Goal: Information Seeking & Learning: Learn about a topic

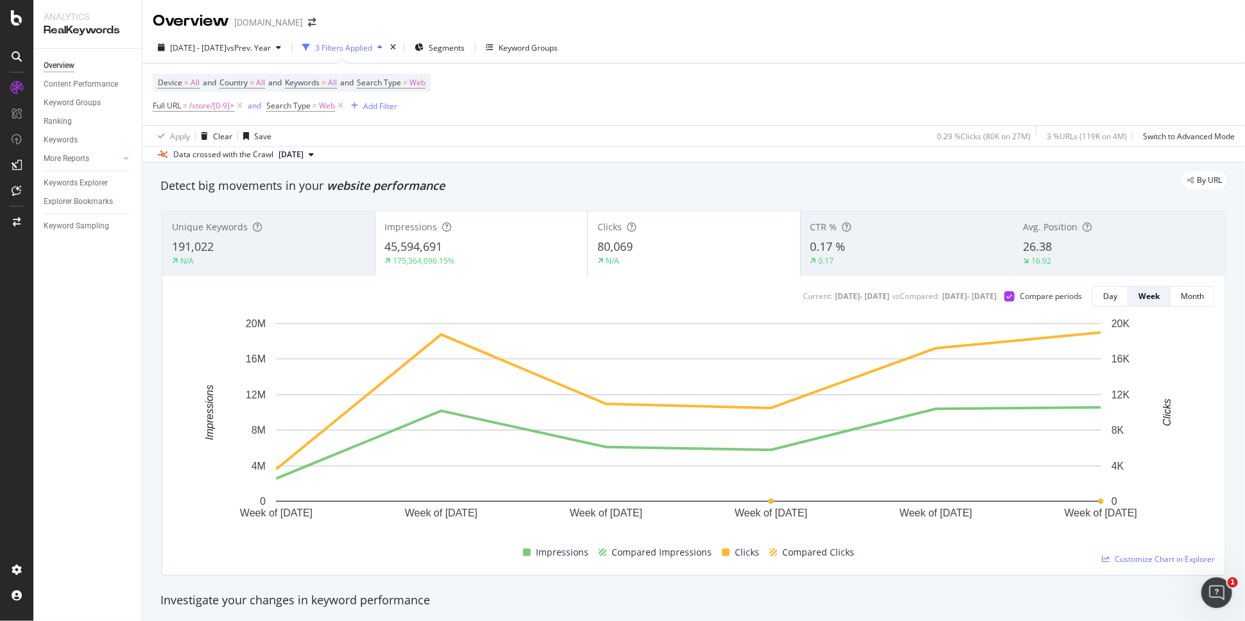
click at [663, 85] on div "Device = All and Country = All and Keywords = All and Search Type = Web Full UR…" at bounding box center [694, 95] width 1082 height 62
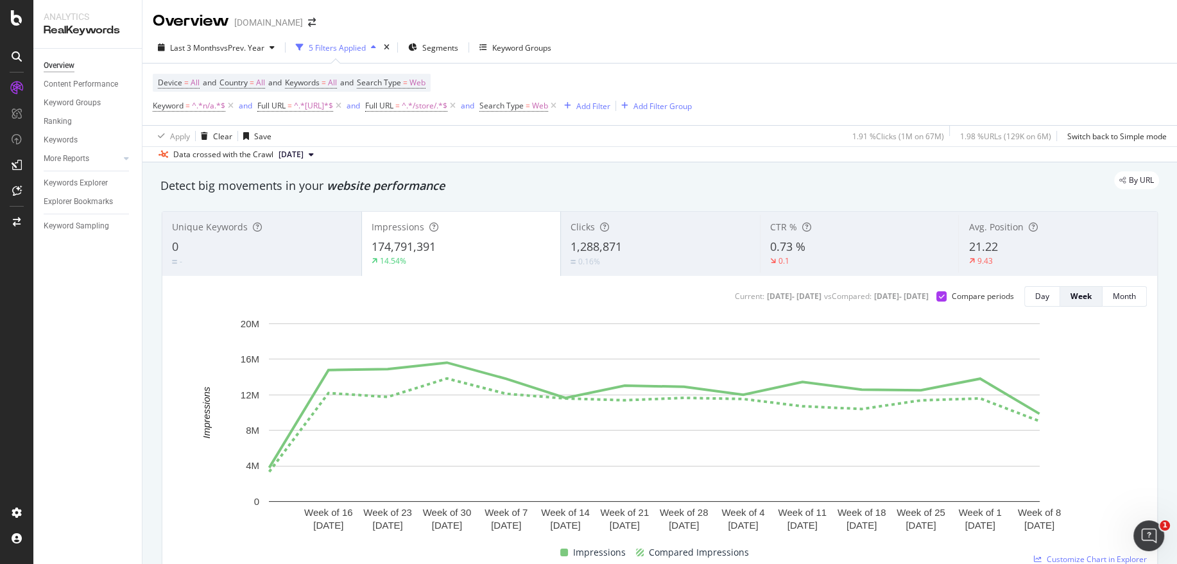
click at [796, 108] on div "Device = All and Country = All and Keywords = All and Search Type = Web Keyword…" at bounding box center [660, 95] width 1014 height 62
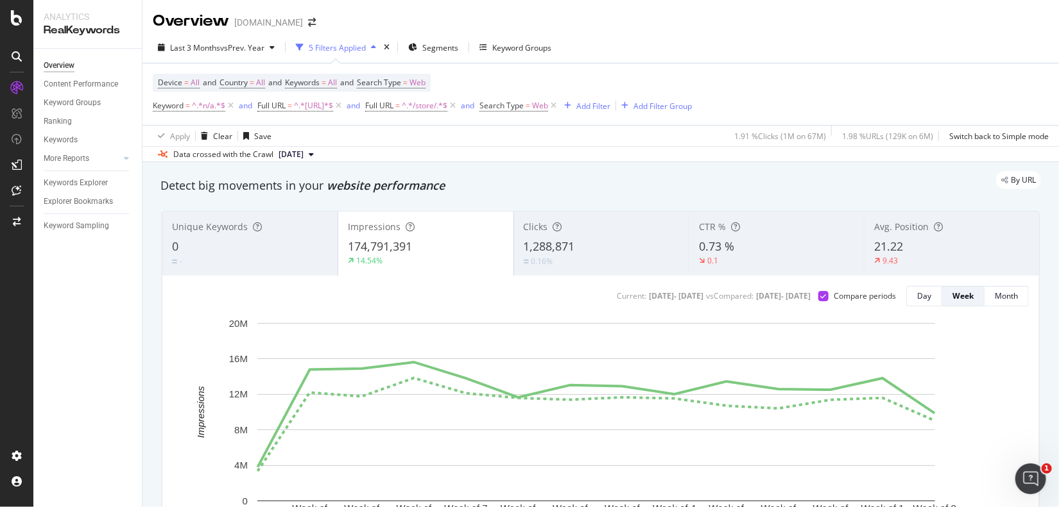
click at [690, 24] on div "Overview [DOMAIN_NAME]" at bounding box center [600, 16] width 916 height 32
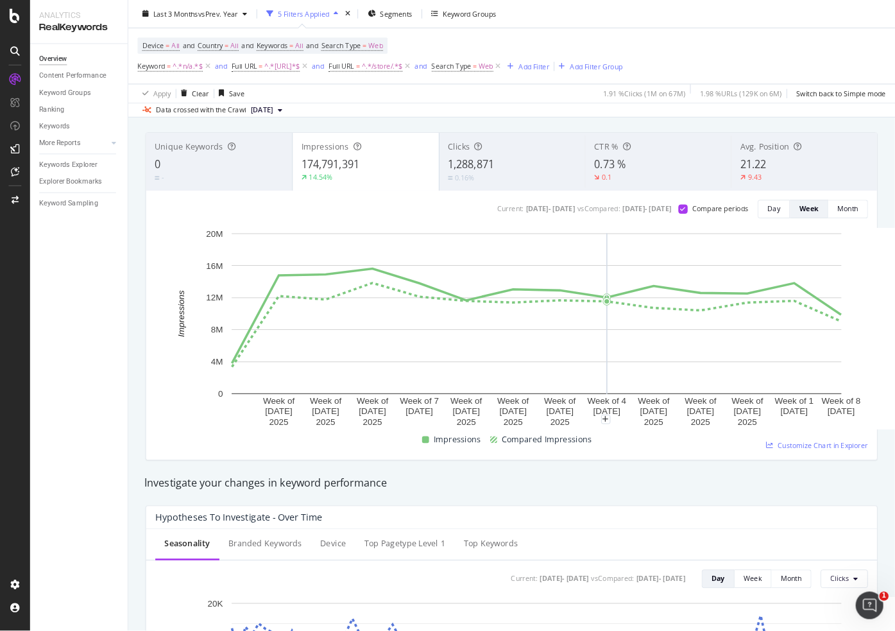
scroll to position [64, 0]
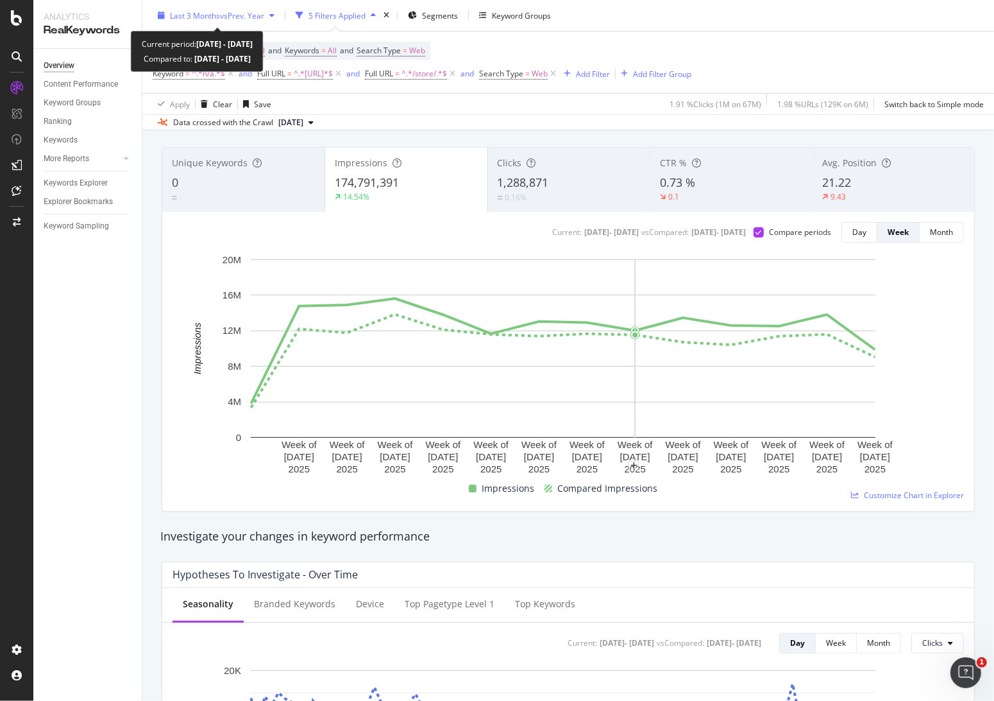
click at [214, 11] on span "Last 3 Months" at bounding box center [195, 15] width 50 height 11
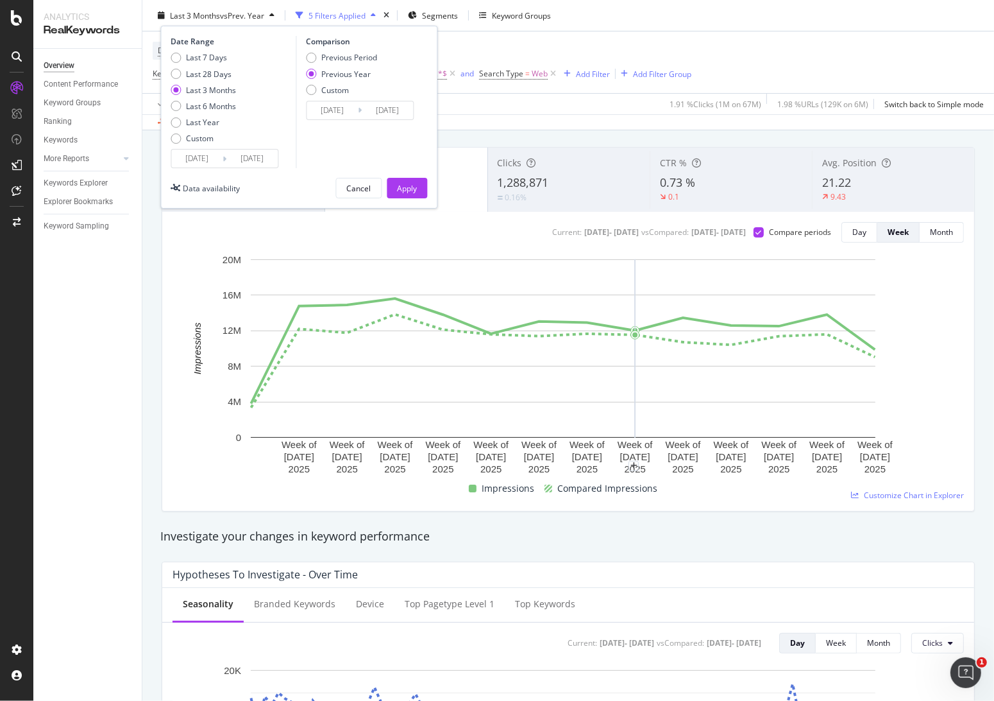
click at [212, 158] on input "[DATE]" at bounding box center [196, 158] width 51 height 18
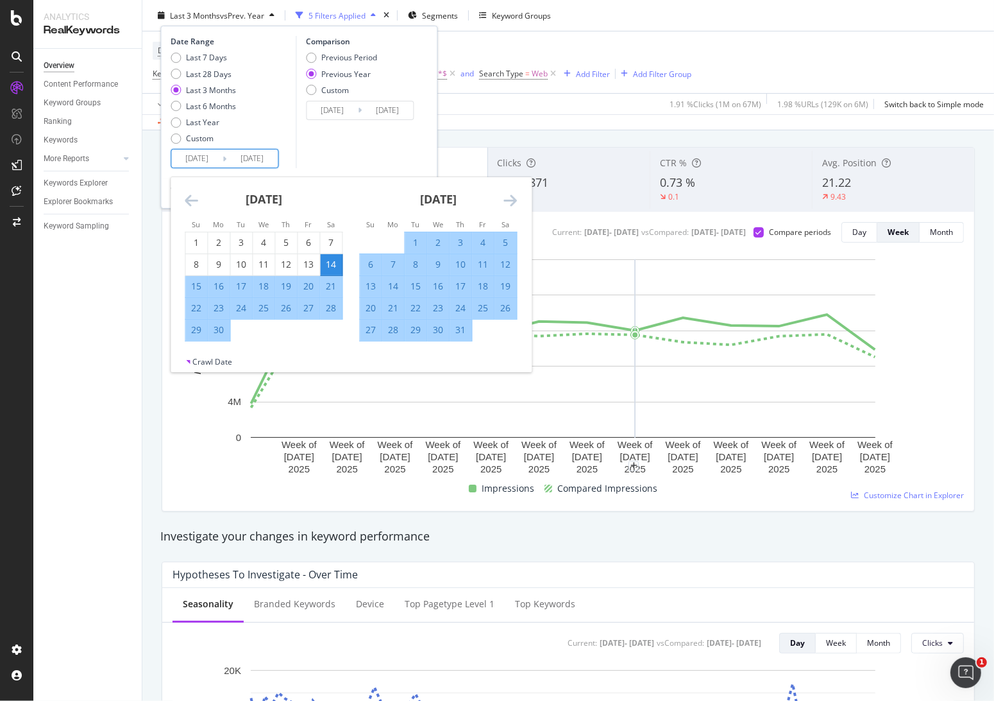
click at [509, 194] on icon "Move forward to switch to the next month." at bounding box center [510, 199] width 13 height 15
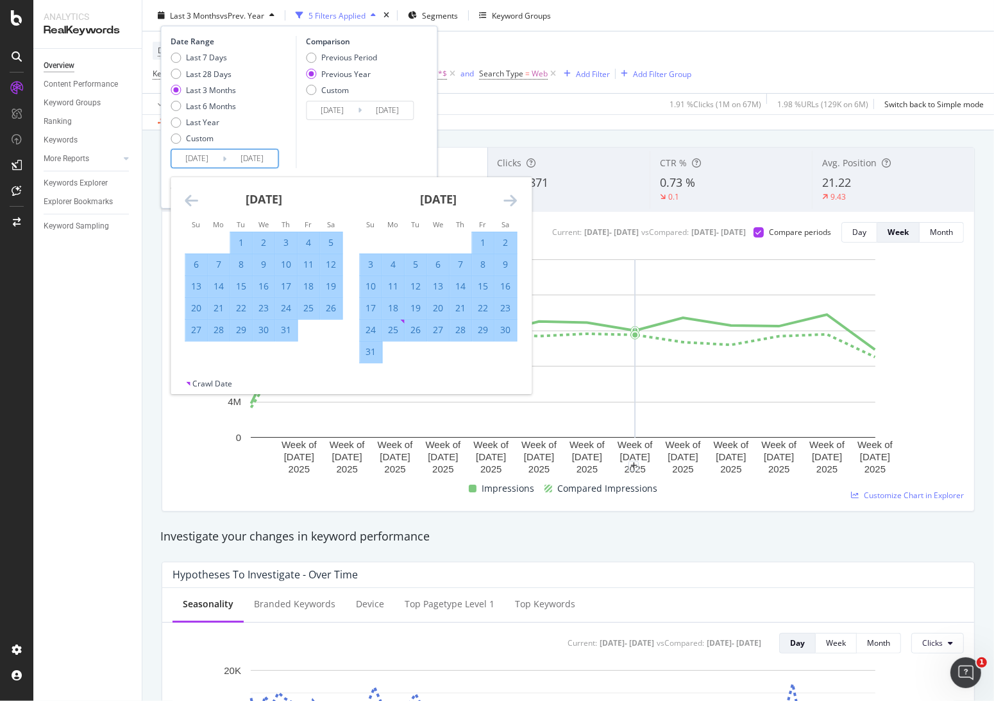
click at [509, 194] on icon "Move forward to switch to the next month." at bounding box center [510, 199] width 13 height 15
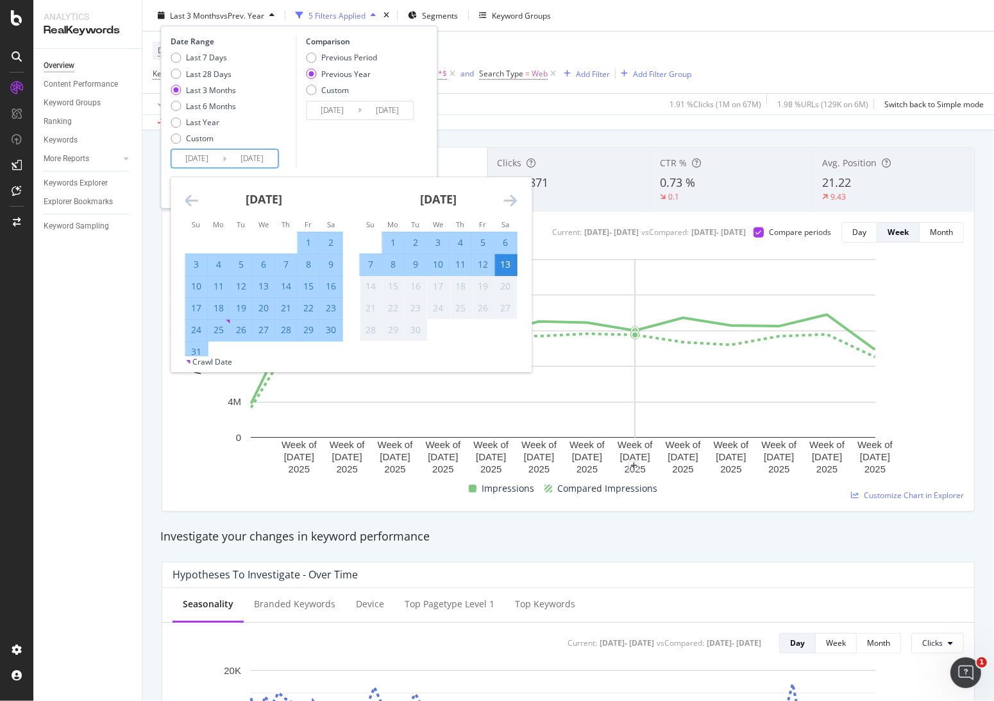
click at [195, 284] on div "10" at bounding box center [196, 286] width 22 height 13
type input "2025/08/10"
type input "2024/08/11"
click at [331, 266] on div "9" at bounding box center [331, 264] width 22 height 13
type input "2025/08/09"
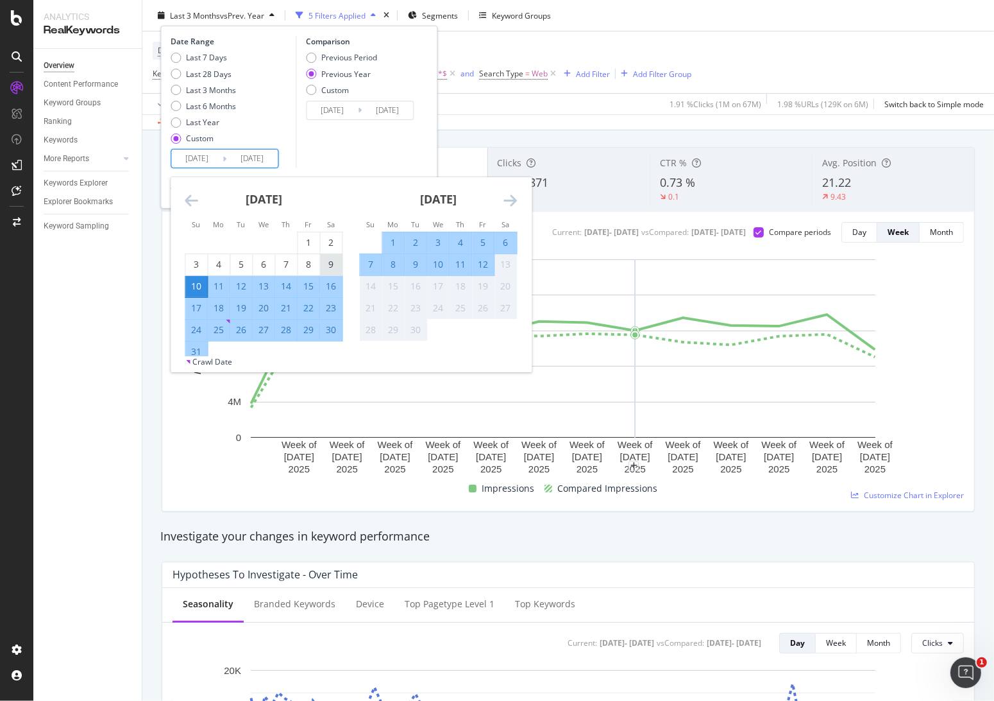
type input "2024/08/10"
click at [483, 259] on div "12" at bounding box center [483, 264] width 22 height 13
type input "2025/09/12"
type input "2024/09/13"
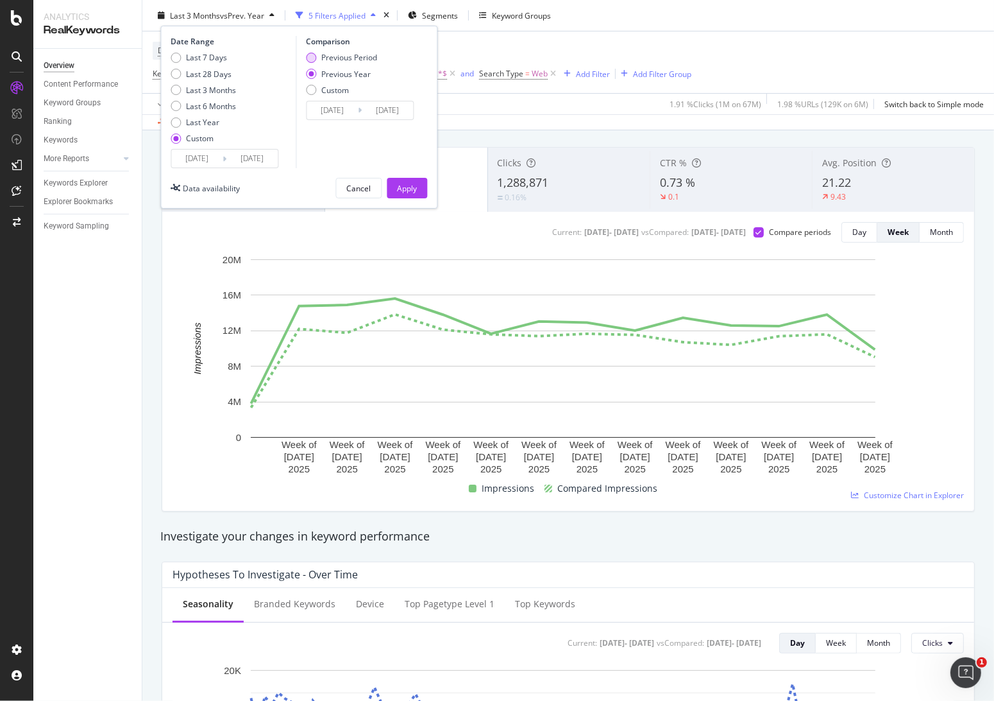
click at [344, 56] on div "Previous Period" at bounding box center [349, 57] width 56 height 11
type input "2025/07/05"
type input "2025/08/08"
click at [405, 187] on div "Apply" at bounding box center [407, 187] width 20 height 11
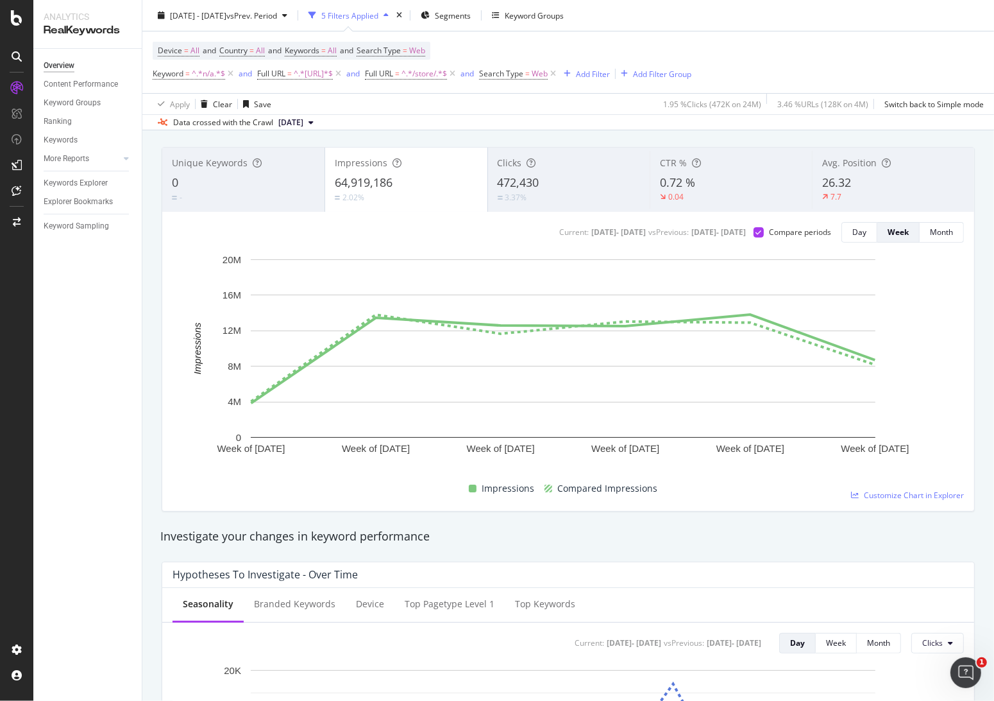
click at [553, 53] on div "Device = All and Country = All and Keywords = All and Search Type = Web Keyword…" at bounding box center [422, 62] width 539 height 41
click at [277, 15] on span "vs Prev. Period" at bounding box center [251, 15] width 51 height 11
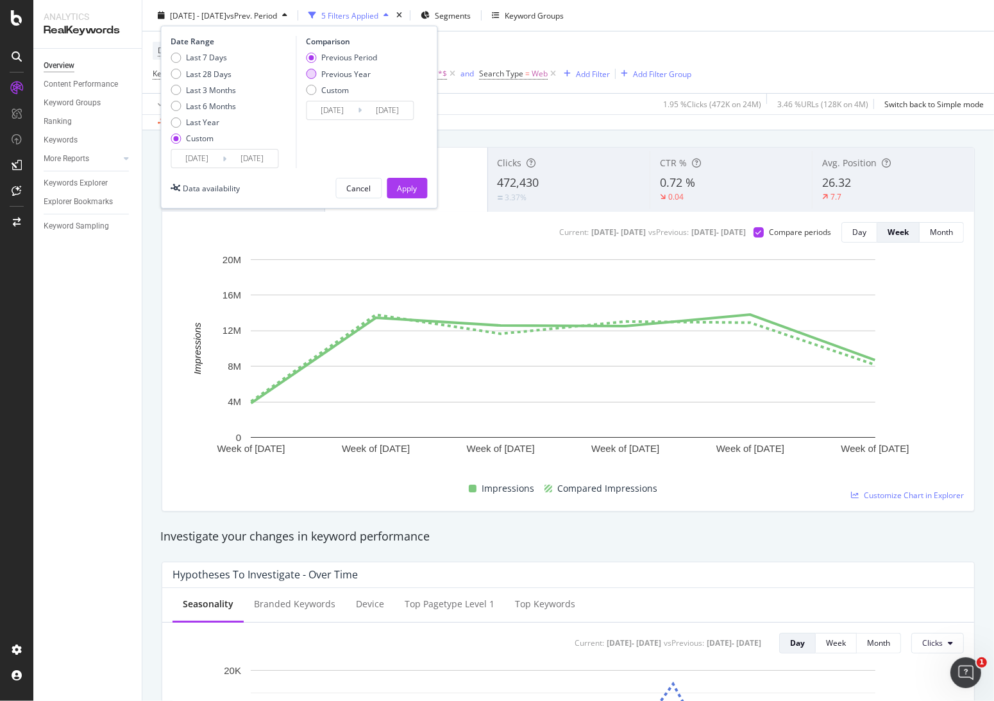
click at [326, 72] on div "Previous Year" at bounding box center [345, 73] width 49 height 11
type input "2024/08/10"
type input "2024/09/13"
drag, startPoint x: 410, startPoint y: 184, endPoint x: 409, endPoint y: 1, distance: 183.5
click at [411, 185] on div "Apply" at bounding box center [407, 187] width 20 height 11
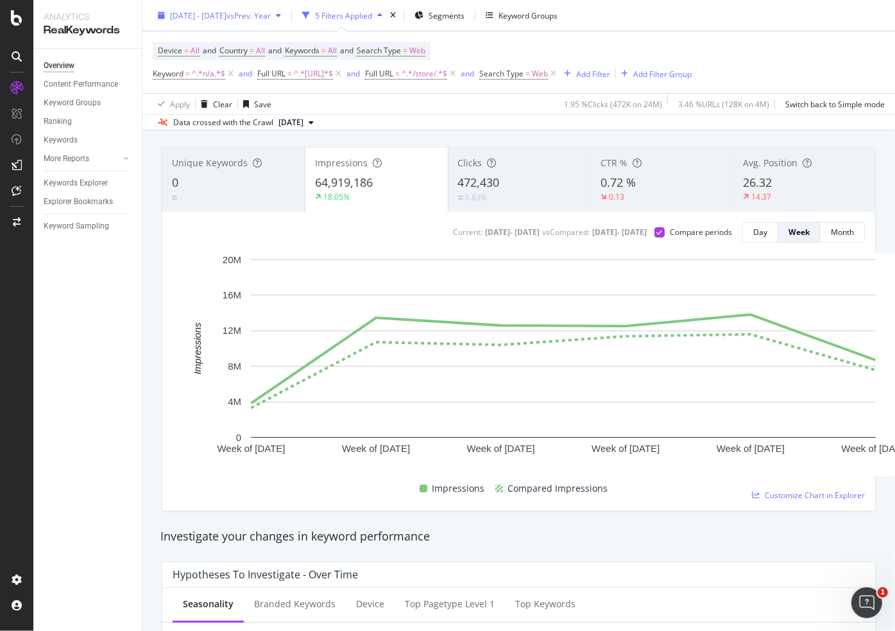
scroll to position [64, 0]
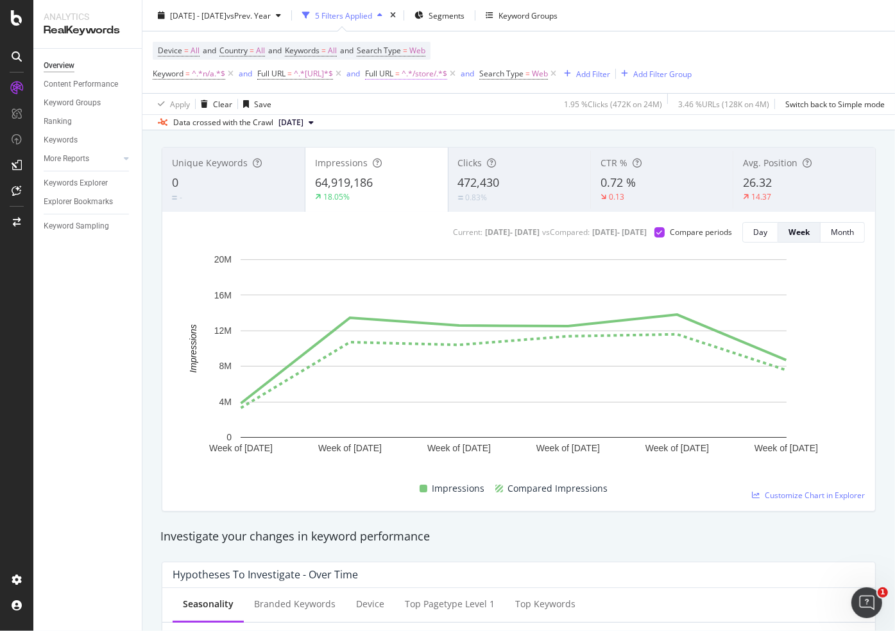
click at [444, 71] on span "^.*/store/.*$" at bounding box center [425, 74] width 46 height 18
click at [430, 106] on span "Contains" at bounding box center [420, 103] width 31 height 11
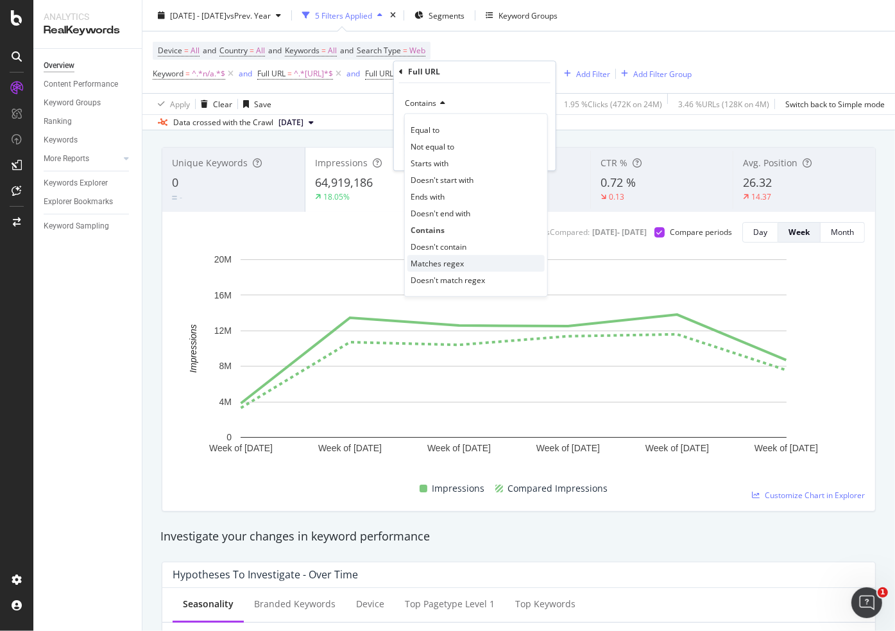
click at [453, 258] on span "Matches regex" at bounding box center [437, 263] width 53 height 11
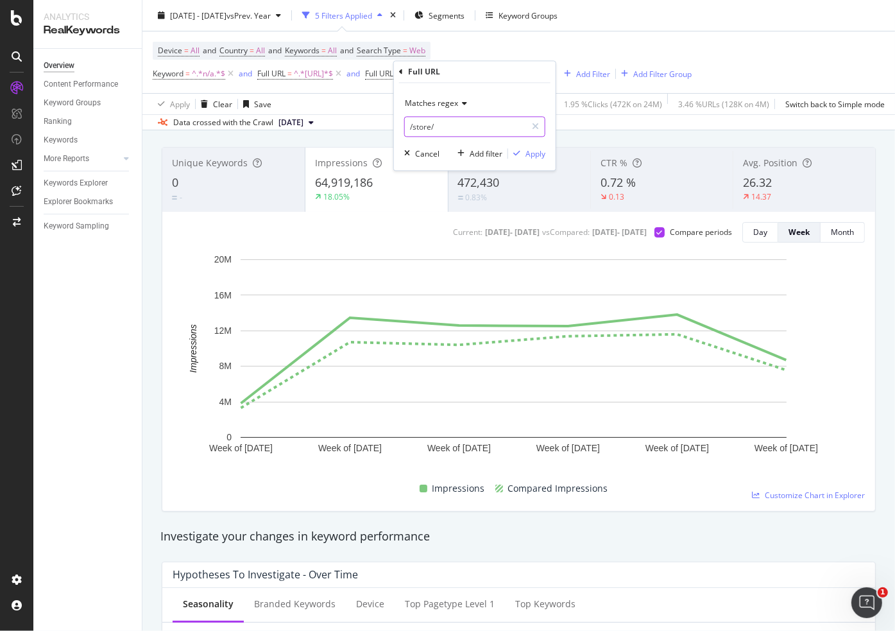
drag, startPoint x: 464, startPoint y: 128, endPoint x: 471, endPoint y: 128, distance: 7.1
click at [464, 127] on input "/store/" at bounding box center [465, 127] width 121 height 21
paste input "(/store/|/Lowes-Stores)"
type input "(/store/|/Lowes-Stores)"
click at [541, 158] on div "Apply" at bounding box center [535, 153] width 20 height 11
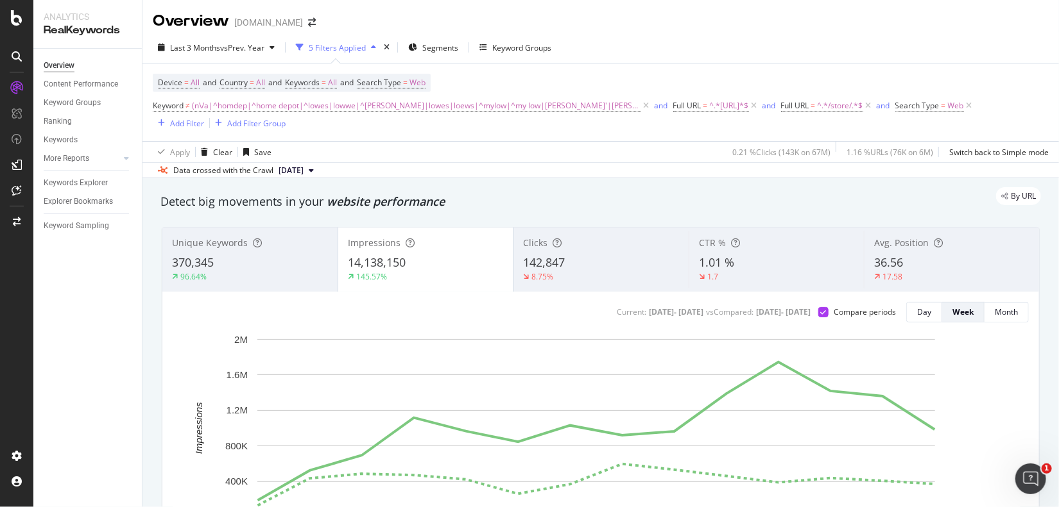
scroll to position [64, 0]
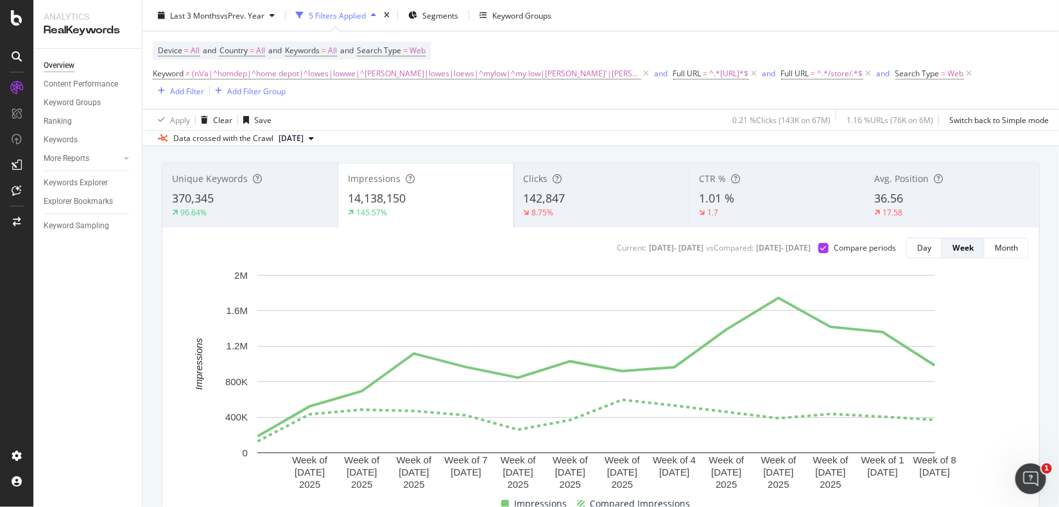
click at [776, 15] on div "Last 3 Months vs Prev. Year 5 Filters Applied Segments Keyword Groups" at bounding box center [600, 18] width 916 height 26
drag, startPoint x: 639, startPoint y: 107, endPoint x: 628, endPoint y: 105, distance: 11.2
click at [634, 107] on div "Device = All and Country = All and Keywords = All and Search Type = Web Keyword…" at bounding box center [601, 70] width 896 height 78
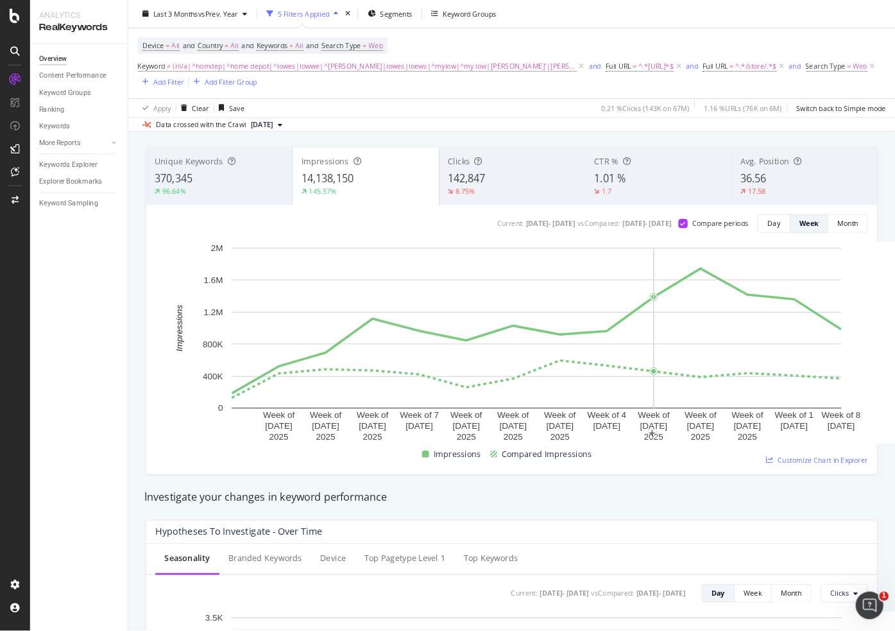
scroll to position [82, 0]
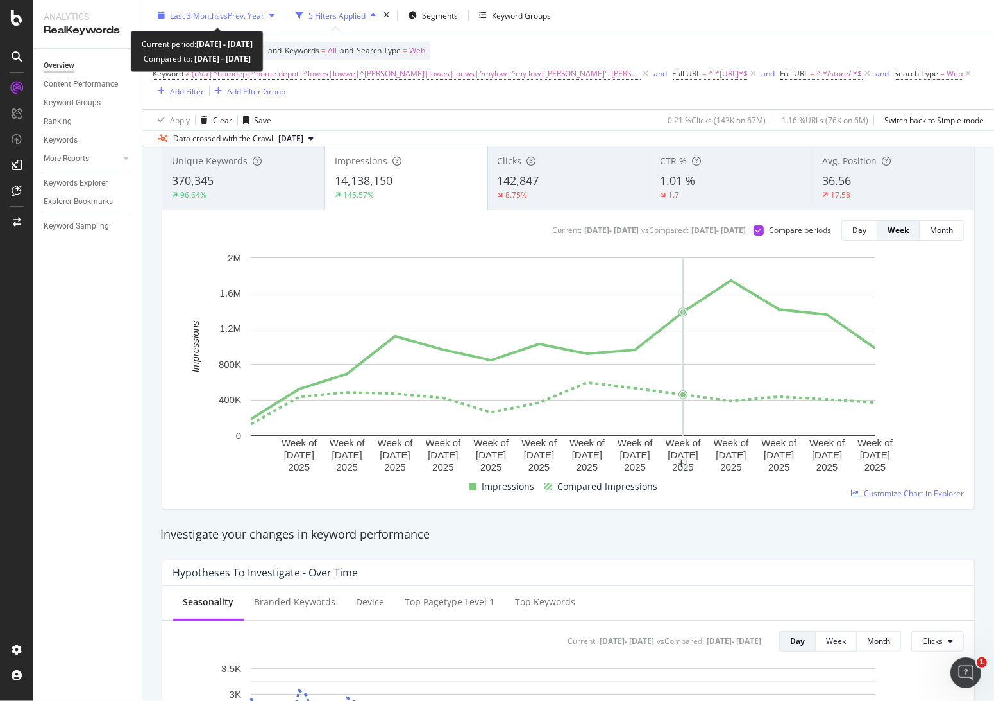
click at [232, 14] on span "vs Prev. Year" at bounding box center [242, 15] width 44 height 11
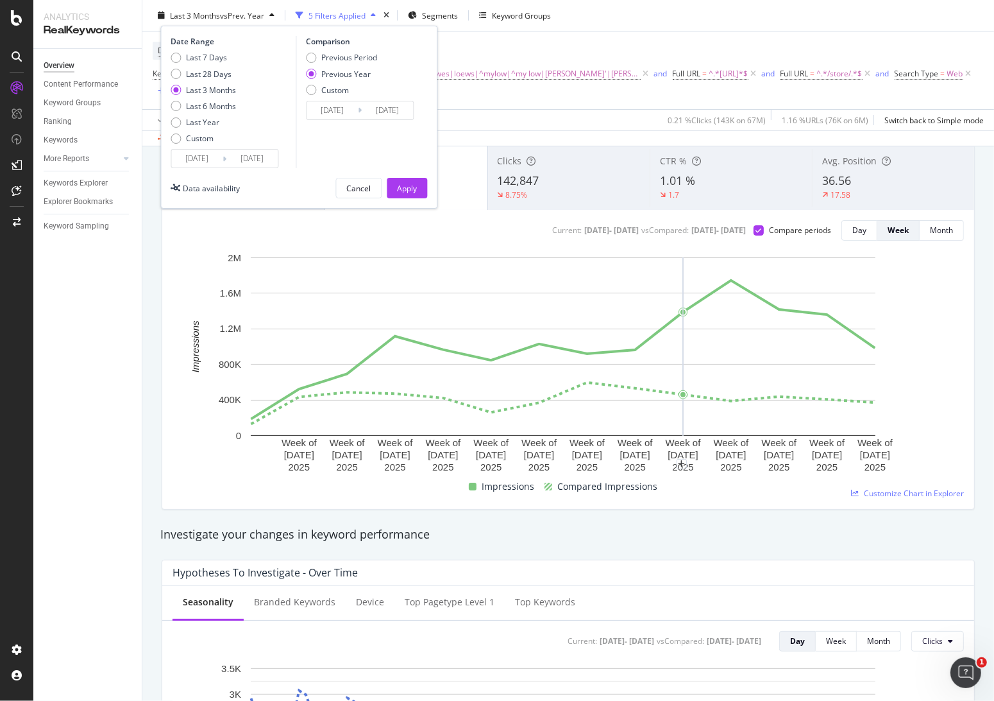
click at [199, 163] on input "[DATE]" at bounding box center [196, 158] width 51 height 18
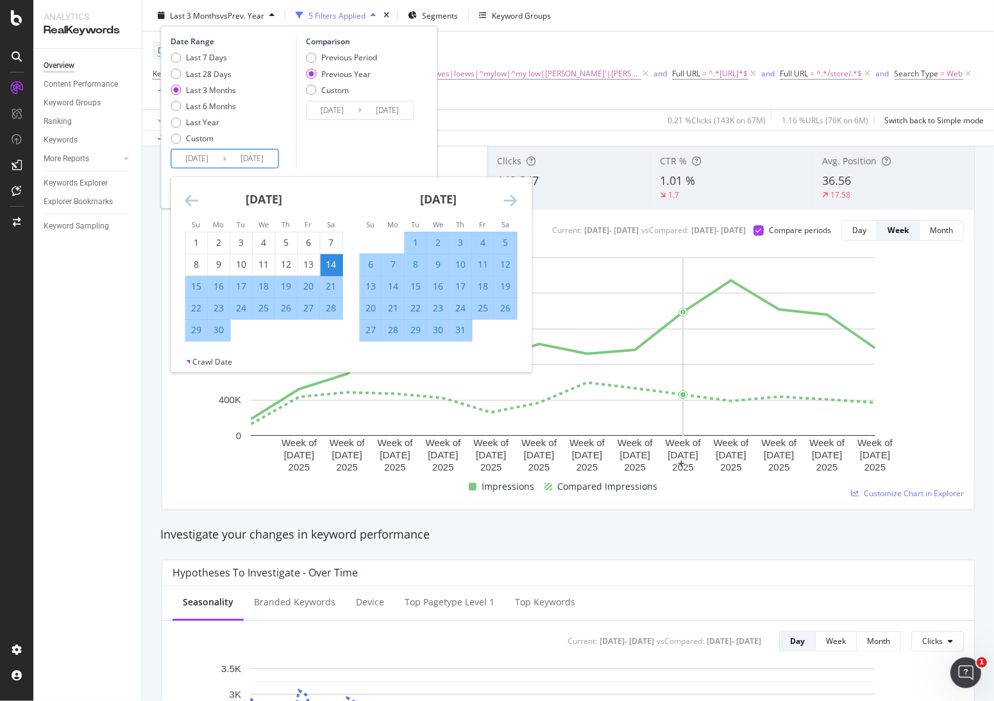
click at [509, 200] on icon "Move forward to switch to the next month." at bounding box center [510, 199] width 13 height 15
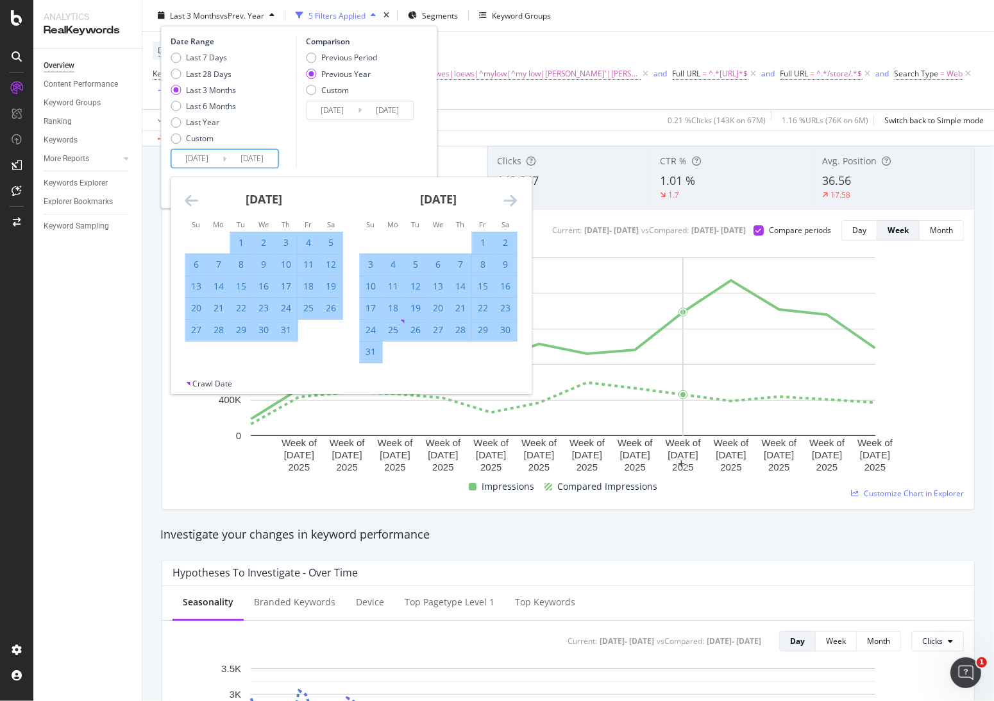
click at [505, 266] on div "9" at bounding box center [506, 264] width 22 height 13
type input "[DATE]"
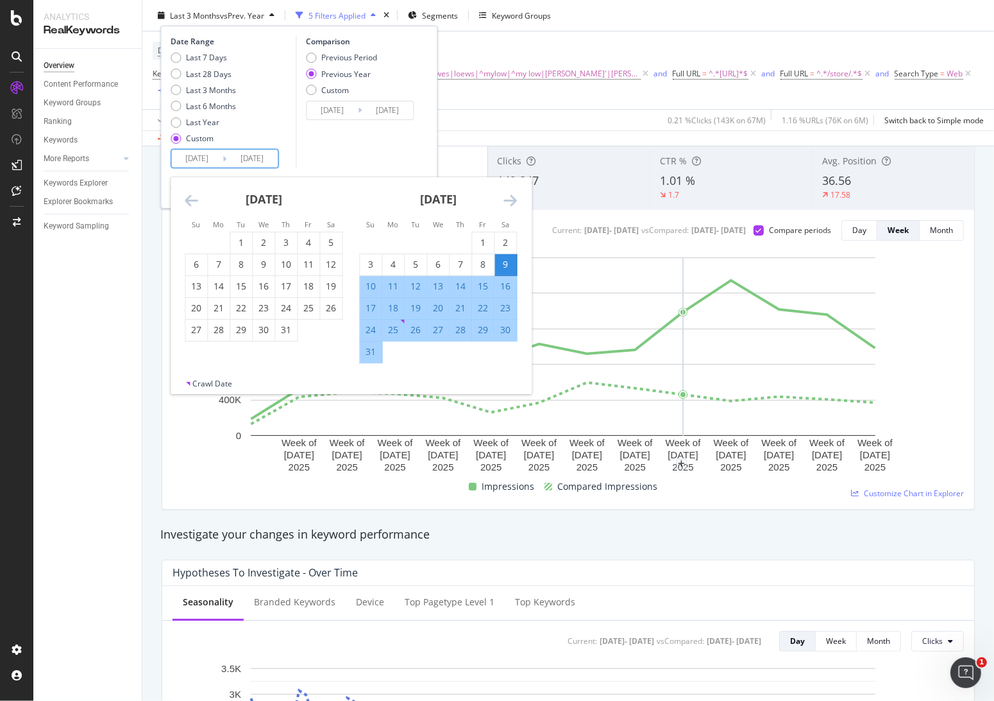
click at [511, 200] on icon "Move forward to switch to the next month." at bounding box center [510, 199] width 13 height 15
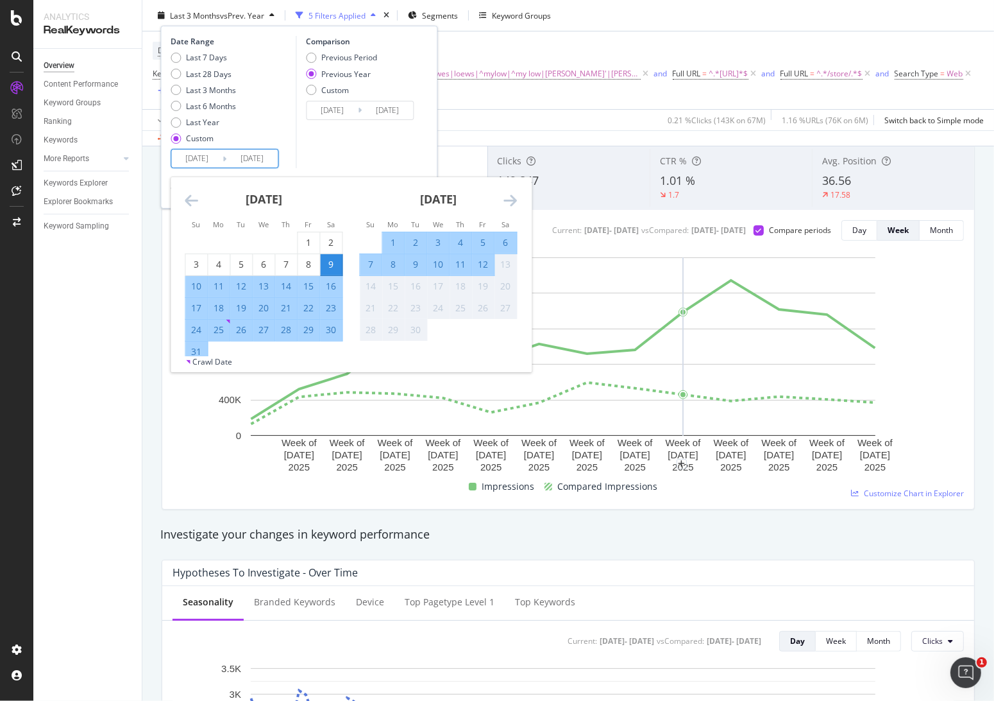
click at [485, 264] on div "12" at bounding box center [483, 264] width 22 height 13
type input "[DATE]"
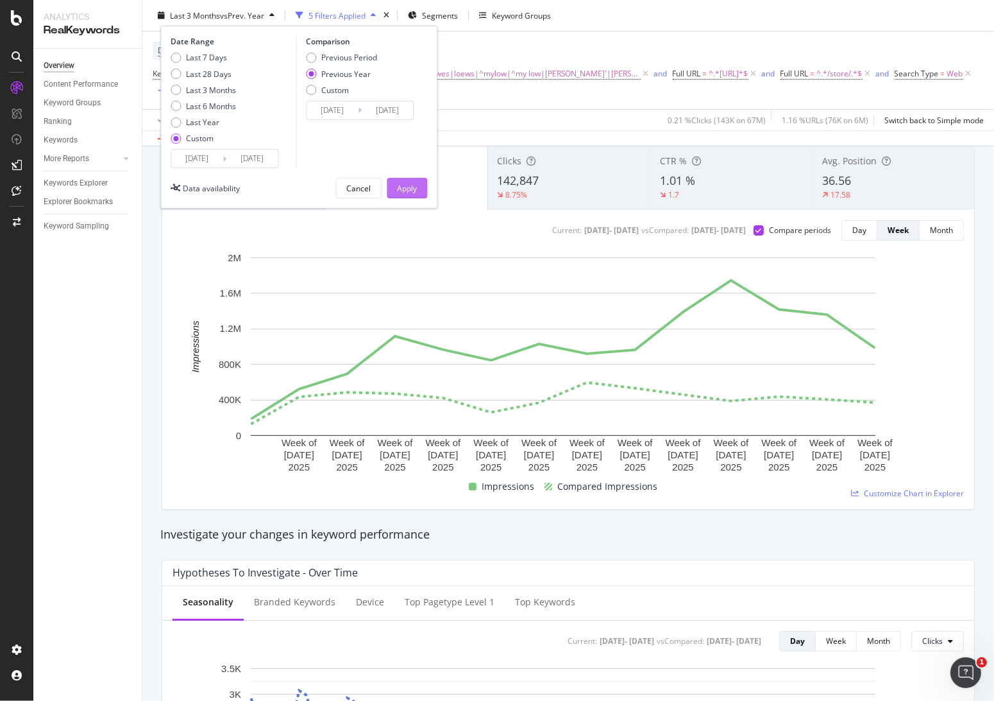
click at [404, 184] on div "Apply" at bounding box center [407, 187] width 20 height 11
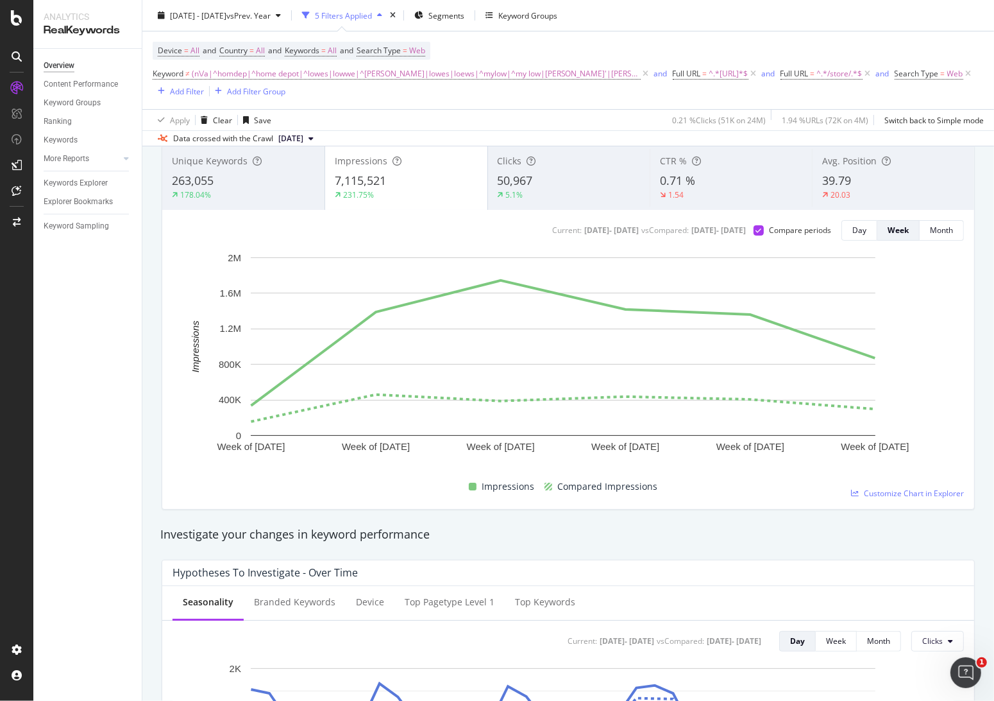
drag, startPoint x: 518, startPoint y: 34, endPoint x: 491, endPoint y: 35, distance: 27.0
click at [519, 33] on div "Device = All and Country = All and Keywords = All and Search Type = Web Keyword…" at bounding box center [568, 70] width 831 height 78
click at [281, 15] on icon "button" at bounding box center [278, 16] width 5 height 8
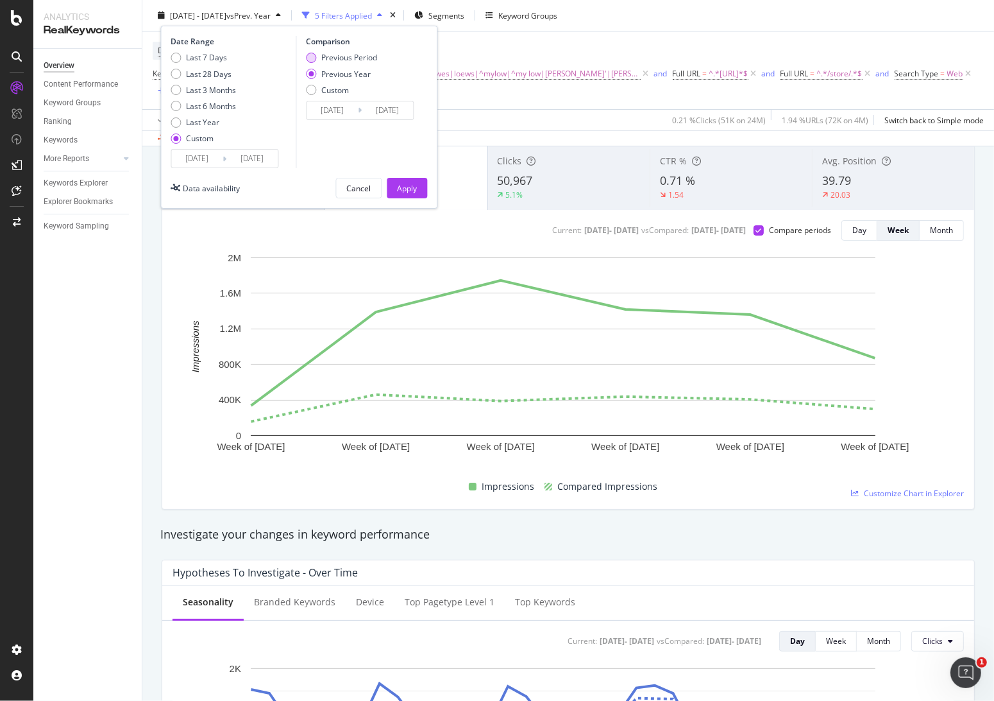
click at [321, 55] on div "Previous Period" at bounding box center [349, 57] width 56 height 11
type input "2025/07/05"
type input "2025/08/08"
click at [405, 183] on div "Apply" at bounding box center [407, 187] width 20 height 11
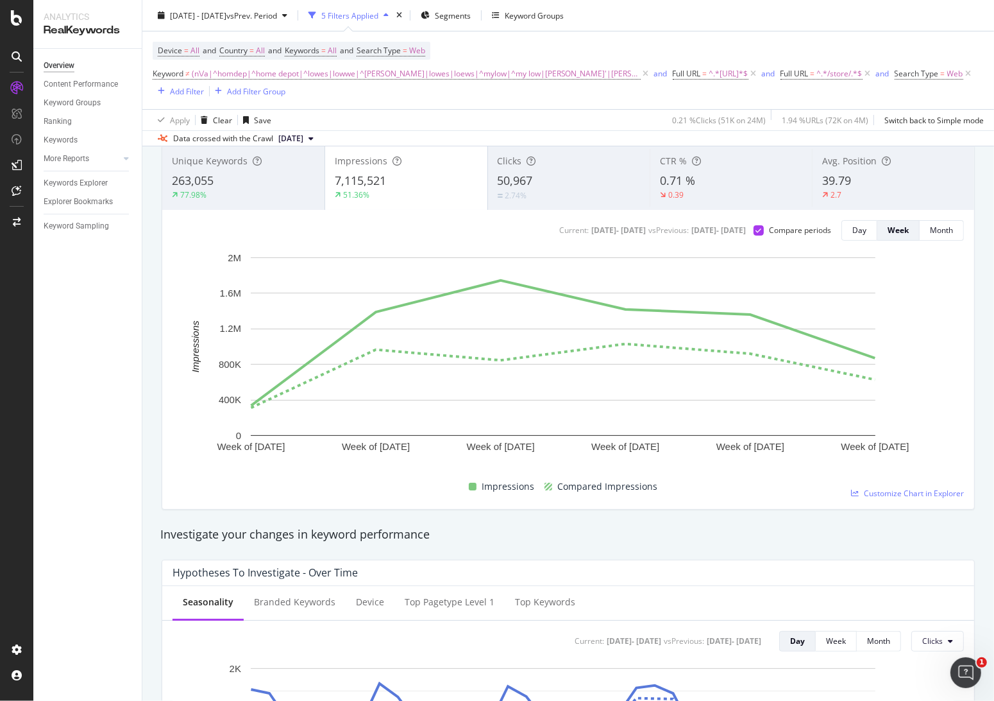
click at [454, 111] on div "Apply Clear Save 0.21 % Clicks ( 51K on 24M ) 1.94 % URLs ( 72K on 4M ) Switch …" at bounding box center [568, 119] width 852 height 21
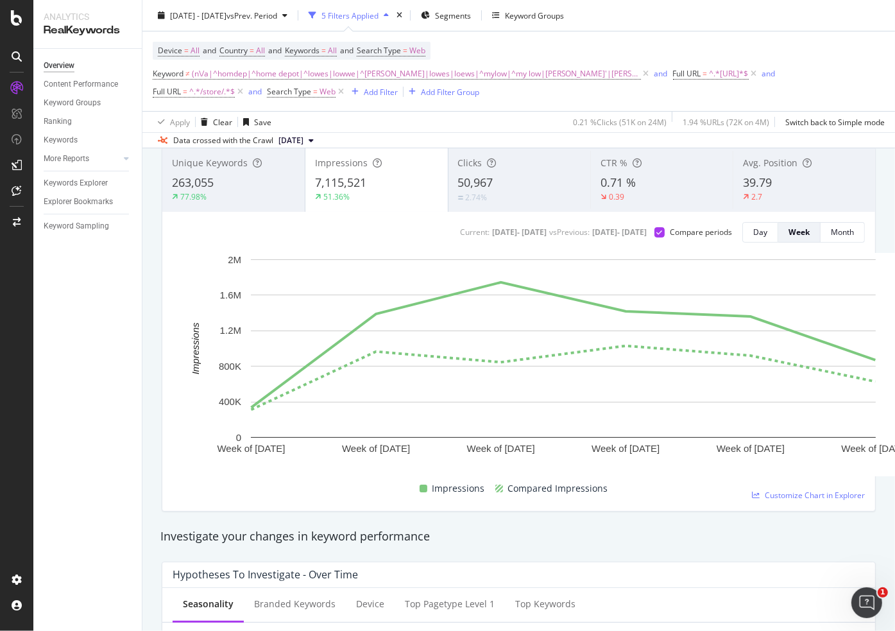
scroll to position [82, 0]
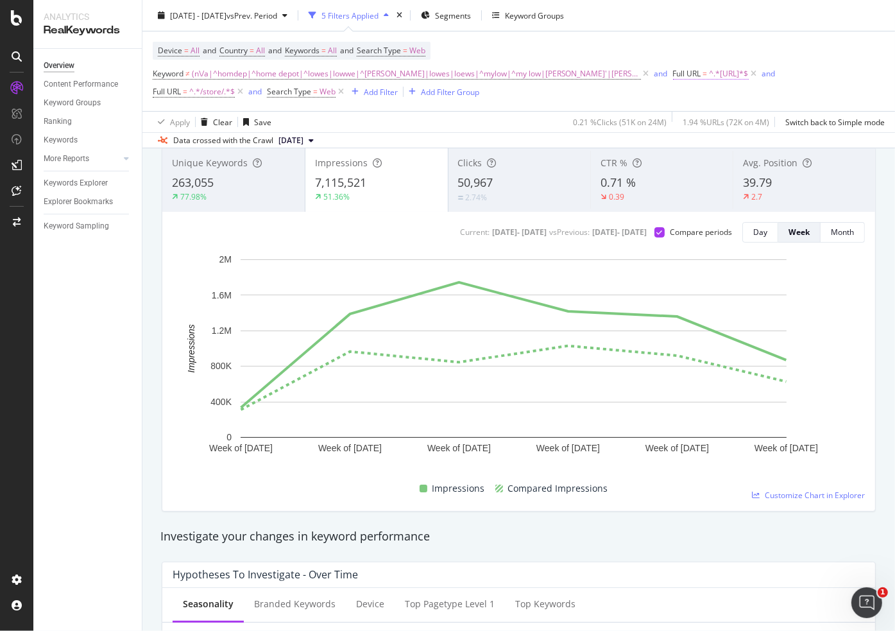
click at [720, 78] on span "^.*https://www.*$" at bounding box center [729, 74] width 39 height 18
click at [724, 128] on input "https://www" at bounding box center [722, 127] width 121 height 21
paste input "(/store/|/Lowes-Stores)"
type input "(/store/|/Lowes-Stores)"
click at [684, 98] on div "Contains" at bounding box center [731, 104] width 141 height 21
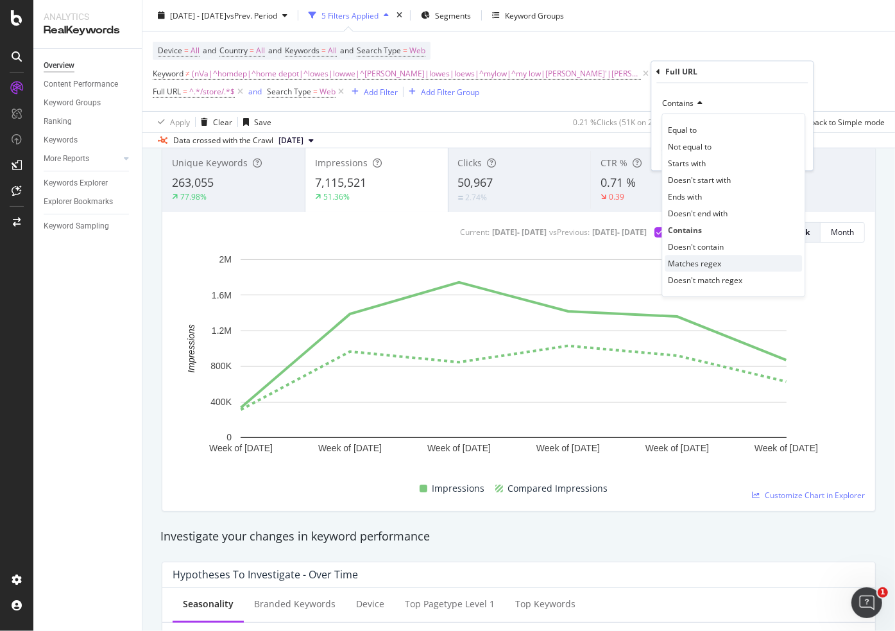
click at [708, 259] on span "Matches regex" at bounding box center [694, 263] width 53 height 11
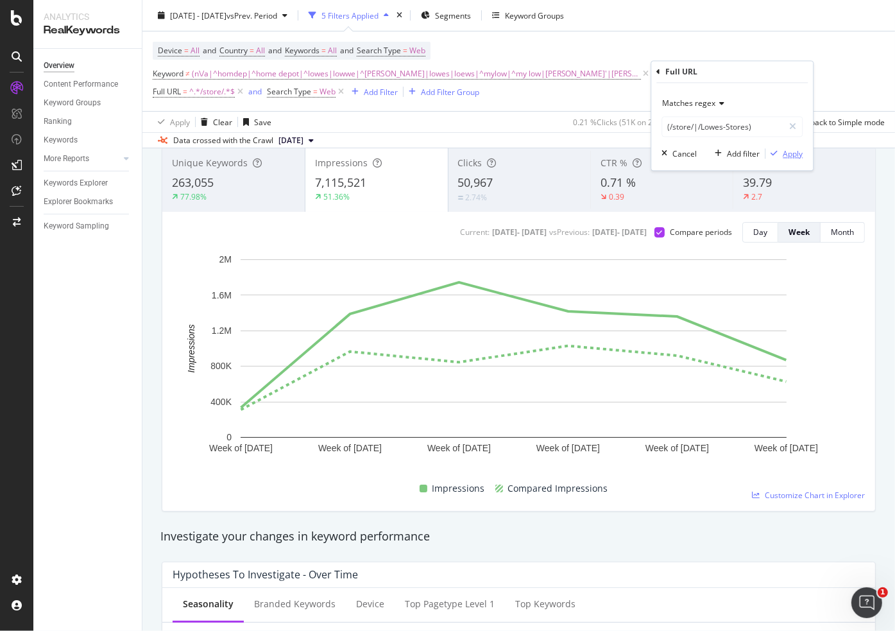
click at [796, 152] on div "Apply" at bounding box center [793, 153] width 20 height 11
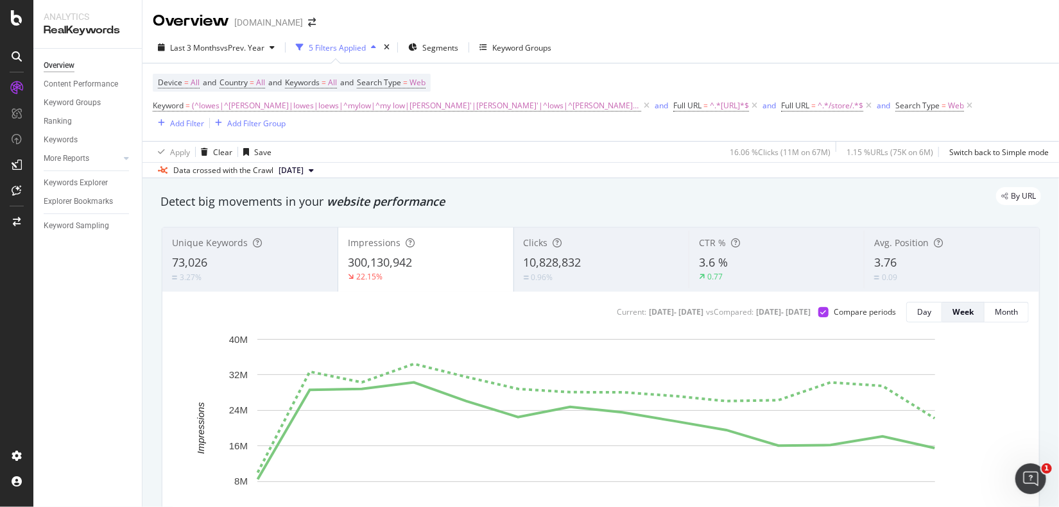
scroll to position [64, 0]
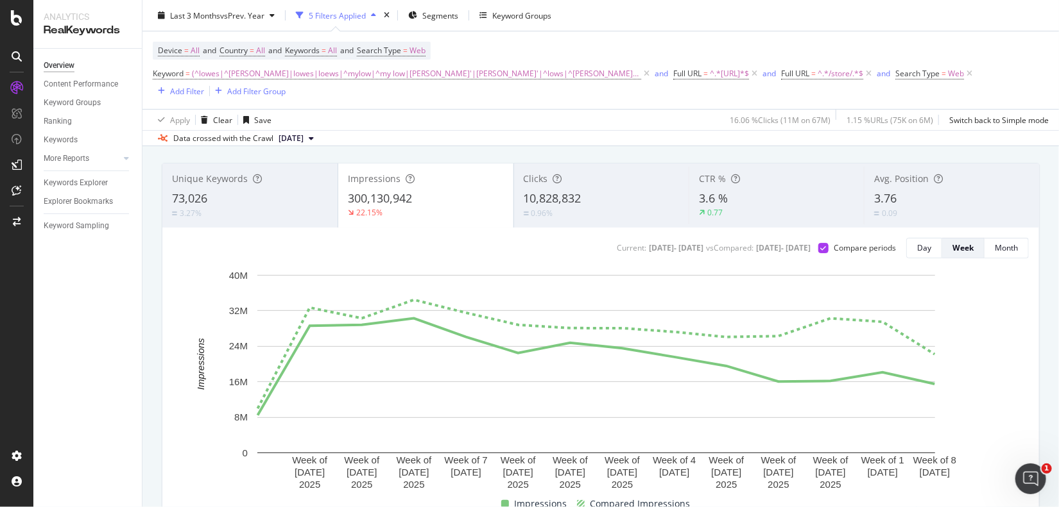
click at [797, 34] on div "Device = All and Country = All and Keywords = All and Search Type = Web Keyword…" at bounding box center [601, 70] width 896 height 78
click at [569, 109] on div "Apply Clear Save 16.06 % Clicks ( 11M on 67M ) 1.15 % URLs ( 75K on 6M ) Switch…" at bounding box center [600, 119] width 916 height 21
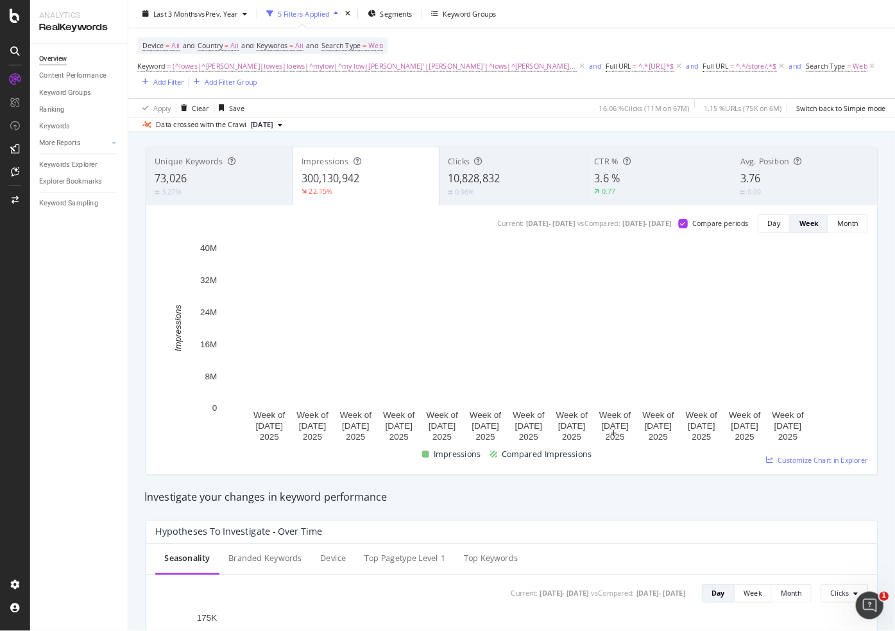
scroll to position [81, 0]
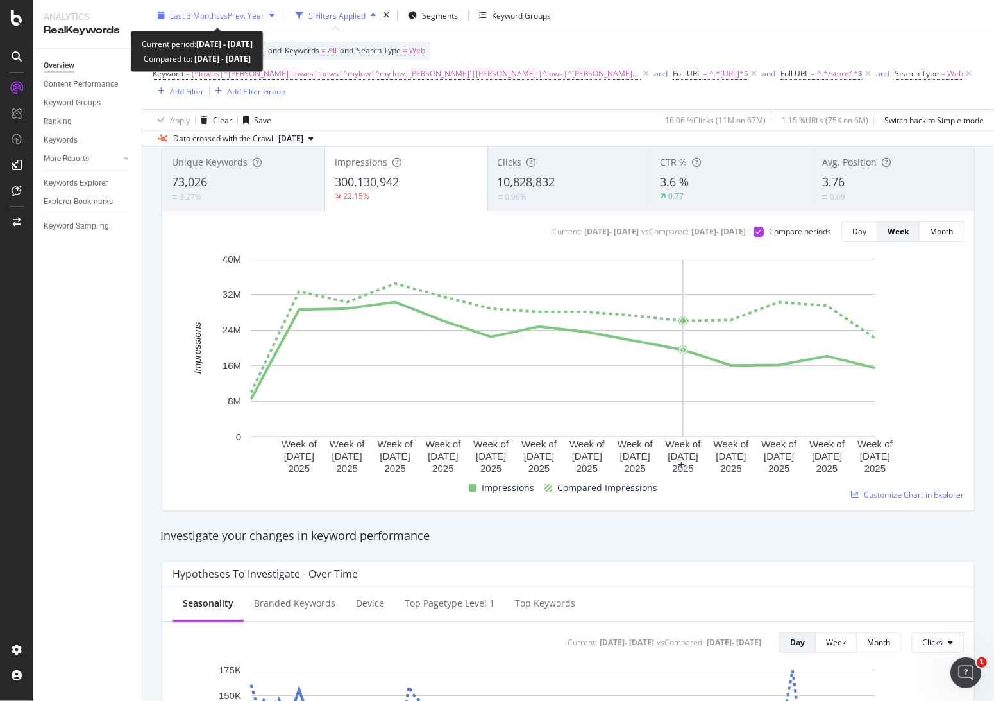
click at [246, 20] on div "Last 3 Months vs Prev. Year" at bounding box center [217, 15] width 94 height 11
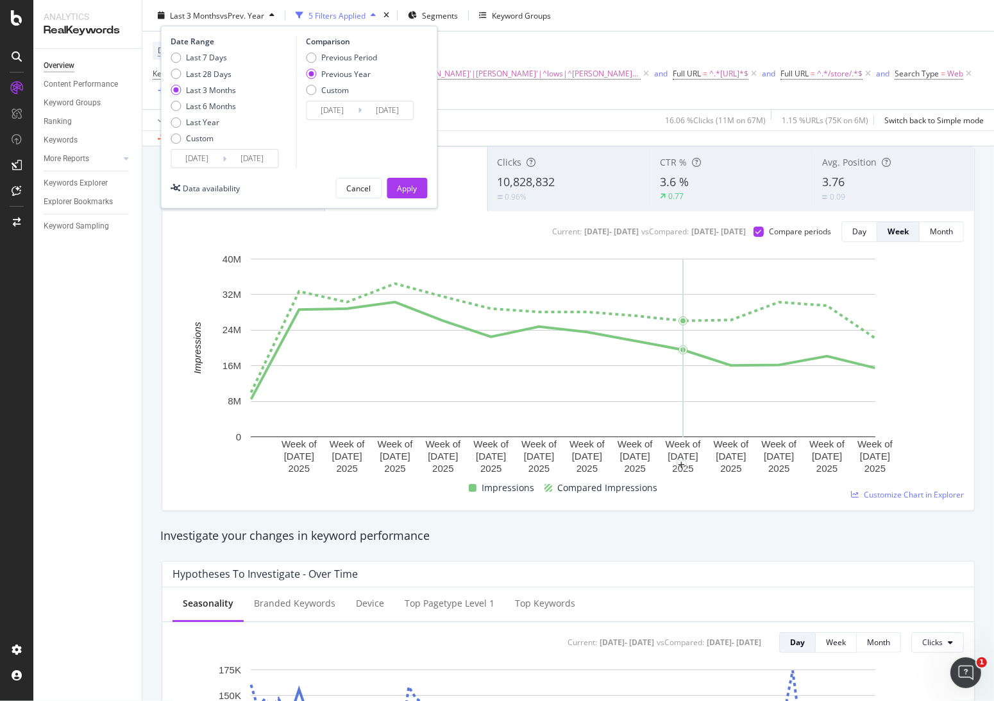
click at [205, 155] on input "[DATE]" at bounding box center [196, 158] width 51 height 18
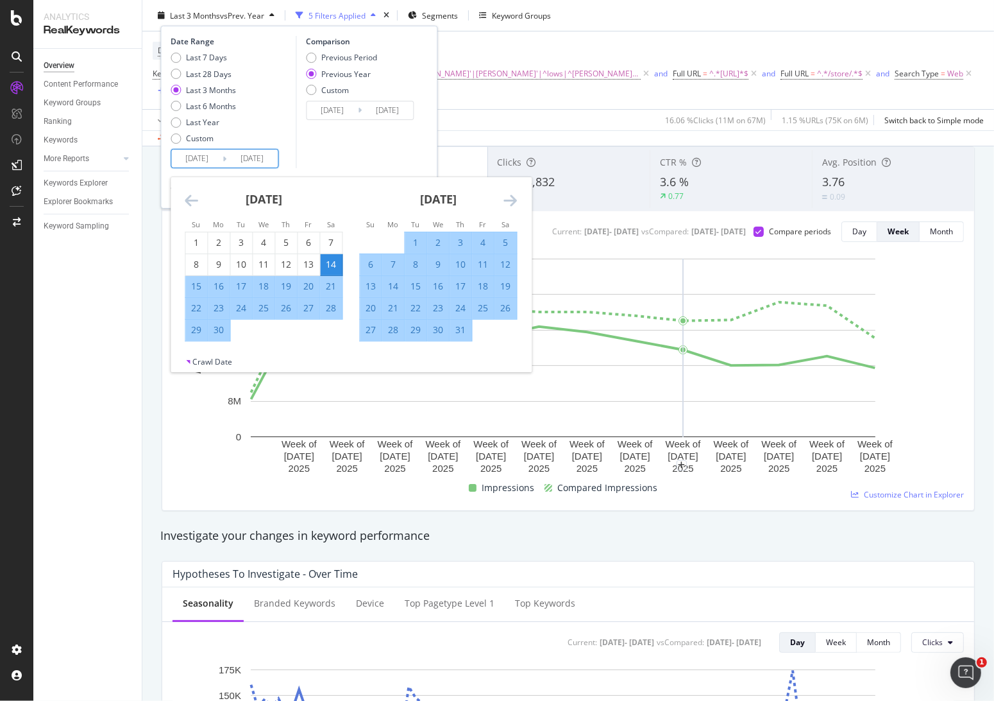
click at [508, 199] on icon "Move forward to switch to the next month." at bounding box center [510, 199] width 13 height 15
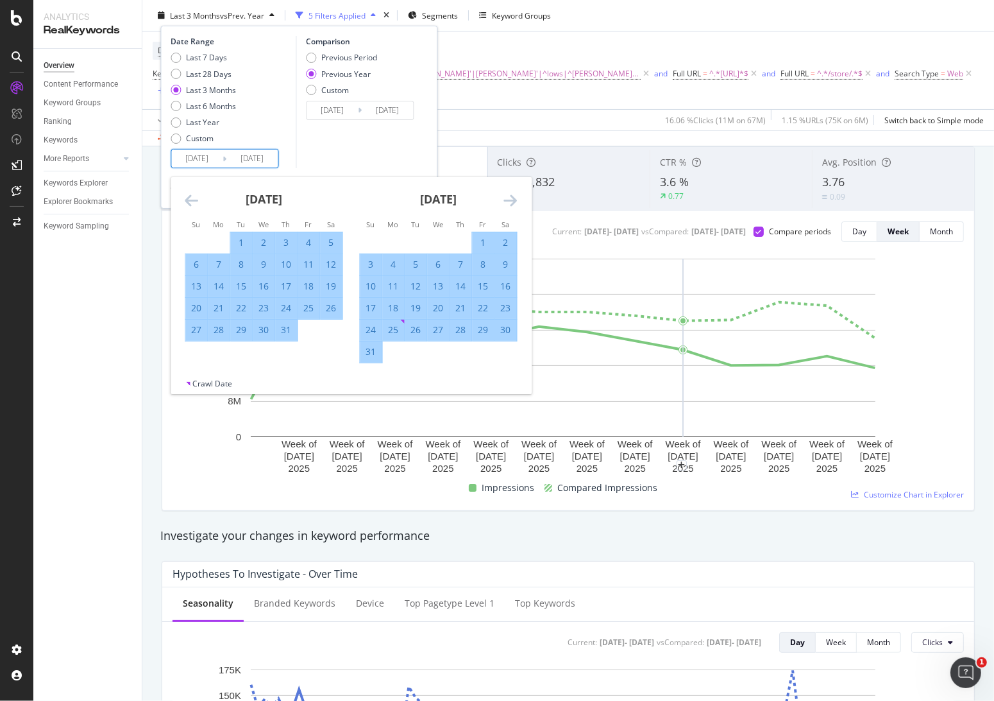
click at [506, 261] on div "9" at bounding box center [506, 264] width 22 height 13
type input "[DATE]"
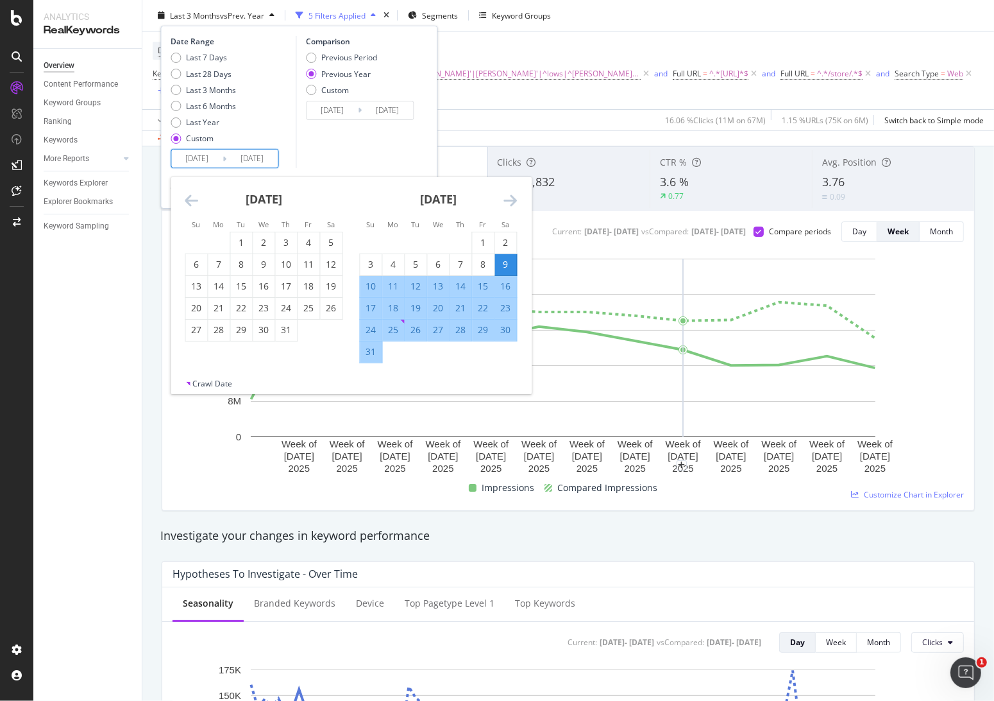
click at [355, 73] on div "Previous Year" at bounding box center [345, 73] width 49 height 11
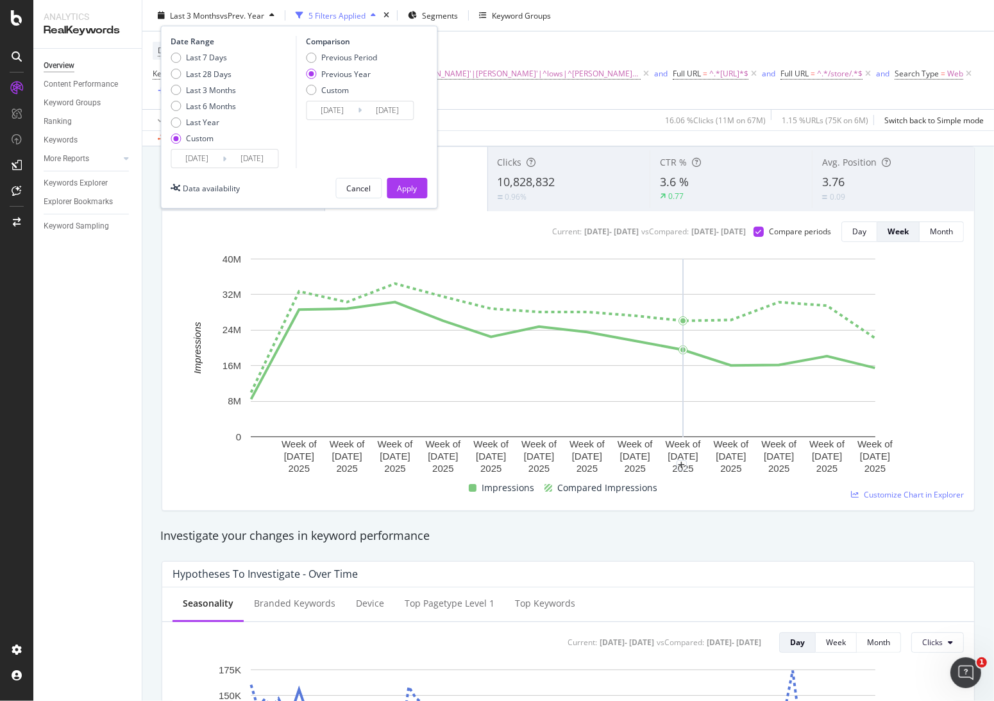
click at [407, 187] on div "Apply" at bounding box center [407, 187] width 20 height 11
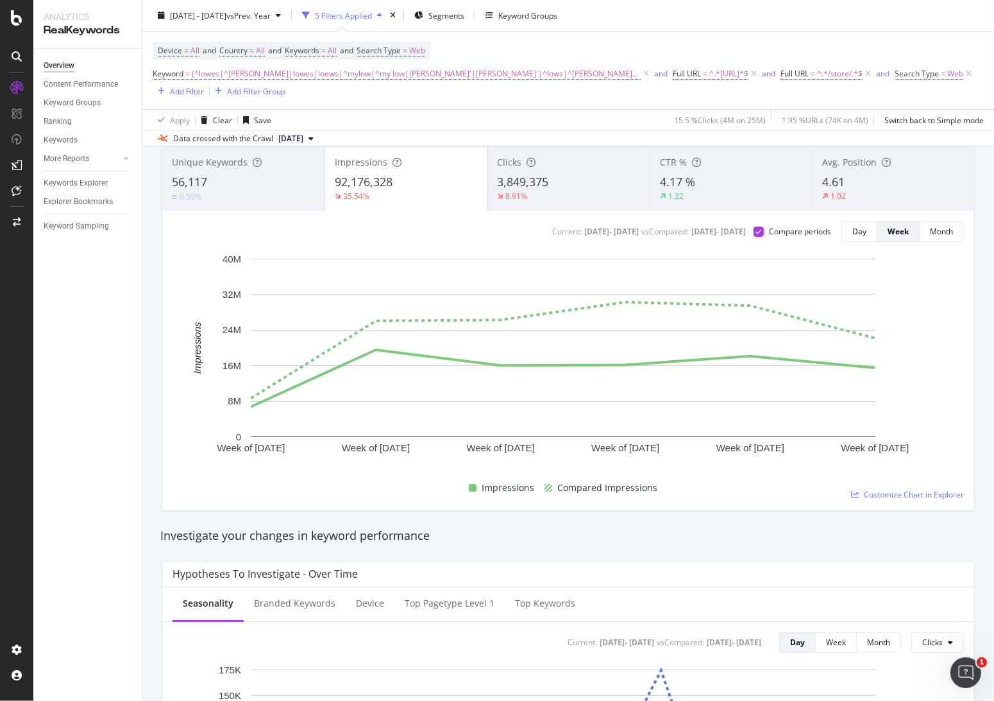
click at [379, 117] on div "Apply Clear Save 15.5 % Clicks ( 4M on 25M ) 1.95 % URLs ( 74K on 4M ) Switch b…" at bounding box center [568, 119] width 852 height 21
click at [271, 16] on span "vs Prev. Year" at bounding box center [248, 15] width 44 height 11
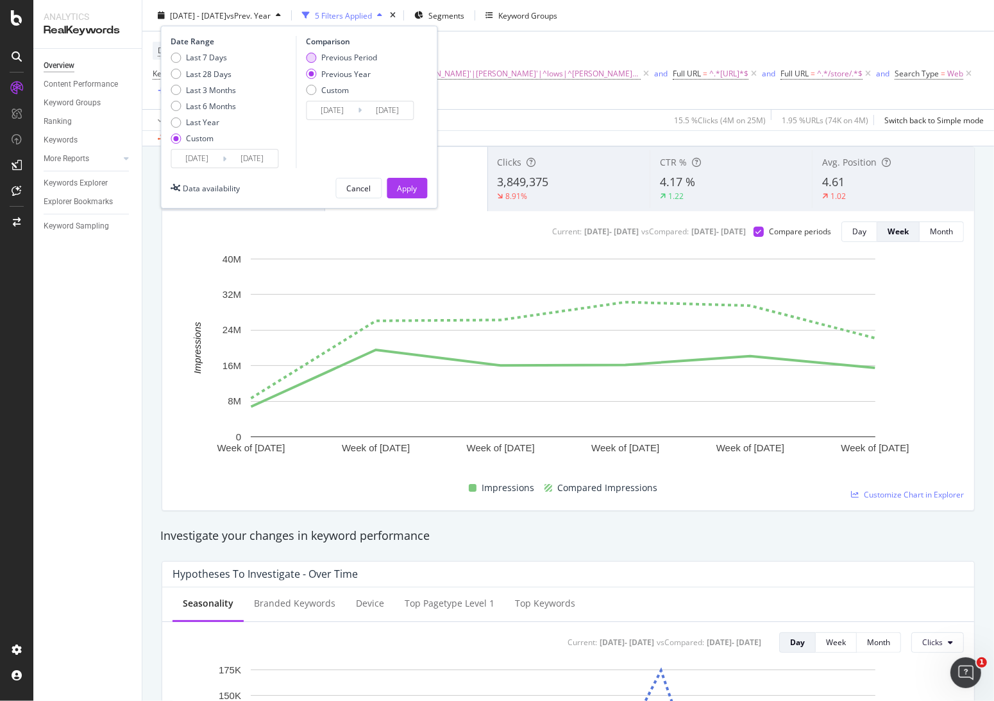
click at [325, 56] on div "Previous Period" at bounding box center [349, 57] width 56 height 11
type input "2025/07/04"
type input "[DATE]"
drag, startPoint x: 409, startPoint y: 188, endPoint x: 12, endPoint y: 188, distance: 397.8
click at [409, 188] on div "Apply" at bounding box center [407, 187] width 20 height 11
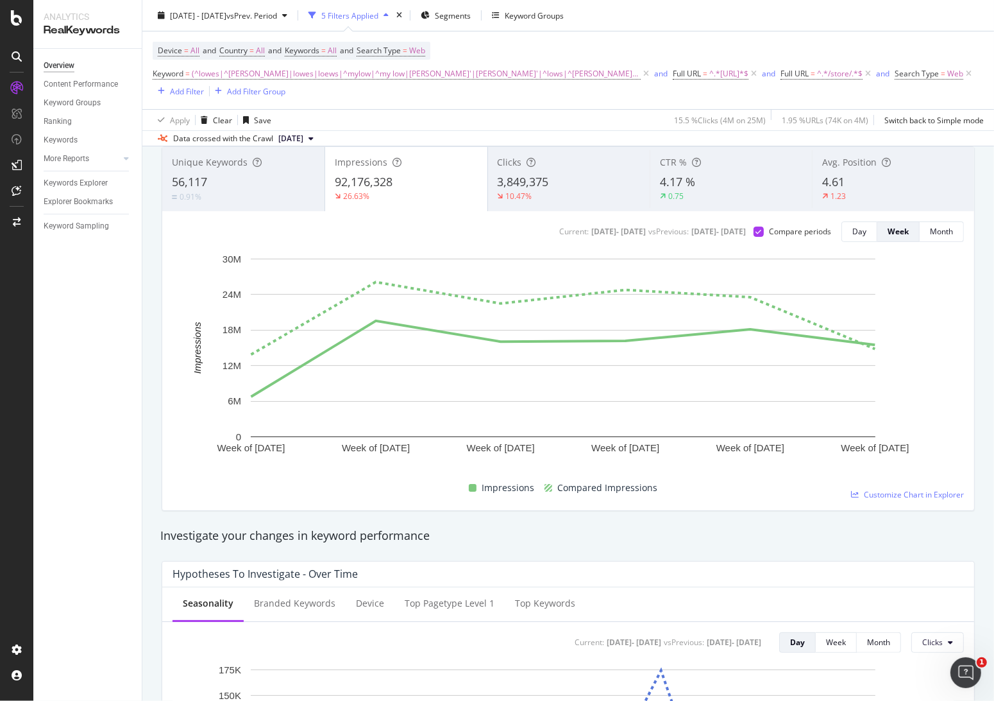
click at [476, 118] on div "Apply Clear Save 15.5 % Clicks ( 4M on 25M ) 1.95 % URLs ( 74K on 4M ) Switch b…" at bounding box center [568, 119] width 852 height 21
click at [545, 97] on div "Keyword = (^lowes|^loew|lowes|loews|^mylow|^my low|lowe'|loew'|^lows|^lowe|liwe…" at bounding box center [568, 82] width 831 height 34
click at [226, 16] on span "2025 Aug. 9th - Sep. 13th" at bounding box center [198, 15] width 56 height 11
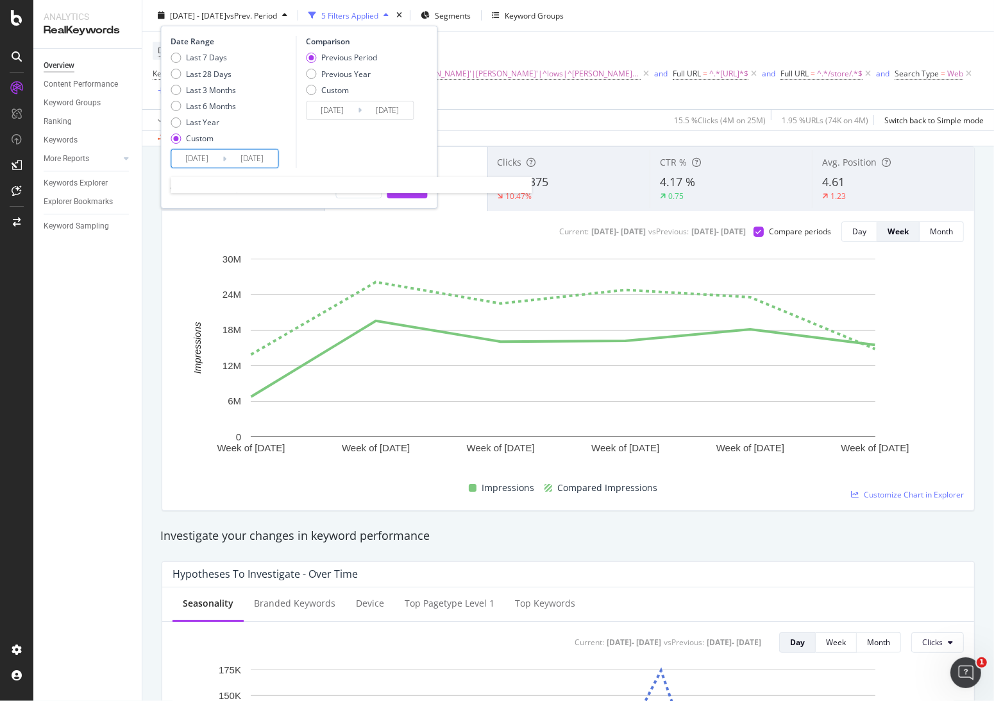
click at [198, 155] on input "[DATE]" at bounding box center [196, 158] width 51 height 18
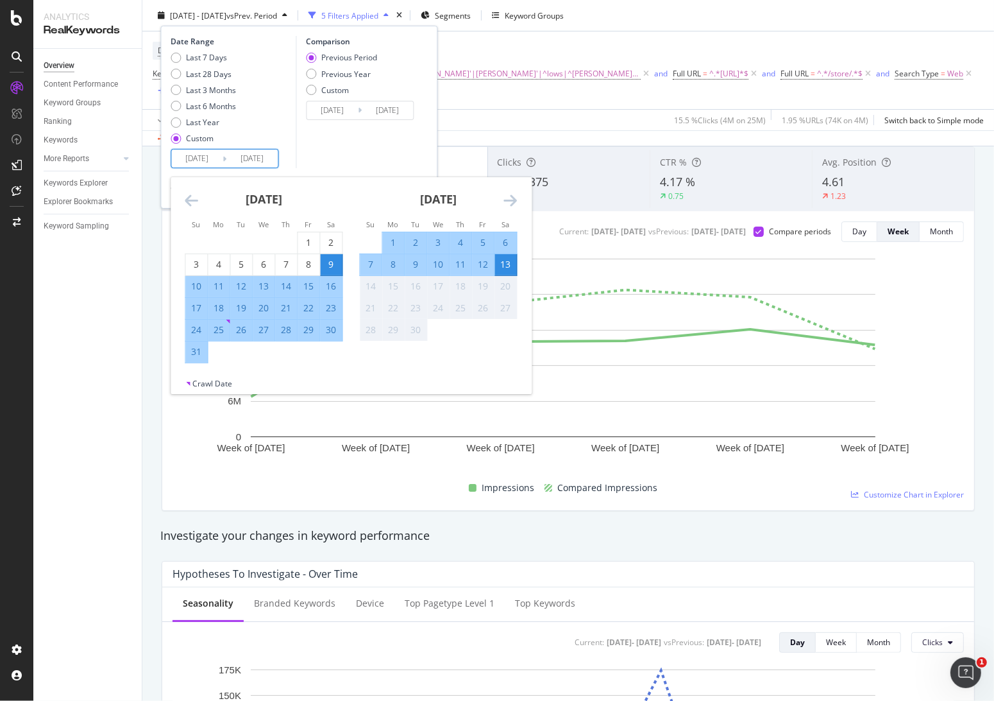
click at [192, 198] on icon "Move backward to switch to the previous month." at bounding box center [191, 199] width 13 height 15
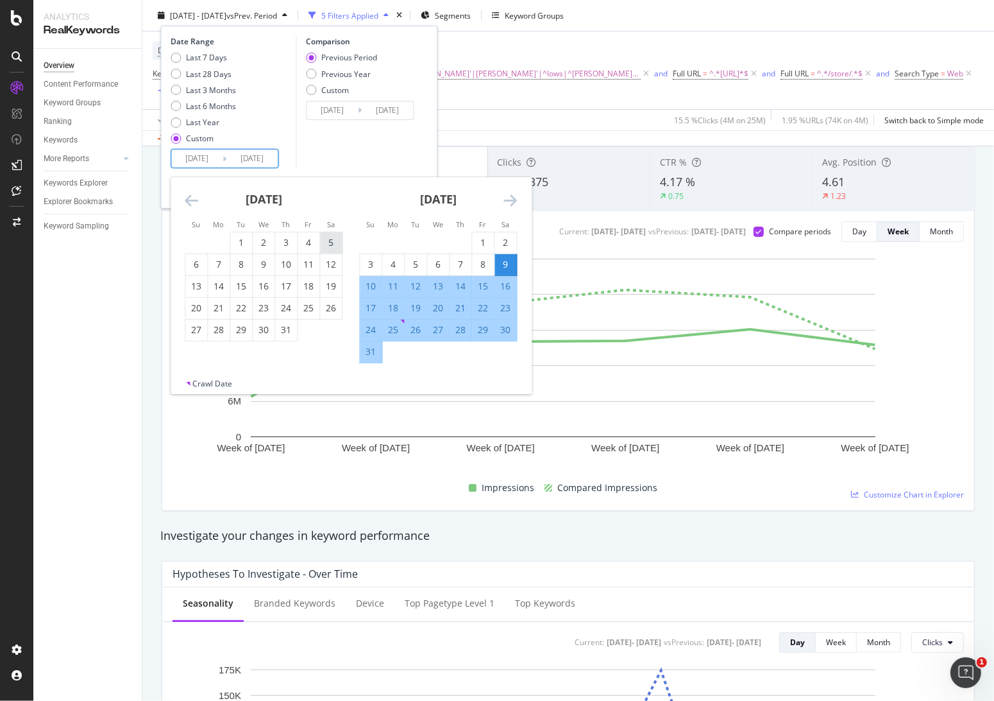
click at [332, 243] on div "5" at bounding box center [331, 242] width 22 height 13
type input "[DATE]"
type input "2025/04/25"
type input "2025/07/04"
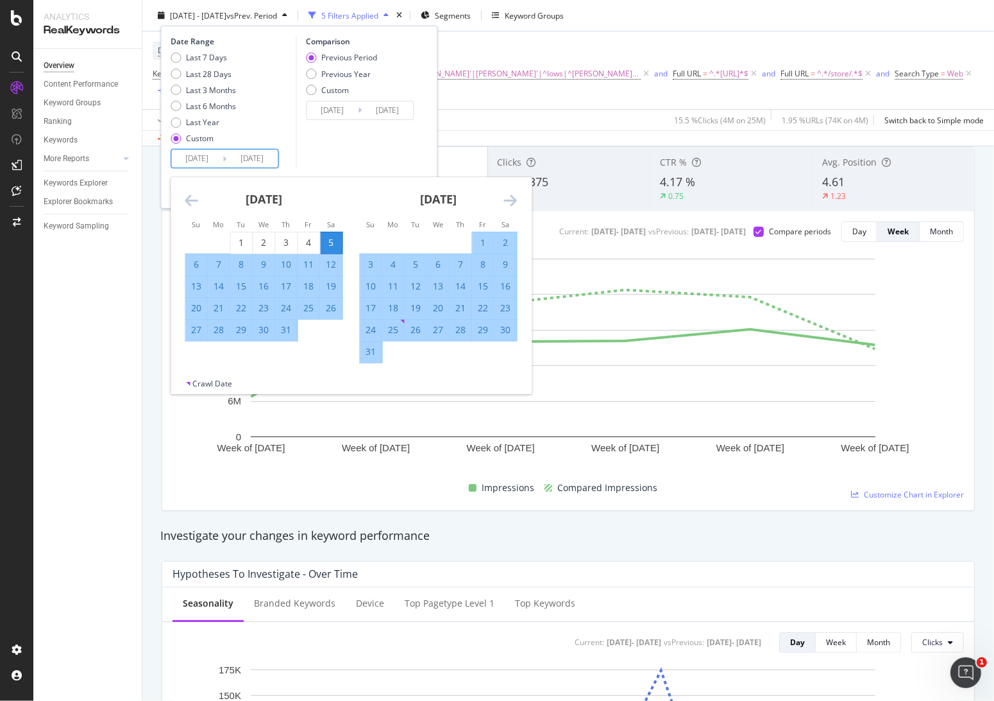
click at [478, 243] on div "1" at bounding box center [483, 242] width 22 height 13
type input "2025/08/01"
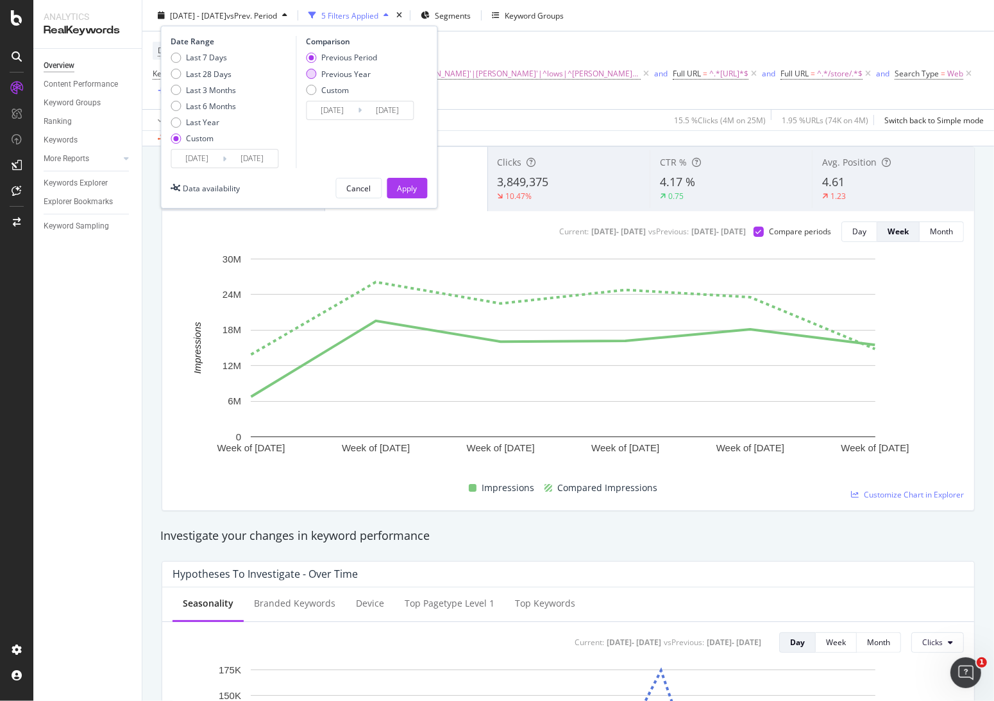
click at [354, 74] on div "Previous Year" at bounding box center [345, 73] width 49 height 11
type input "2024/07/06"
type input "2024/08/02"
click at [400, 183] on div "Apply" at bounding box center [407, 187] width 20 height 11
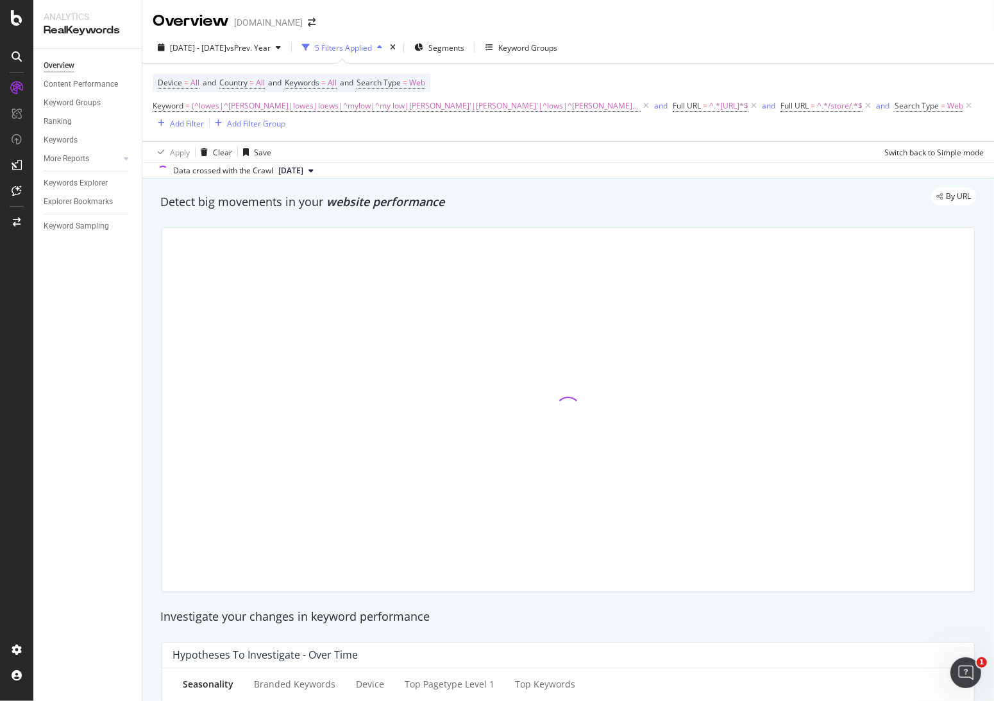
click at [630, 15] on div "Overview www.lowessecondary.com" at bounding box center [568, 16] width 852 height 32
click at [443, 0] on div "Overview www.lowessecondary.com" at bounding box center [568, 16] width 852 height 32
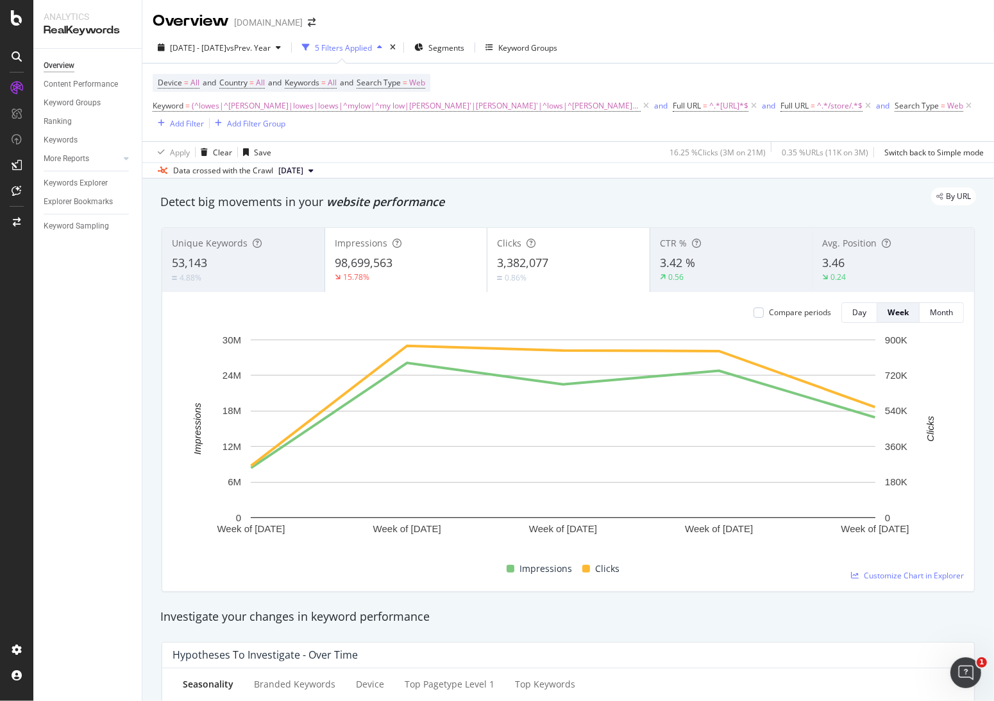
click at [439, 164] on div "Data crossed with the Crawl 2025 Mar. 28th" at bounding box center [568, 169] width 852 height 15
click at [286, 49] on div "button" at bounding box center [278, 48] width 15 height 8
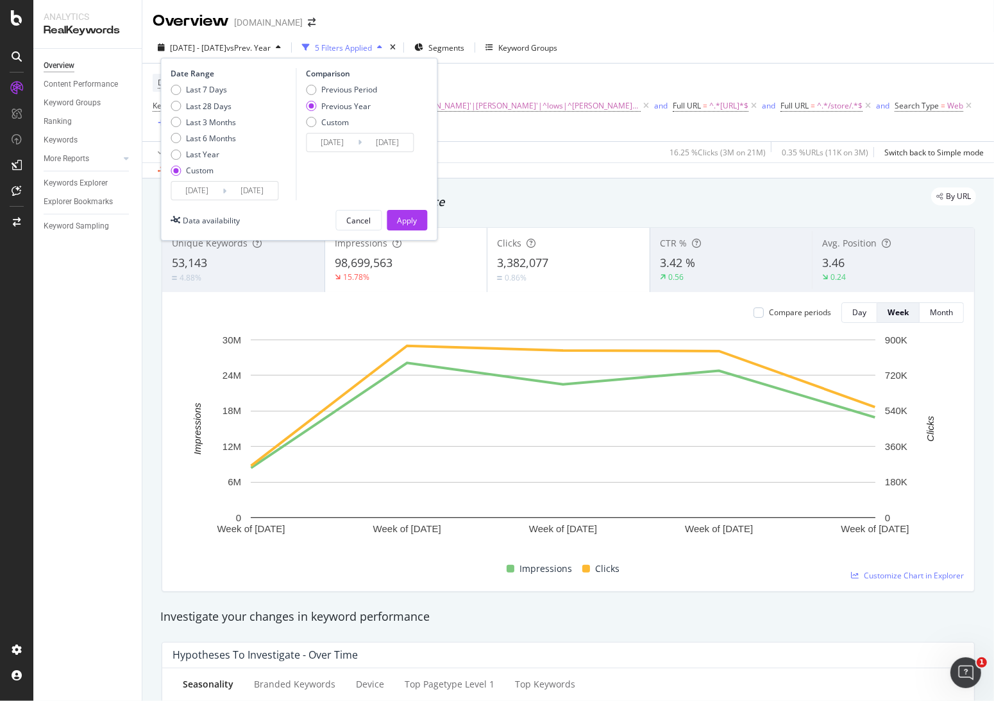
drag, startPoint x: 332, startPoint y: 89, endPoint x: 346, endPoint y: 111, distance: 25.6
click at [332, 90] on div "Previous Period" at bounding box center [349, 89] width 56 height 11
type input "2025/06/07"
type input "2025/07/04"
click at [401, 215] on div "Apply" at bounding box center [407, 220] width 20 height 11
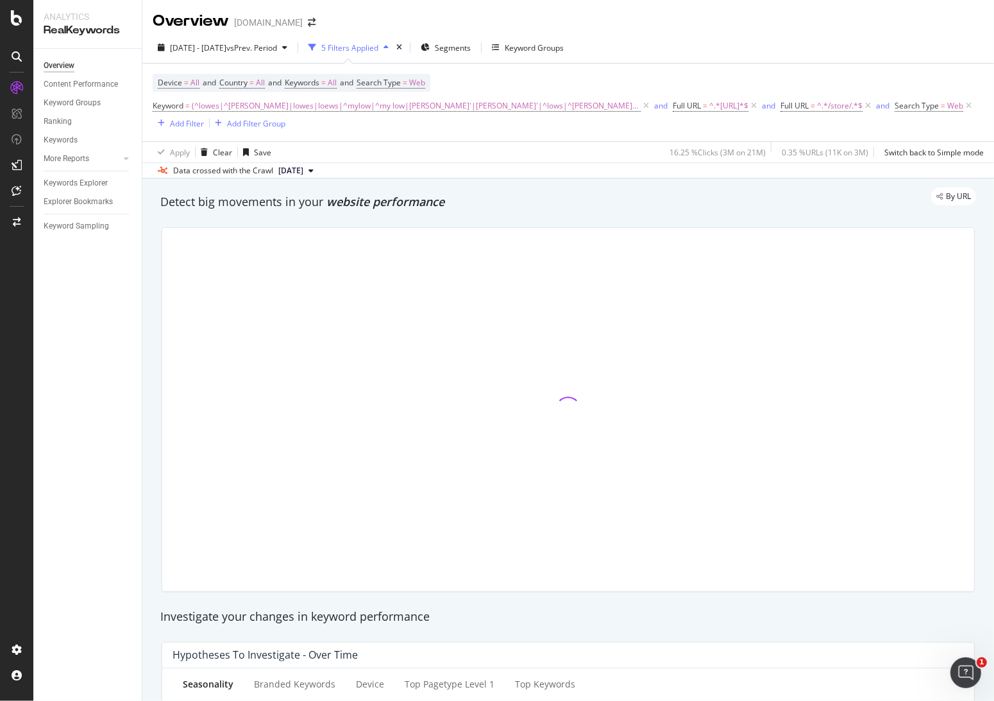
click at [452, 12] on div "Overview www.lowessecondary.com" at bounding box center [568, 16] width 852 height 32
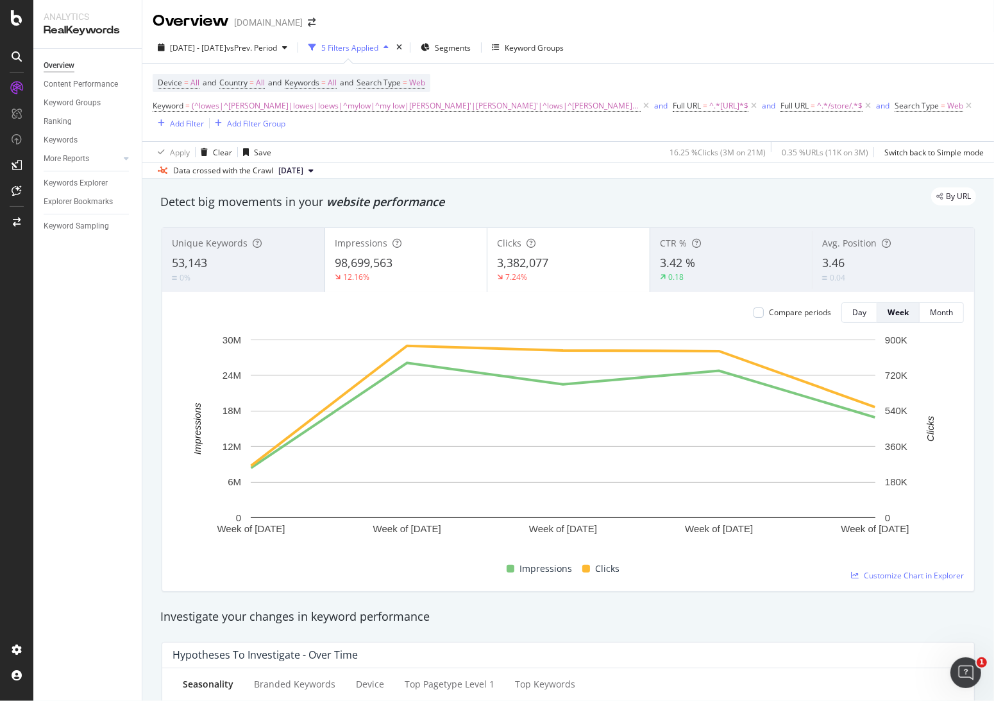
click at [606, 81] on div "Device = All and Country = All and Keywords = All and Search Type = Web Keyword…" at bounding box center [568, 102] width 831 height 57
click at [665, 70] on div "Device = All and Country = All and Keywords = All and Search Type = Web Keyword…" at bounding box center [568, 103] width 831 height 78
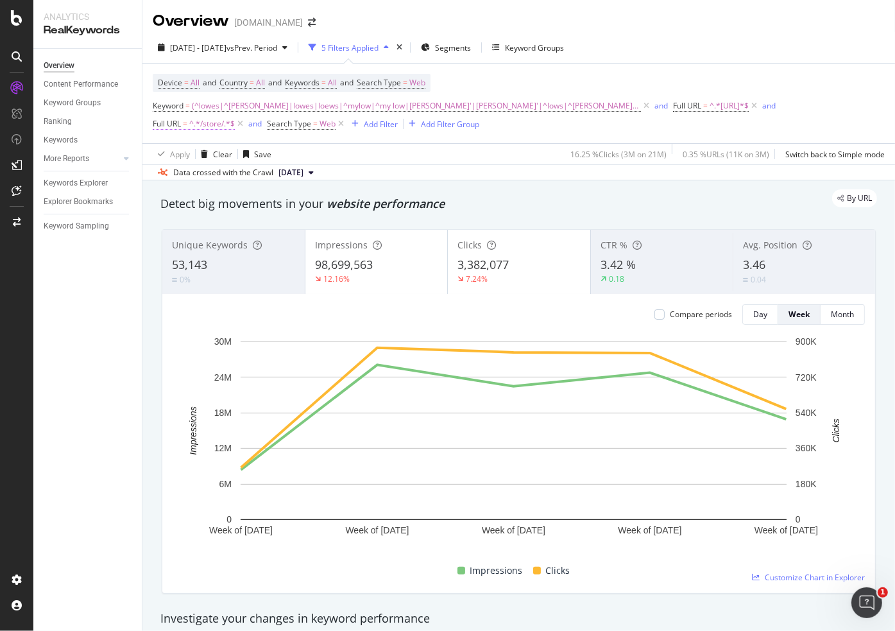
click at [235, 115] on span "^.*/store/.*$" at bounding box center [212, 124] width 46 height 18
click at [703, 151] on input "/store/" at bounding box center [720, 159] width 121 height 21
paste input "(/store/|/Lowes-Stores)"
type input "(/store/|/Lowes-Stores)"
click at [781, 180] on div "Apply" at bounding box center [791, 185] width 20 height 11
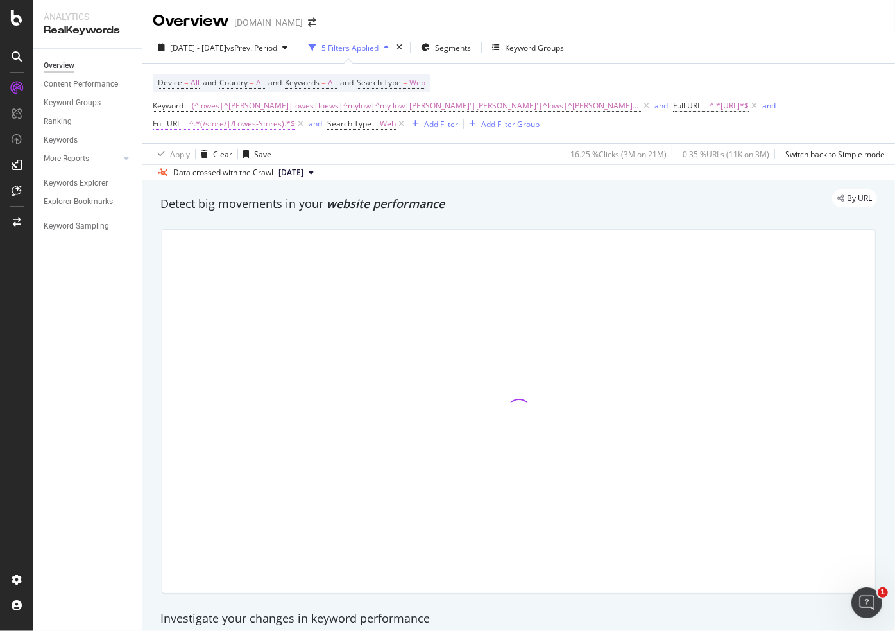
click at [295, 115] on span "^.*(/store/|/Lowes-Stores).*$" at bounding box center [242, 124] width 106 height 18
click at [680, 139] on span "Contains" at bounding box center [675, 135] width 31 height 11
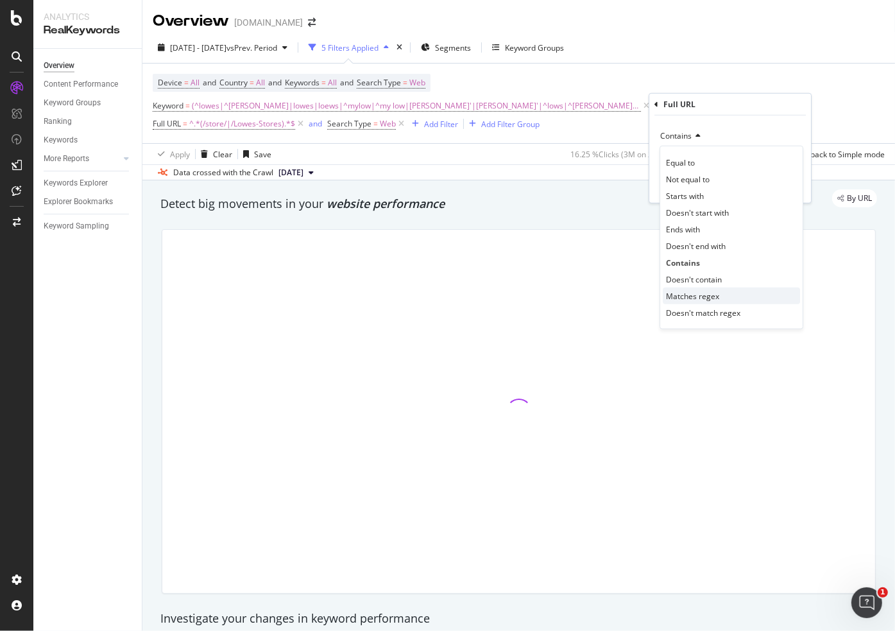
click at [684, 291] on span "Matches regex" at bounding box center [692, 295] width 53 height 11
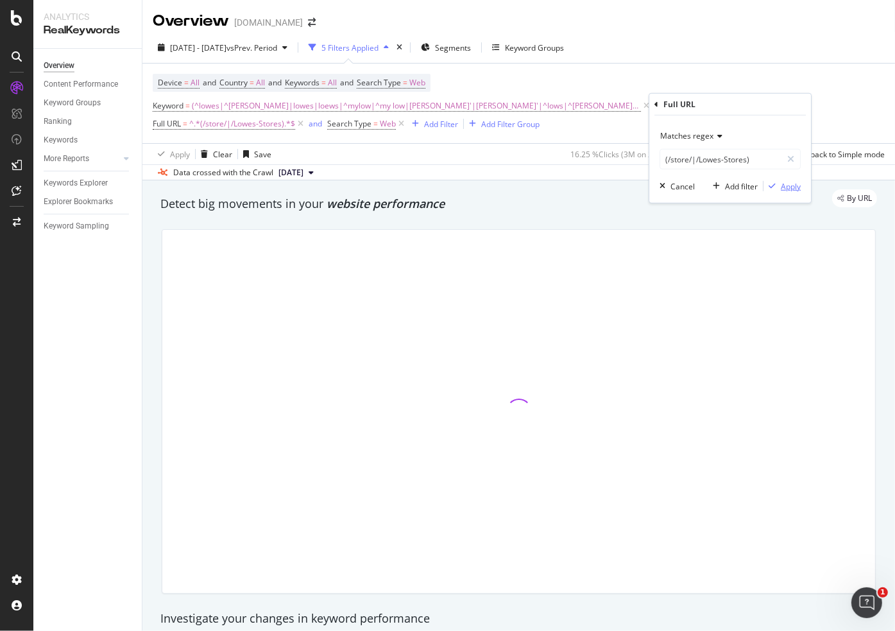
click at [789, 187] on div "Apply" at bounding box center [791, 185] width 20 height 11
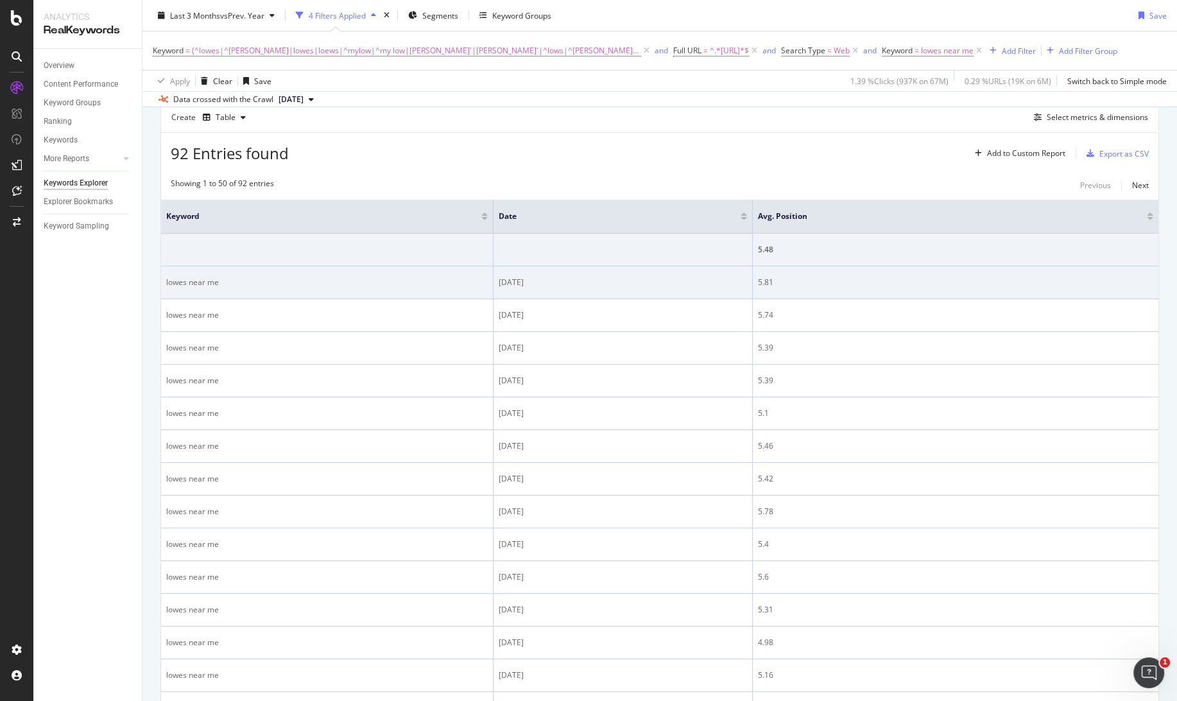
scroll to position [50, 0]
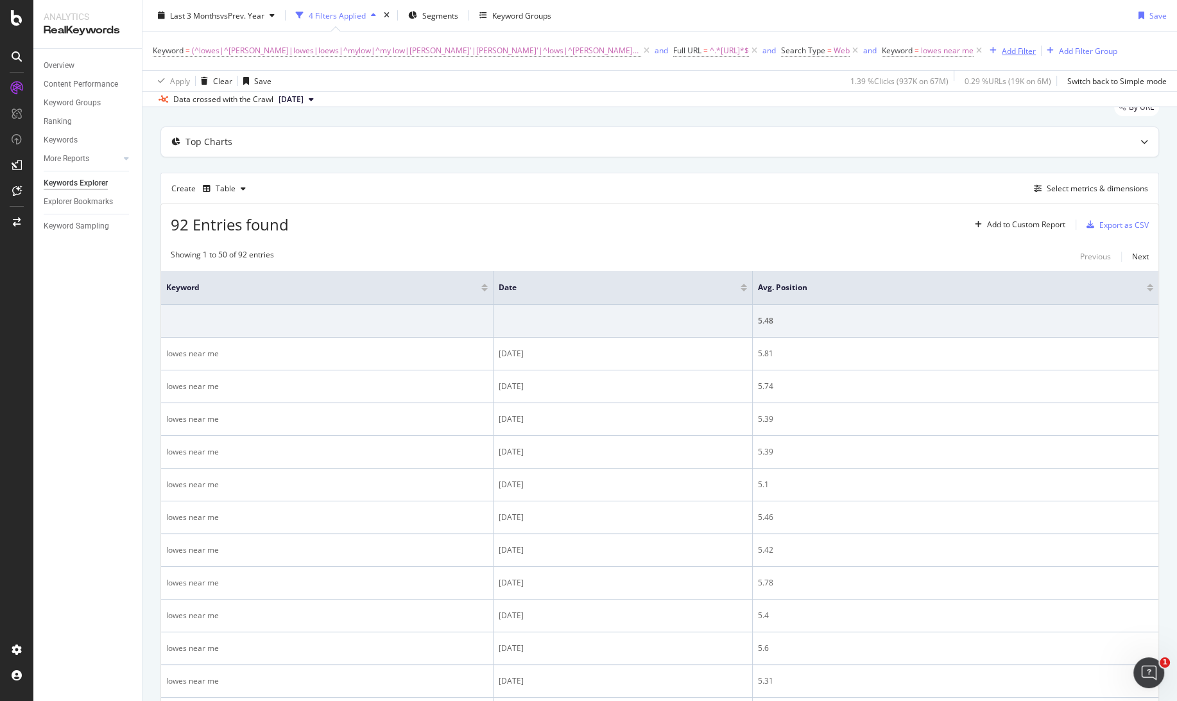
click at [1001, 52] on div "Add Filter" at bounding box center [1018, 50] width 34 height 11
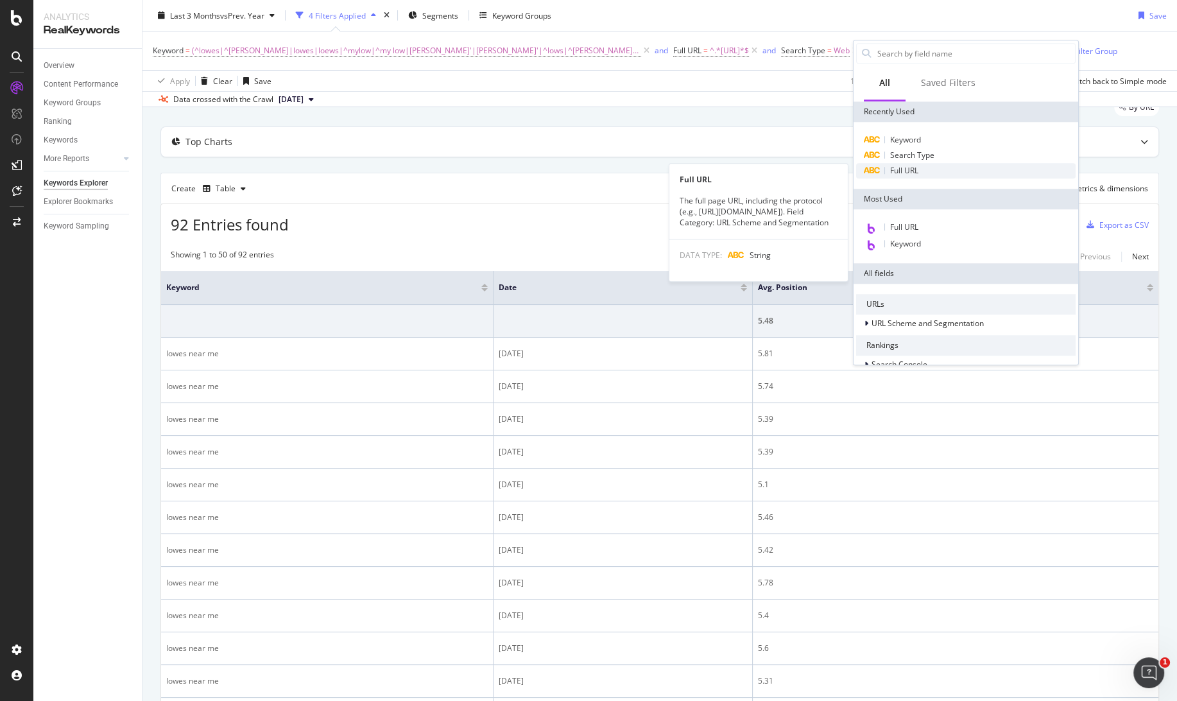
click at [921, 169] on div "Full URL" at bounding box center [965, 170] width 219 height 15
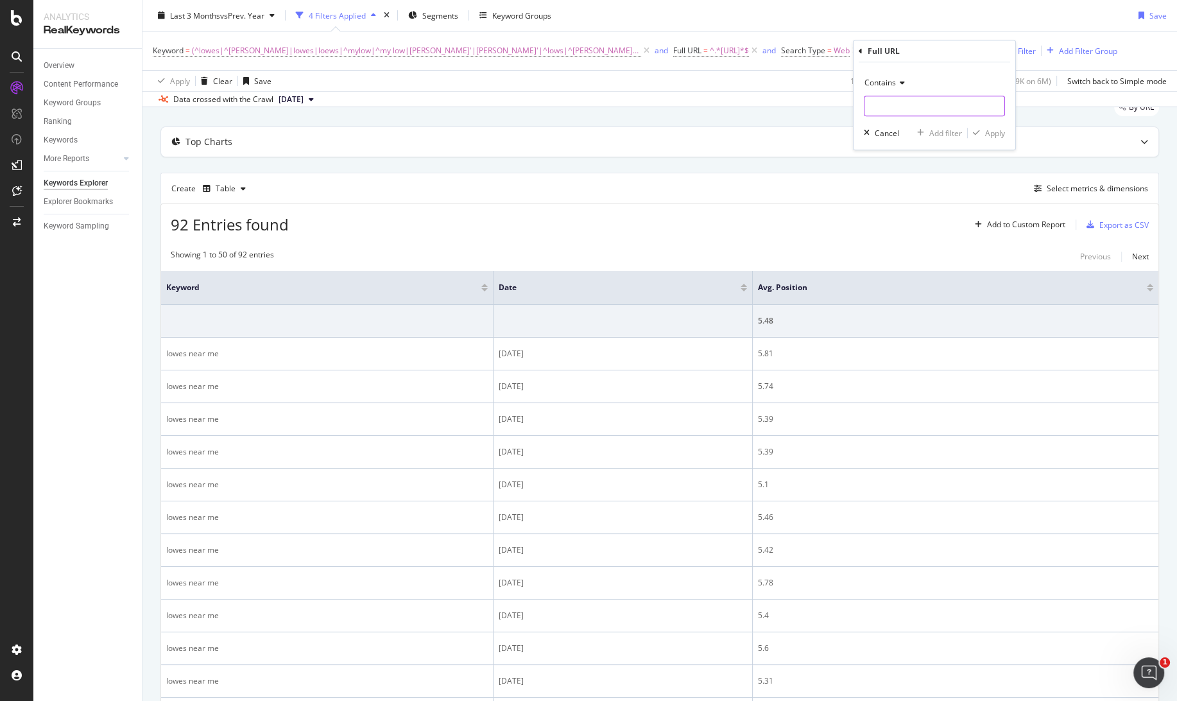
click at [896, 106] on input "text" at bounding box center [934, 106] width 140 height 21
type input "/store/"
click at [986, 130] on div "Apply" at bounding box center [995, 133] width 20 height 11
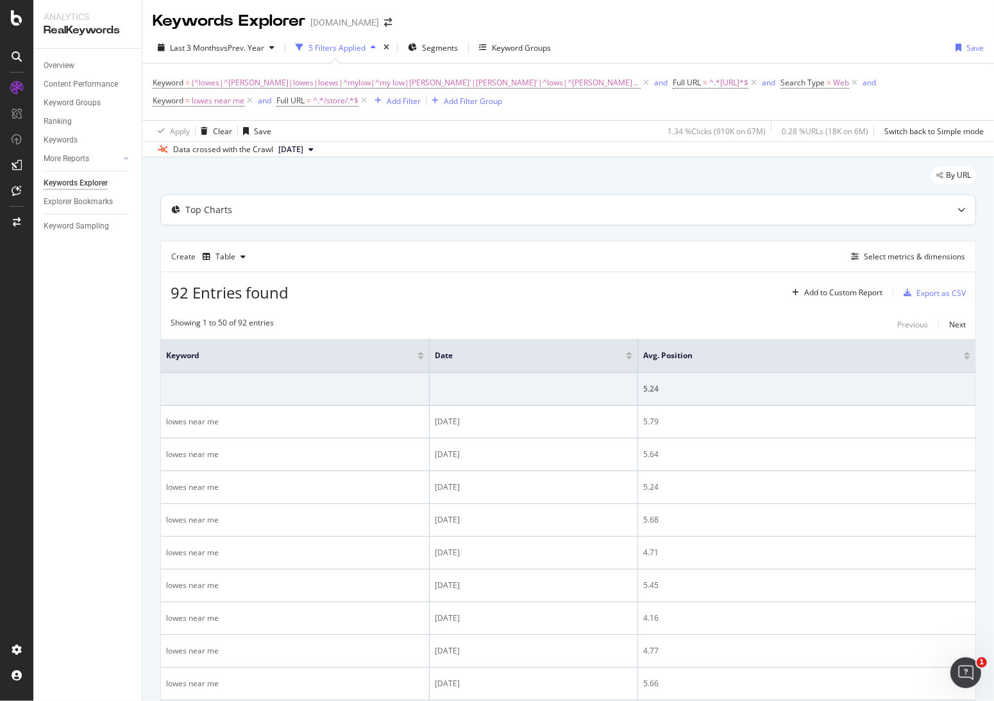
click at [623, 216] on div "Top Charts" at bounding box center [568, 210] width 815 height 30
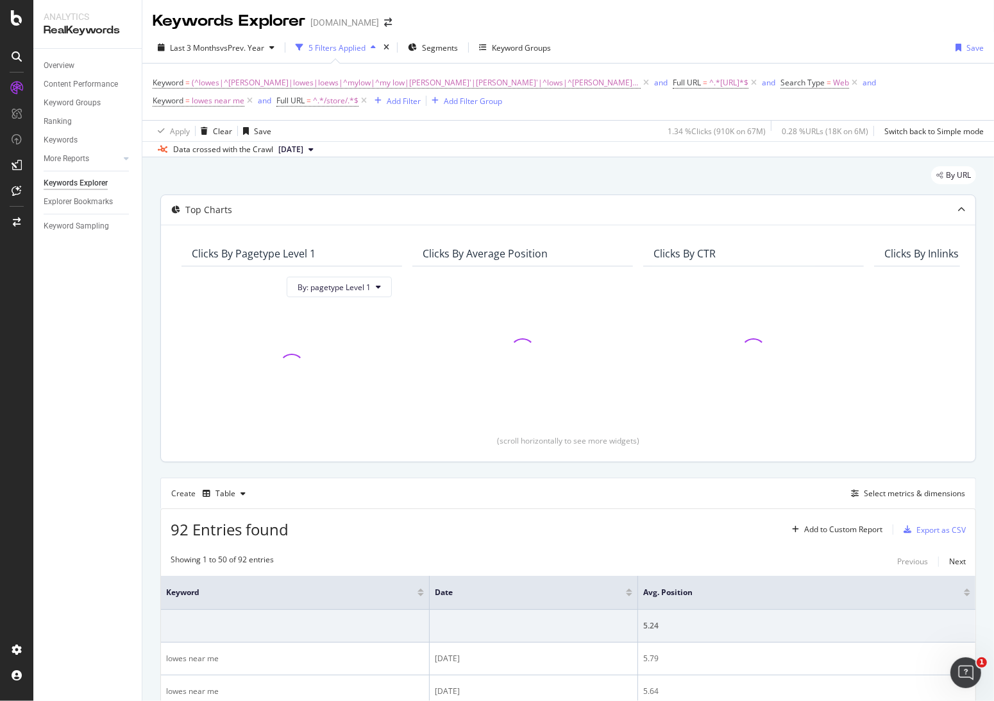
click at [540, 212] on div "Top Charts" at bounding box center [543, 209] width 764 height 13
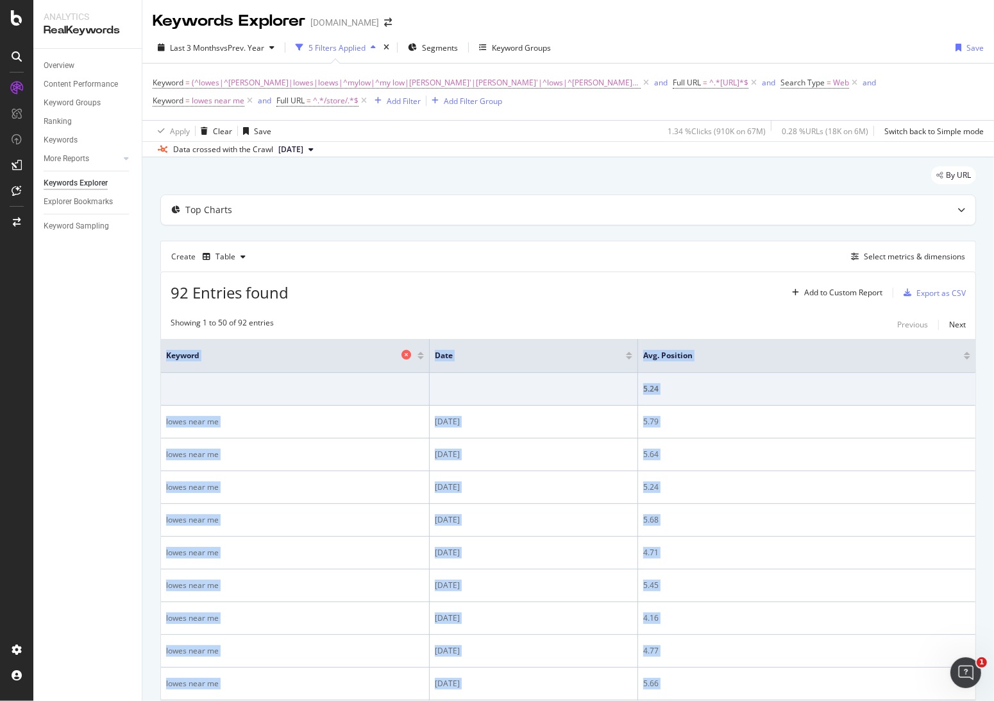
drag, startPoint x: 951, startPoint y: 617, endPoint x: 171, endPoint y: 358, distance: 822.6
copy table "Keyword Date Avg. Position 5.24 lowes near me 2025-07-09 5.79 lowes near me 202…"
click at [477, 277] on div "92 Entries found Add to Custom Report Export as CSV" at bounding box center [568, 287] width 815 height 31
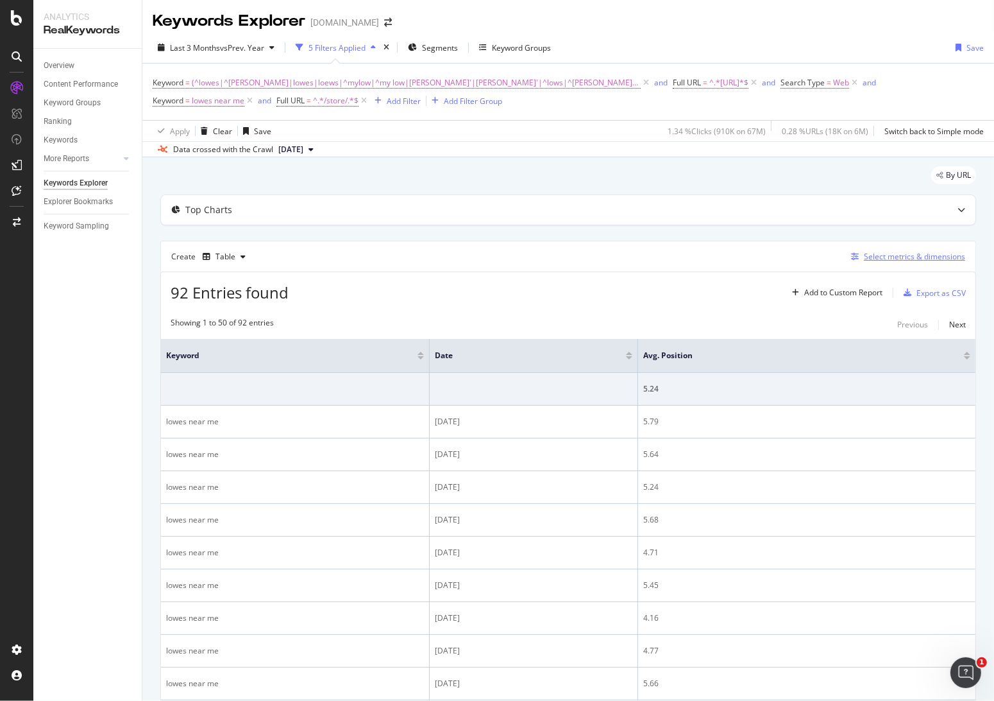
click at [867, 256] on div "Select metrics & dimensions" at bounding box center [914, 256] width 101 height 11
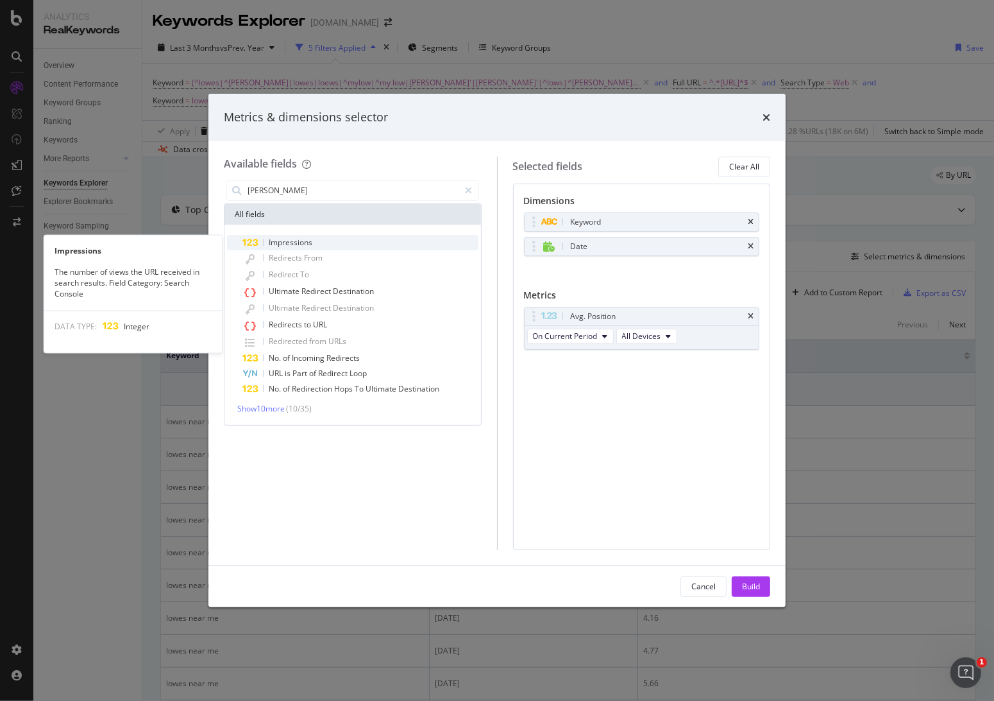
type input "imre"
click at [350, 240] on div "Impressions" at bounding box center [361, 242] width 236 height 15
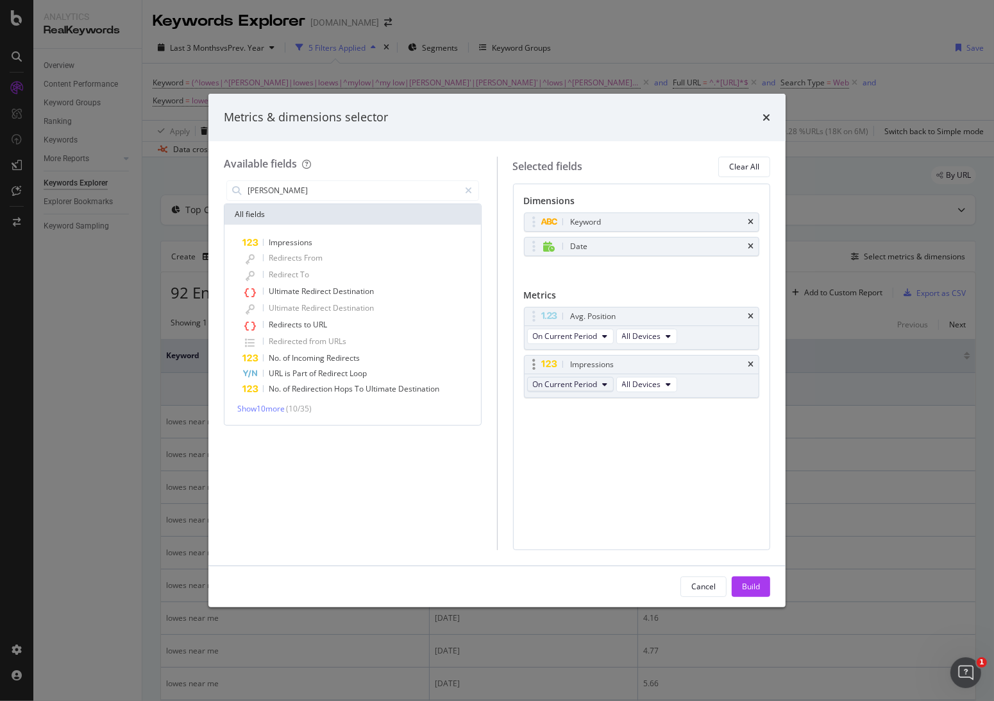
click at [588, 382] on span "On Current Period" at bounding box center [565, 384] width 65 height 11
click at [609, 479] on span "Diff. between Periods - Value" at bounding box center [600, 478] width 124 height 12
click at [749, 507] on div "Build" at bounding box center [751, 586] width 18 height 19
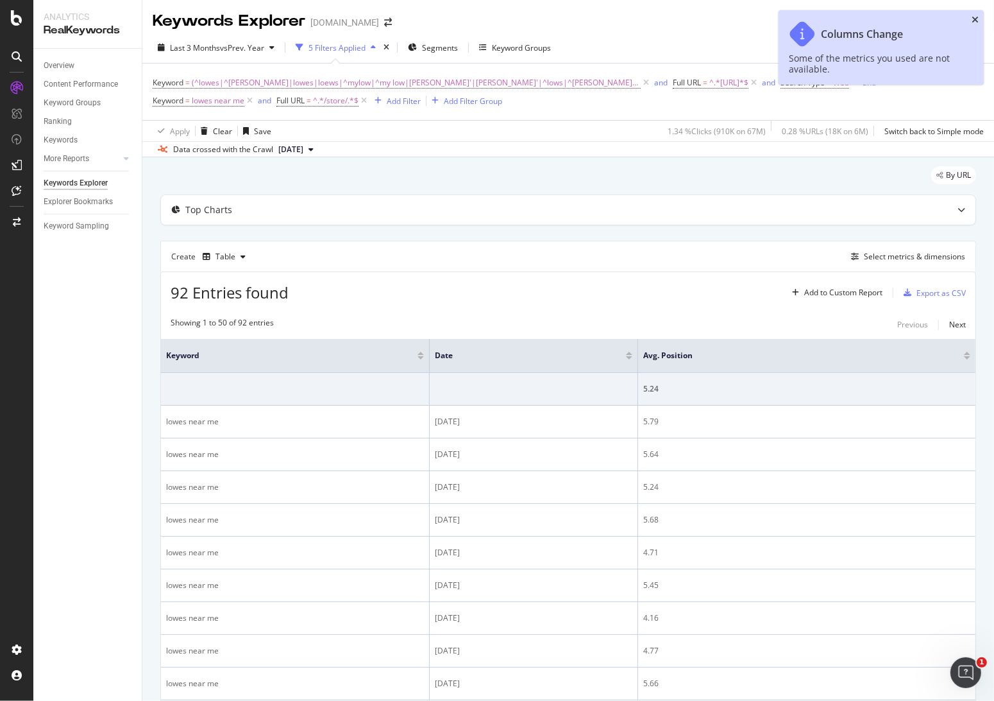
click at [973, 17] on icon "close toast" at bounding box center [975, 19] width 7 height 9
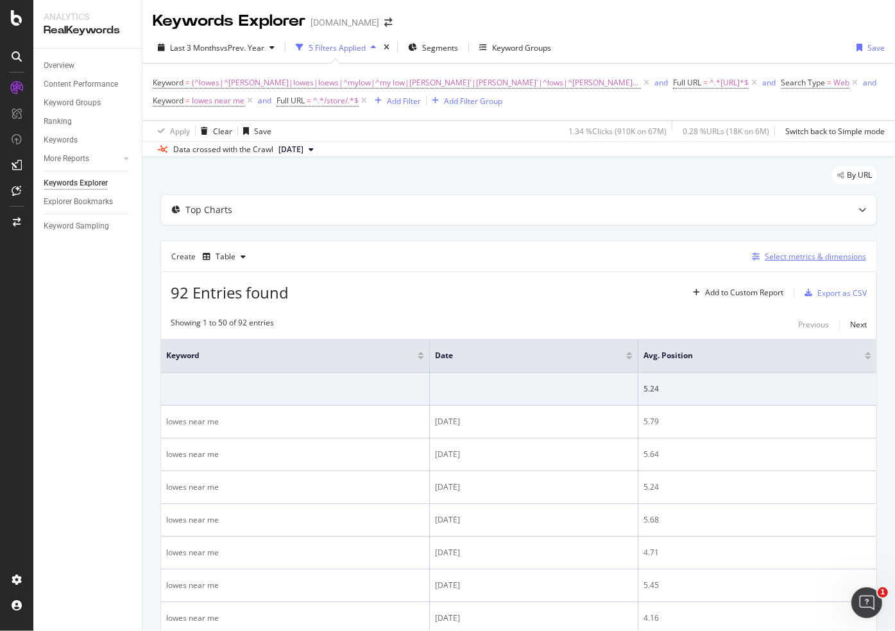
click at [778, 256] on div "Select metrics & dimensions" at bounding box center [815, 256] width 101 height 11
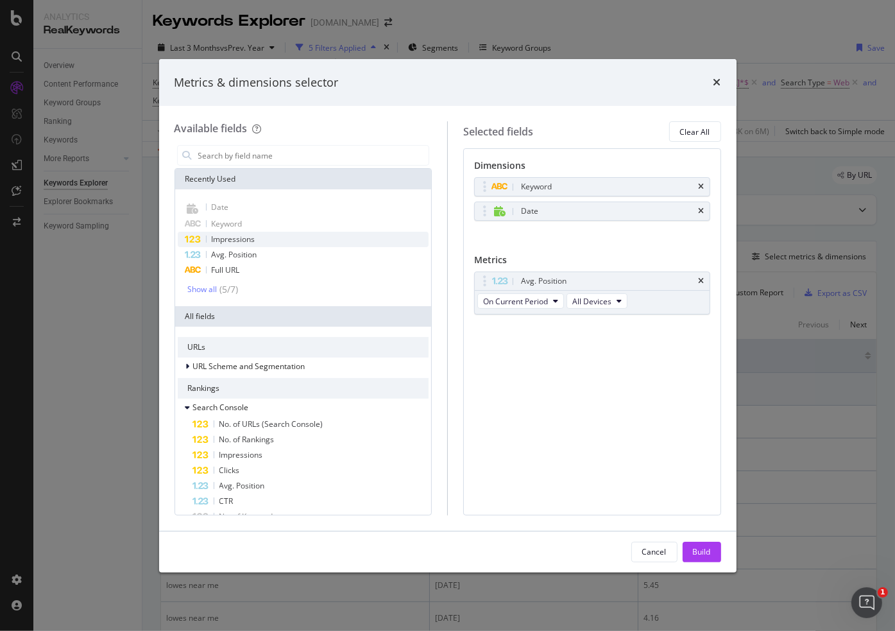
click at [241, 237] on span "Impressions" at bounding box center [234, 239] width 44 height 11
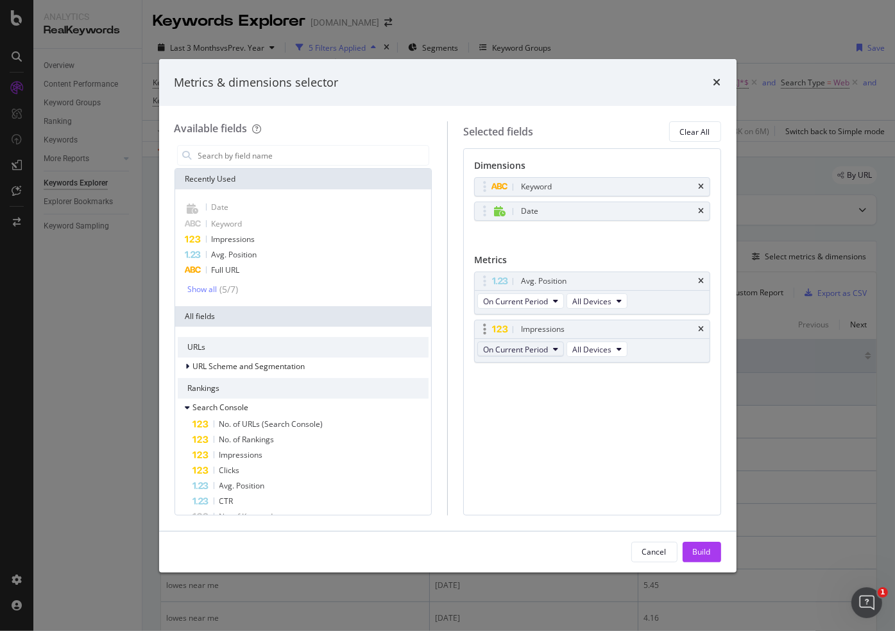
click at [542, 353] on span "On Current Period" at bounding box center [515, 349] width 65 height 11
click at [539, 441] on span "Diff. between Periods - Value" at bounding box center [550, 442] width 124 height 12
click at [583, 428] on div "Dimensions Keyword Date You can use this field as a dimension Metrics Avg. Posi…" at bounding box center [592, 331] width 258 height 366
click at [709, 507] on div "Build" at bounding box center [702, 551] width 18 height 11
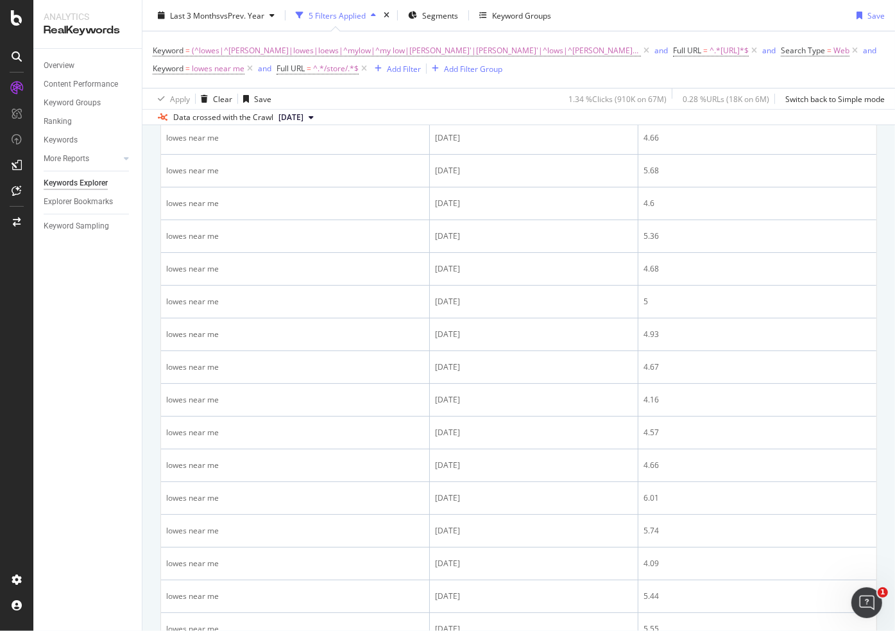
scroll to position [257, 0]
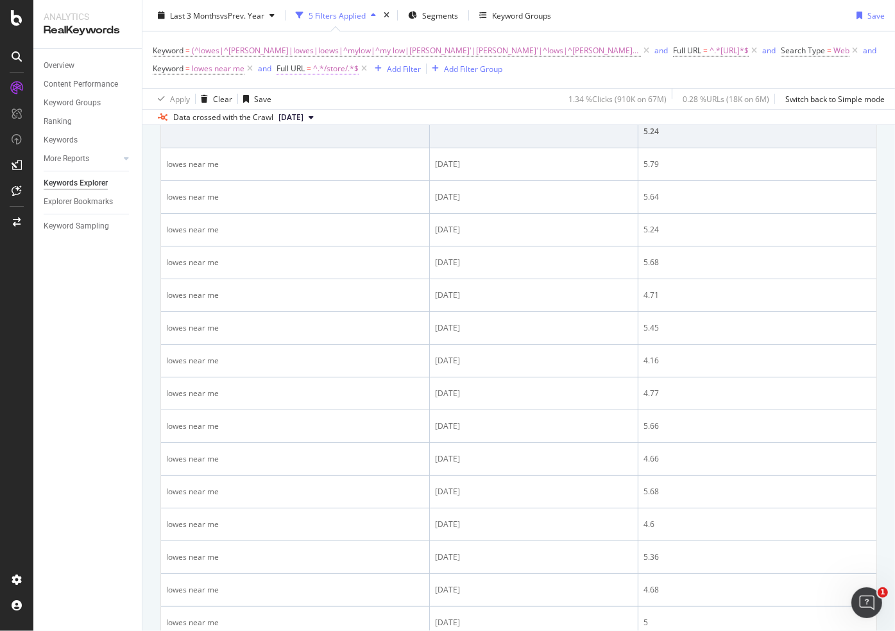
click at [313, 67] on span "^.*/store/.*$" at bounding box center [336, 69] width 46 height 18
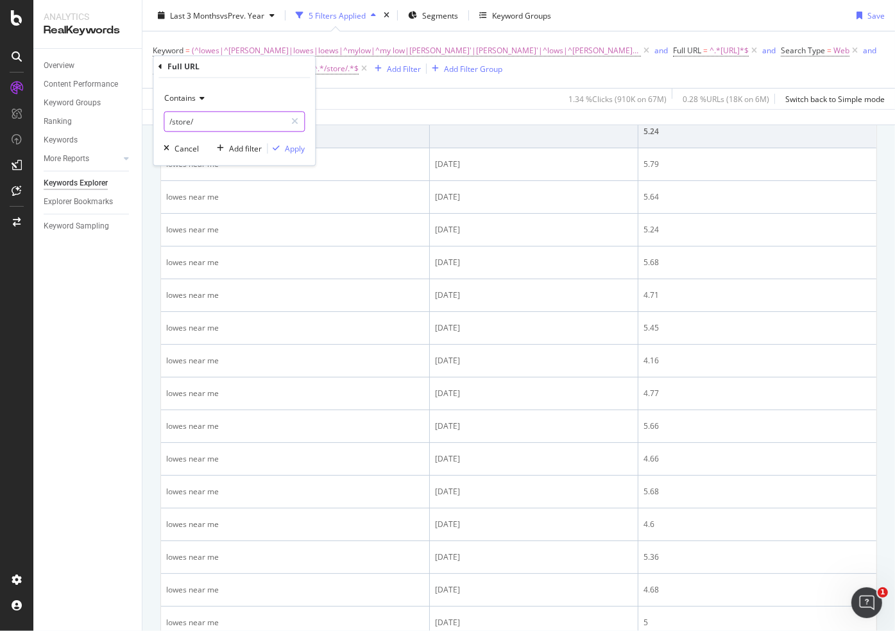
click at [217, 119] on input "/store/" at bounding box center [224, 122] width 121 height 21
click at [226, 118] on input "/store/" at bounding box center [224, 122] width 121 height 21
type input "/Lowes-stores/"
click at [291, 151] on div "Apply" at bounding box center [295, 148] width 20 height 11
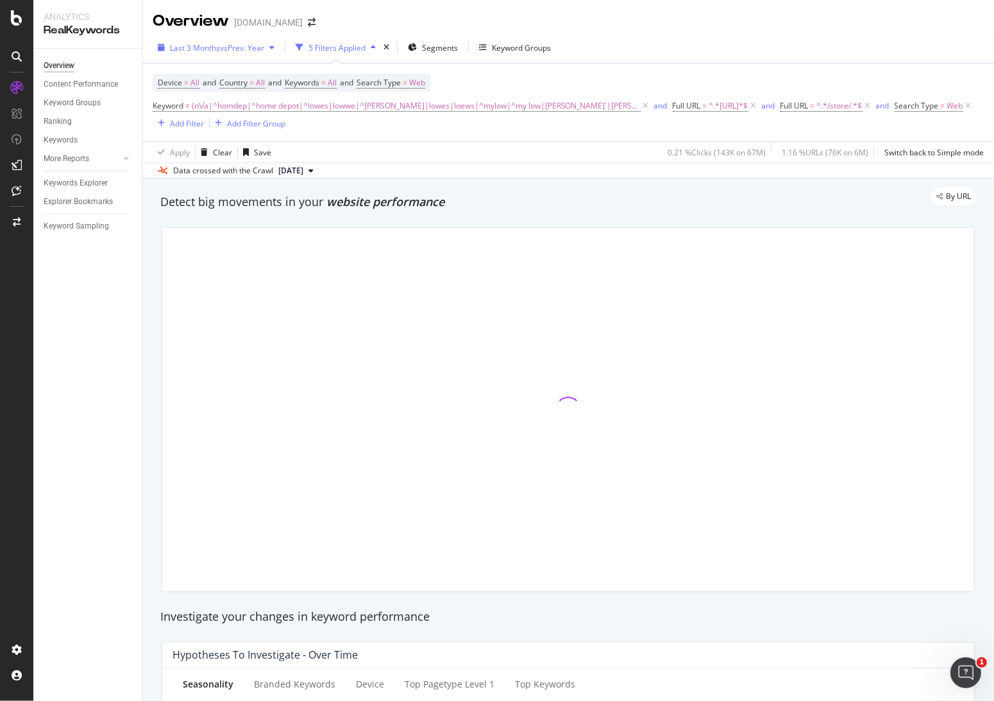
click at [237, 50] on span "vs Prev. Year" at bounding box center [242, 47] width 44 height 11
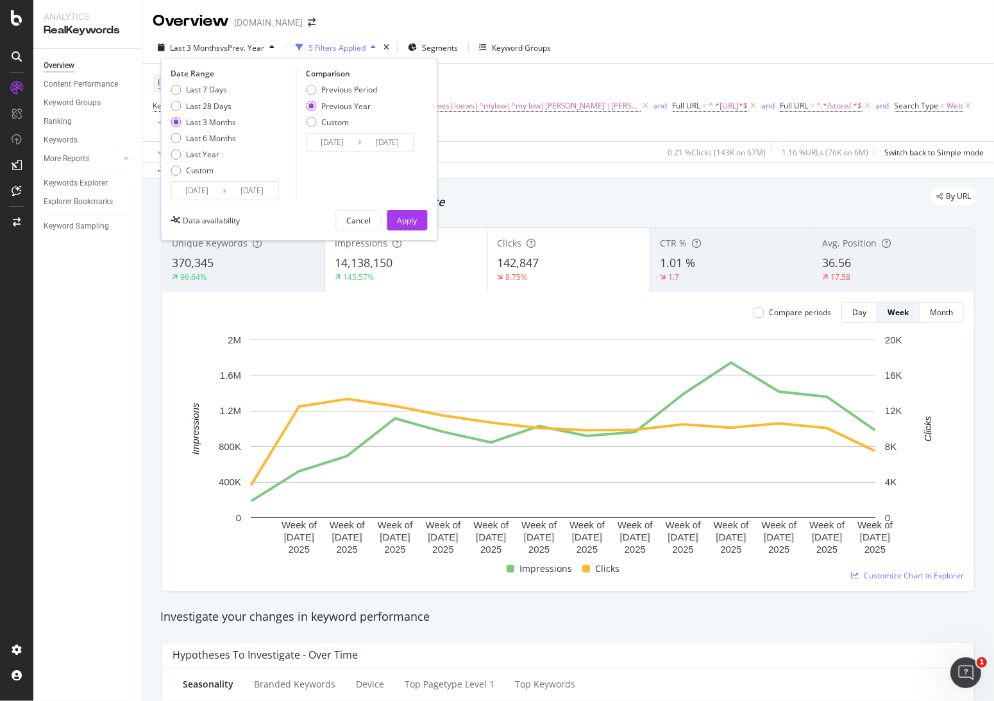
click at [200, 189] on input "[DATE]" at bounding box center [196, 191] width 51 height 18
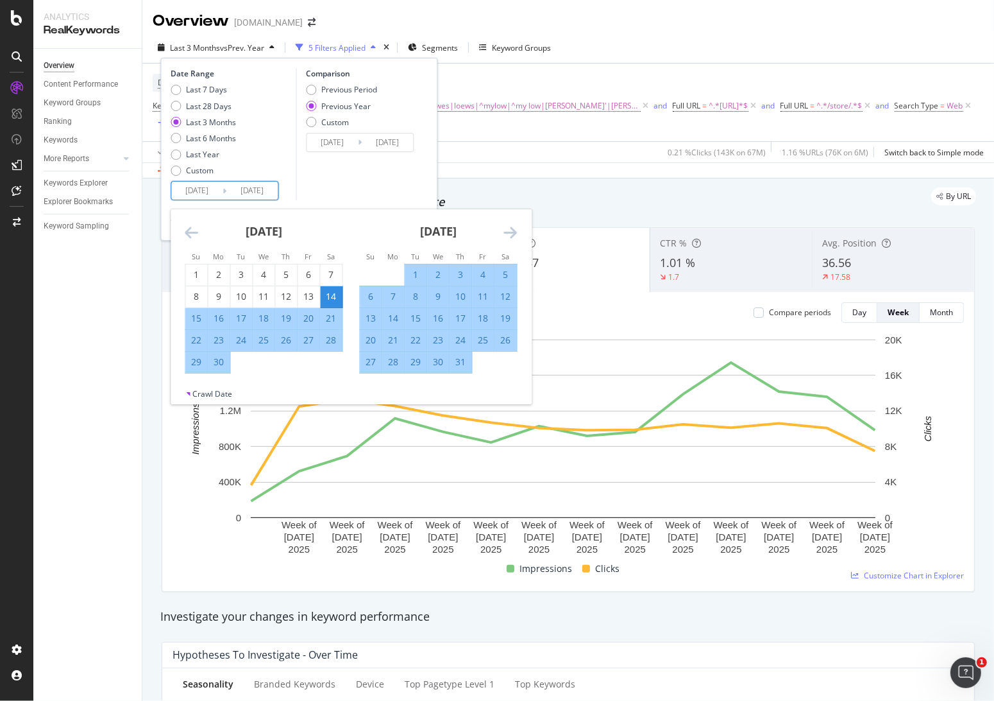
click at [506, 233] on icon "Move forward to switch to the next month." at bounding box center [510, 232] width 13 height 15
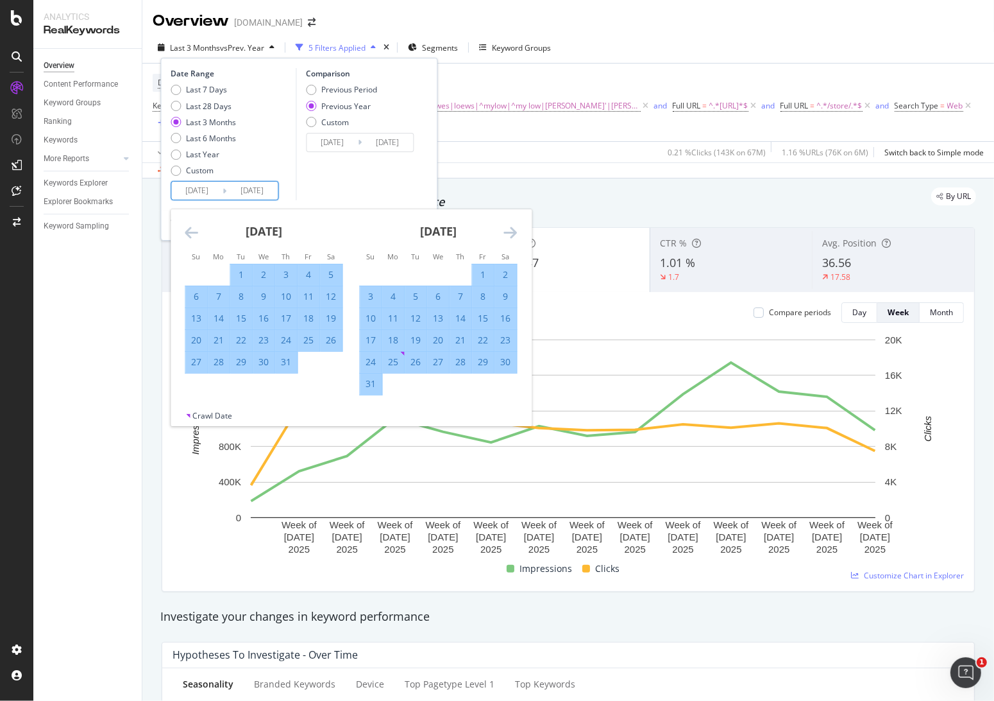
click at [506, 233] on icon "Move forward to switch to the next month." at bounding box center [510, 232] width 13 height 15
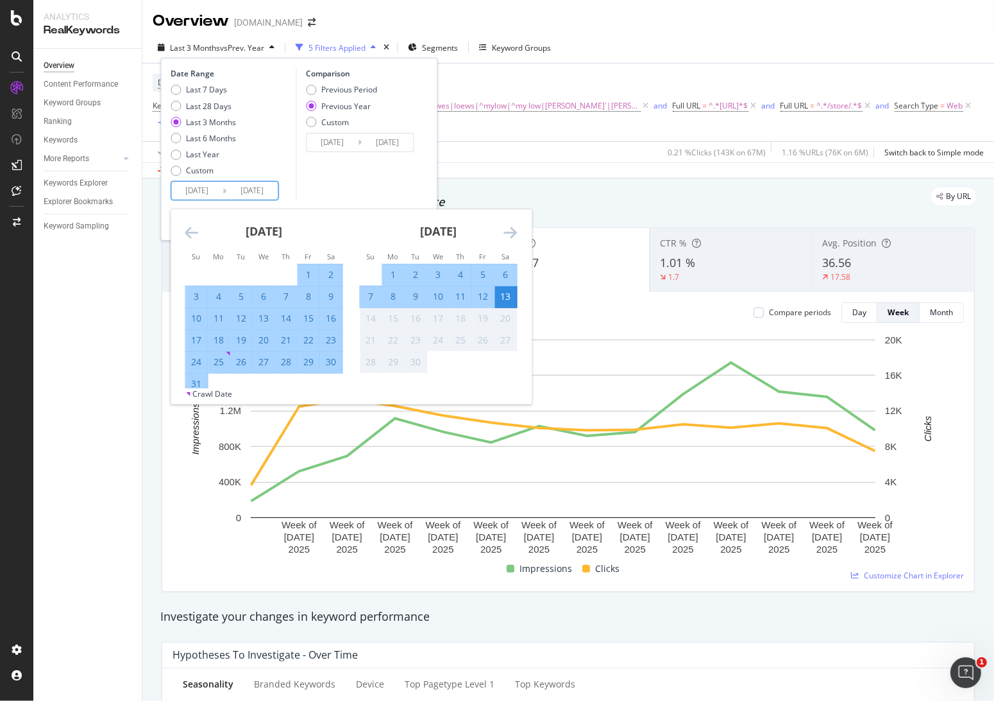
click at [333, 295] on div "9" at bounding box center [331, 296] width 22 height 13
type input "[DATE]"
click at [481, 294] on div "12" at bounding box center [483, 296] width 22 height 13
type input "[DATE]"
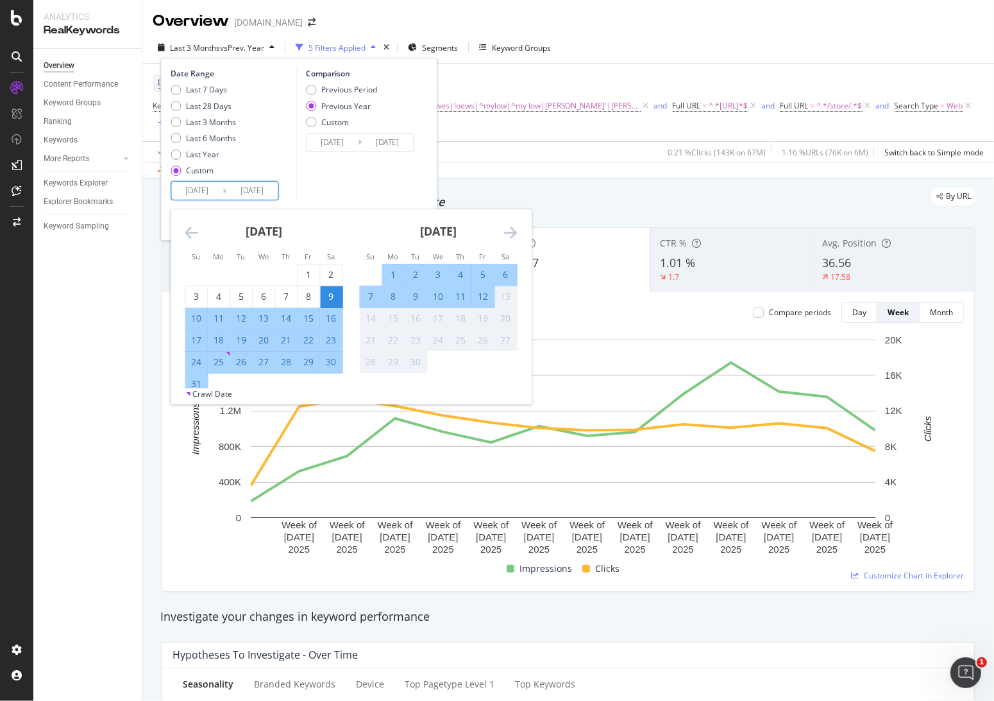
type input "[DATE]"
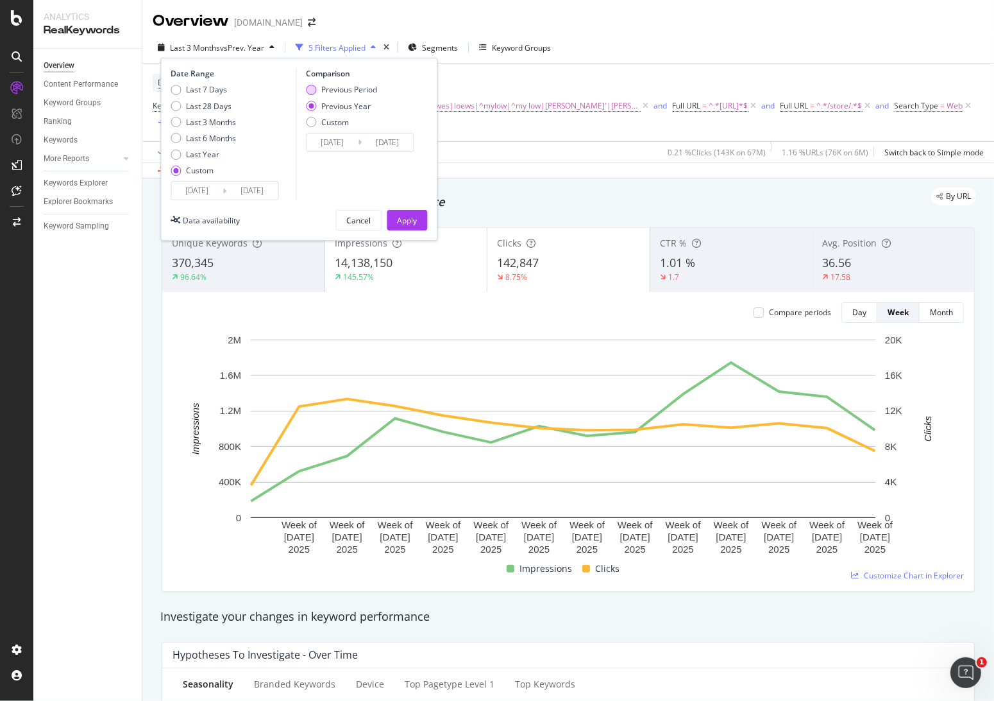
click at [346, 90] on div "Previous Period" at bounding box center [349, 89] width 56 height 11
type input "[DATE]"
click at [409, 225] on div "Apply" at bounding box center [407, 220] width 20 height 11
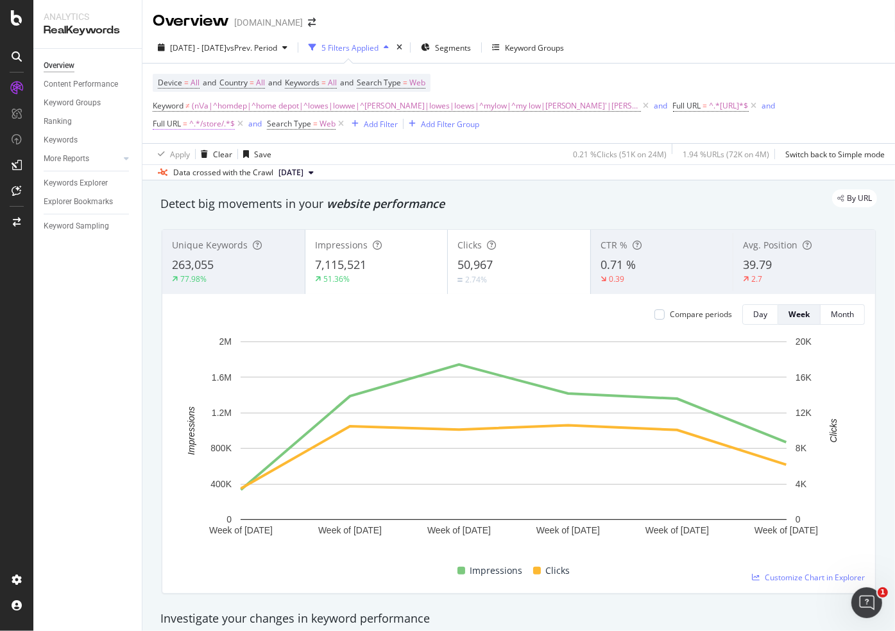
click at [203, 123] on span "^.*/store/.*$" at bounding box center [212, 124] width 46 height 18
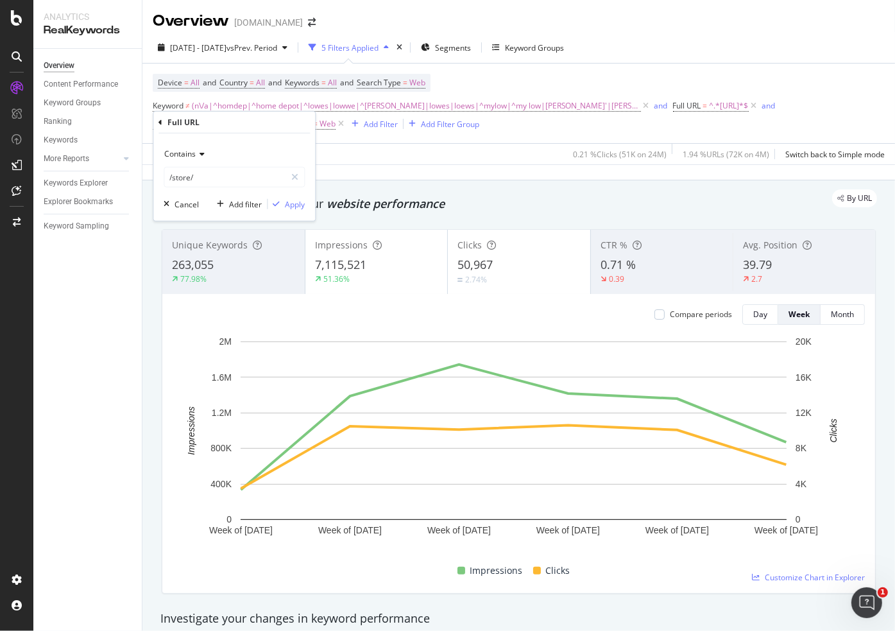
click at [201, 156] on icon at bounding box center [200, 154] width 9 height 8
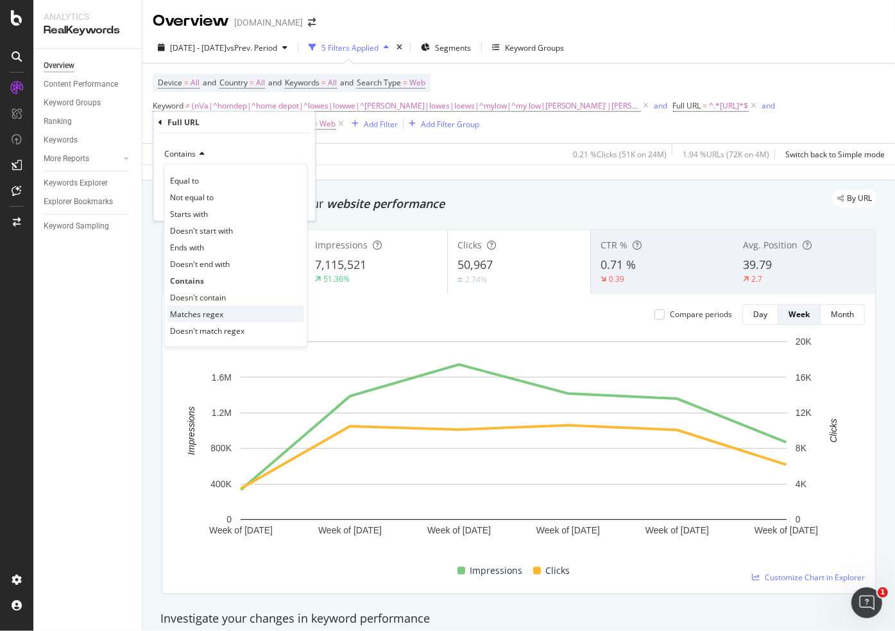
click at [210, 306] on div "Matches regex" at bounding box center [235, 313] width 137 height 17
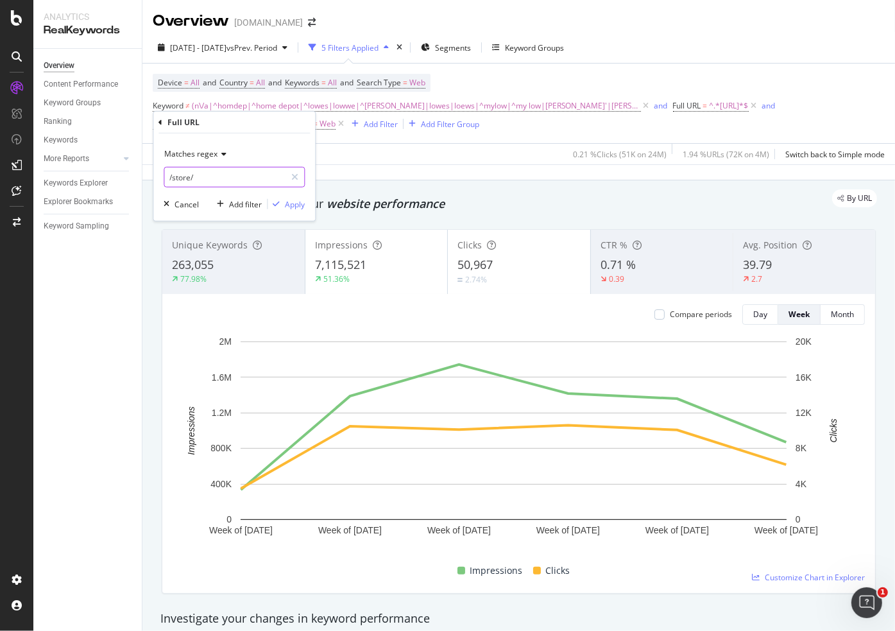
click at [212, 178] on input "/store/" at bounding box center [224, 177] width 121 height 21
paste input "(/store/|/Lowes-Stores)"
type input "(/store/|/Lowes-Stores)"
click at [285, 199] on div "Apply" at bounding box center [295, 203] width 20 height 11
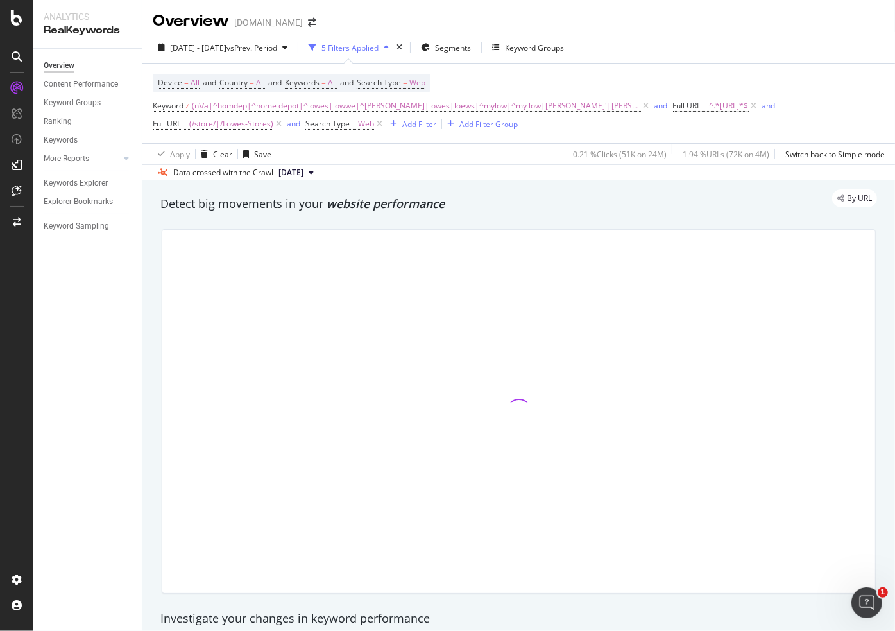
click at [649, 60] on div "2025 Aug. 9th - Sep. 12th vs Prev. Period 5 Filters Applied Segments Keyword Gr…" at bounding box center [518, 50] width 753 height 26
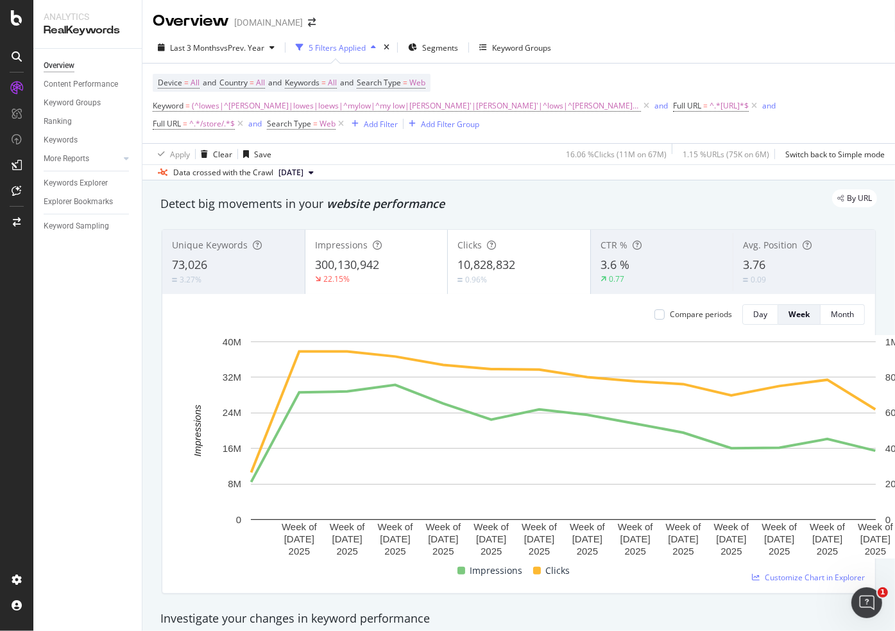
scroll to position [850, 0]
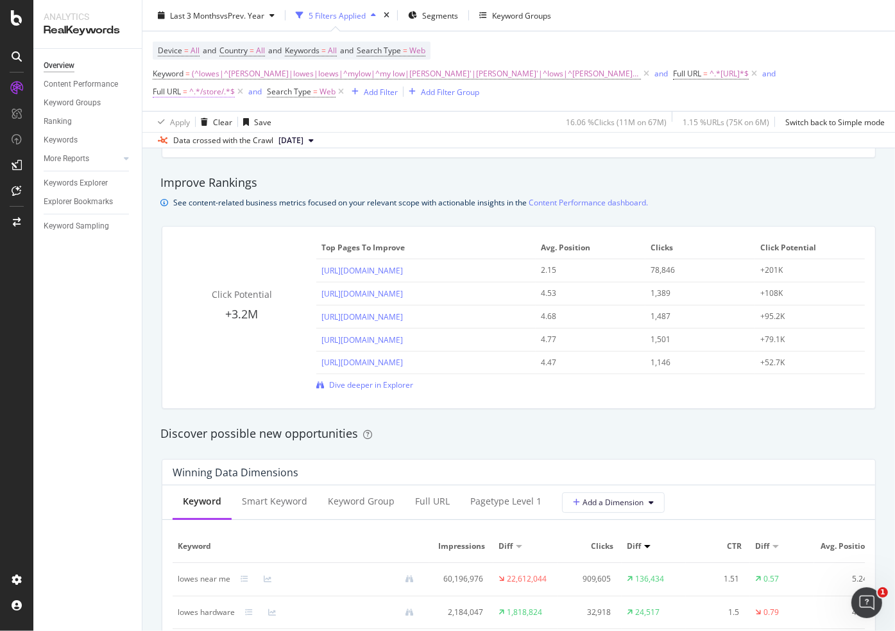
click at [235, 83] on span "^.*/store/.*$" at bounding box center [212, 92] width 46 height 18
click at [688, 105] on span "Contains" at bounding box center [675, 103] width 31 height 11
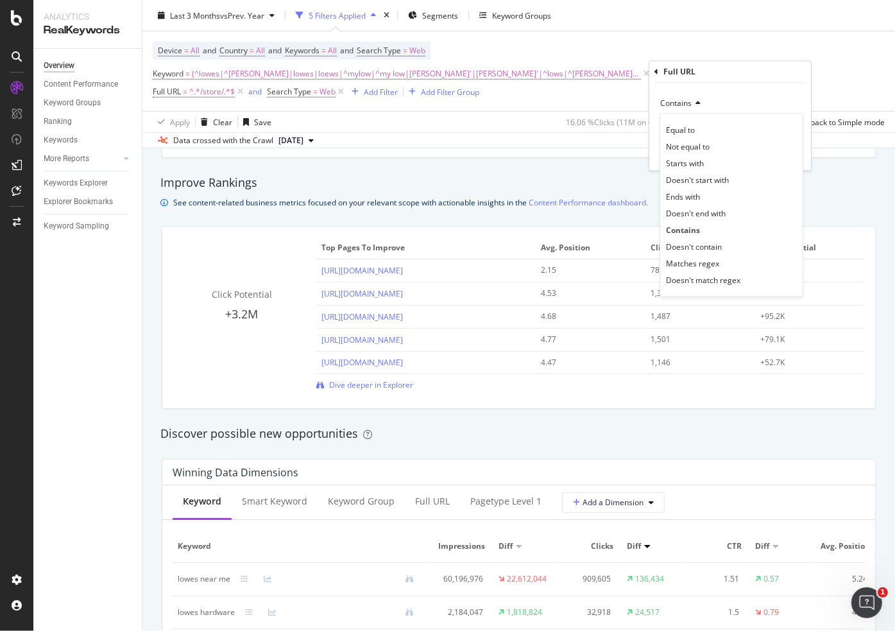
drag, startPoint x: 712, startPoint y: 259, endPoint x: 716, endPoint y: 243, distance: 16.5
click at [711, 259] on span "Matches regex" at bounding box center [692, 263] width 53 height 11
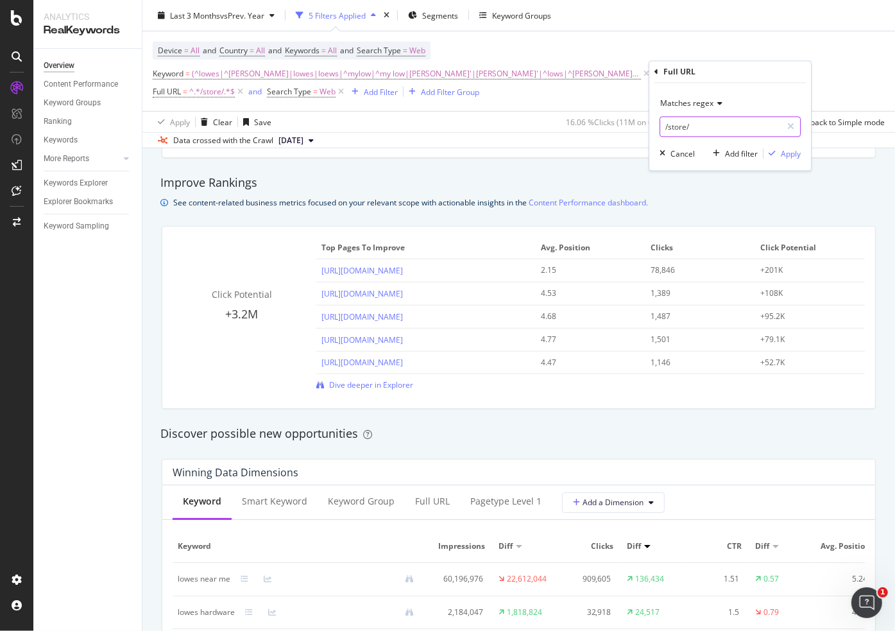
click at [754, 124] on input "/store/" at bounding box center [720, 127] width 121 height 21
paste input "/Lowes-Stores"
type input "(/store/|/Lowes-Stores)"
click at [784, 155] on div "Apply" at bounding box center [791, 153] width 20 height 11
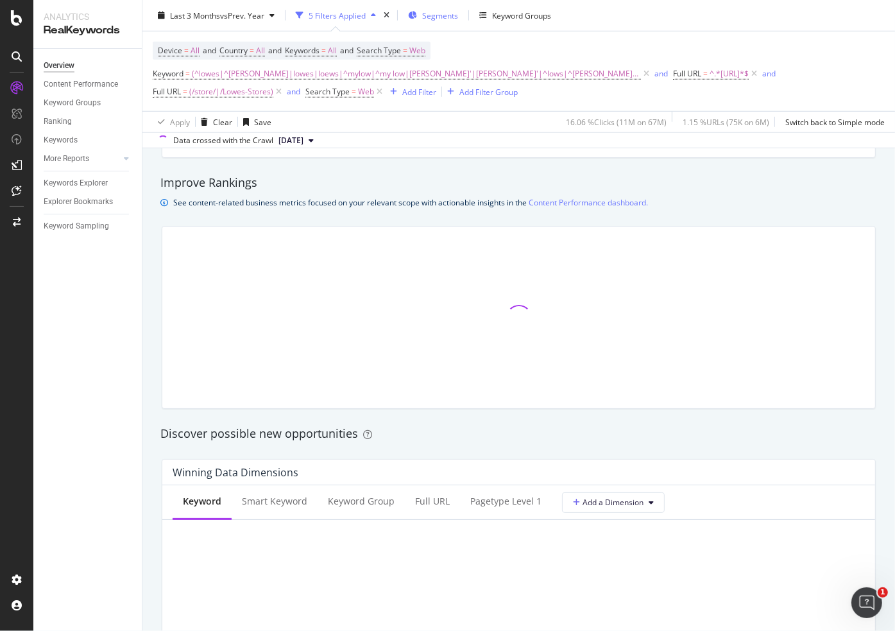
scroll to position [852, 0]
click at [273, 83] on span "(/store/|/Lowes-Stores)" at bounding box center [231, 92] width 84 height 18
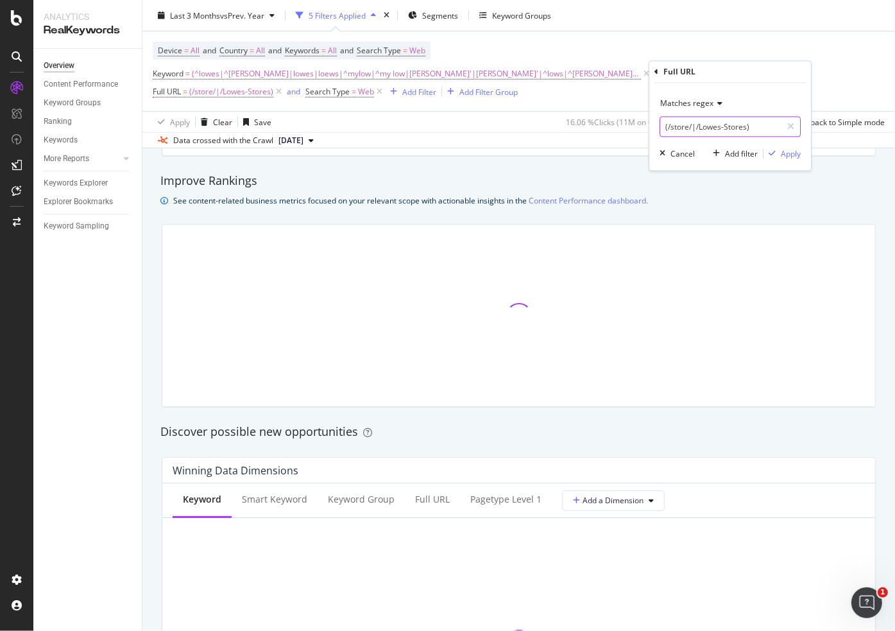
click at [695, 130] on input "(/store/|/Lowes-Stores)" at bounding box center [720, 127] width 121 height 21
click at [684, 152] on div "Cancel" at bounding box center [682, 153] width 24 height 11
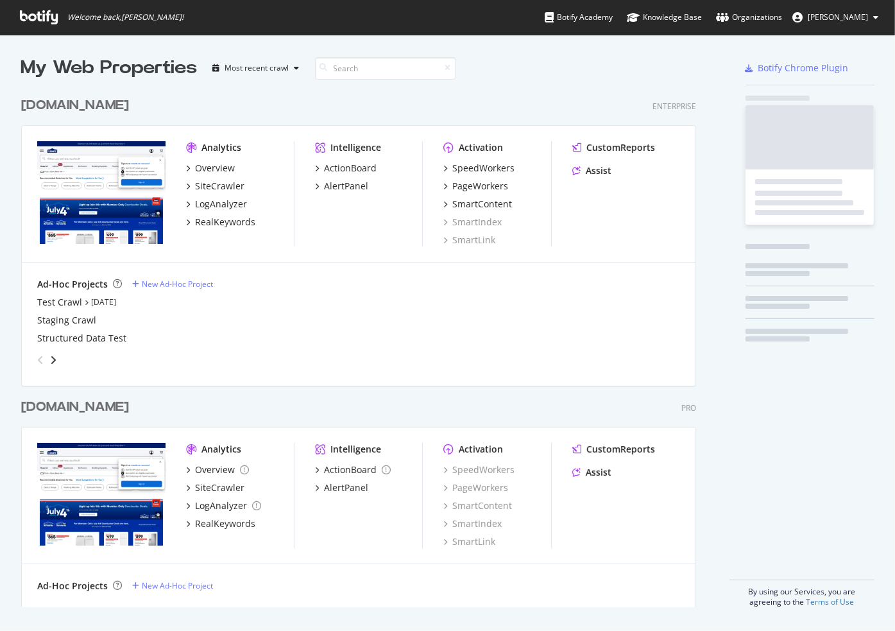
scroll to position [516, 675]
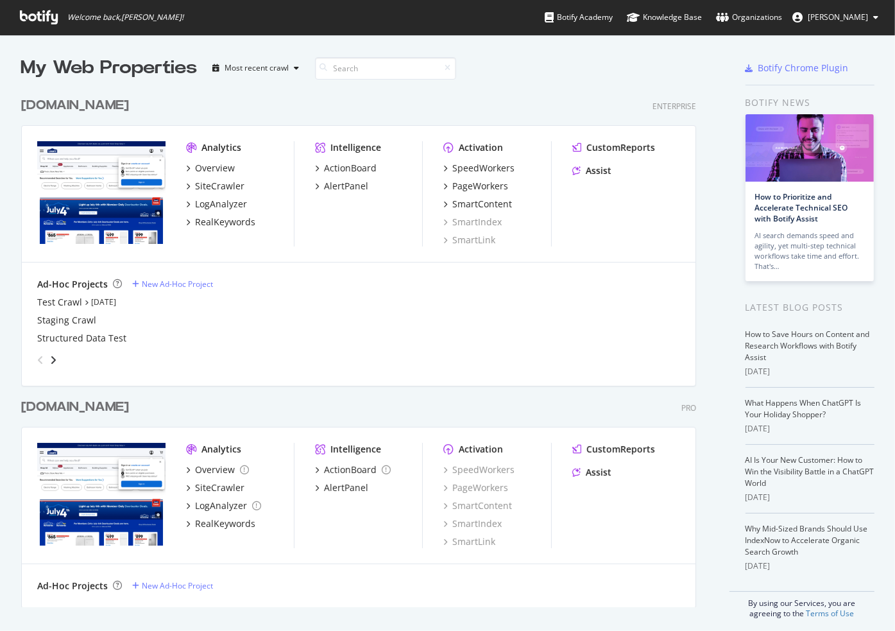
click at [72, 110] on div "[DOMAIN_NAME]" at bounding box center [75, 105] width 108 height 19
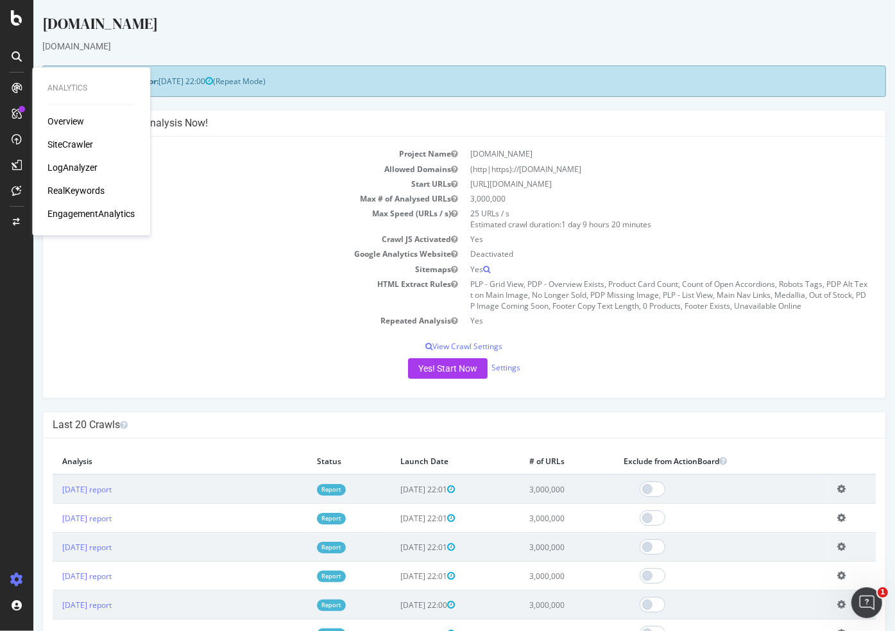
click at [67, 140] on div "SiteCrawler" at bounding box center [70, 144] width 46 height 13
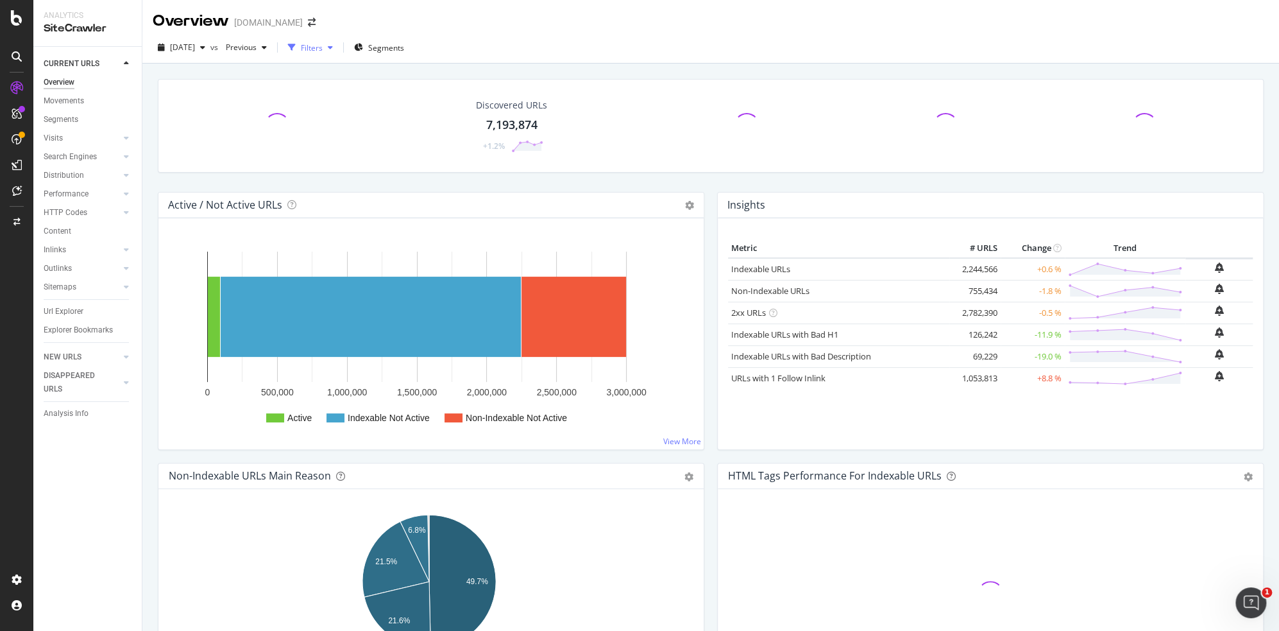
click at [338, 41] on div "Filters" at bounding box center [310, 47] width 55 height 19
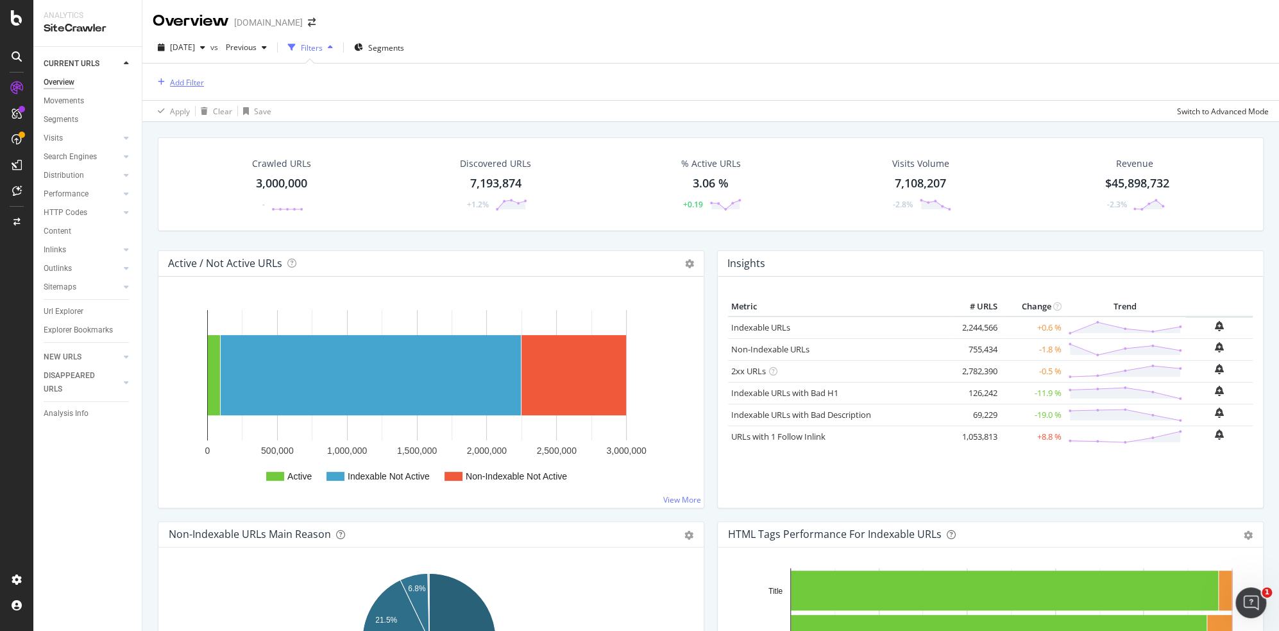
click at [190, 81] on div "Add Filter" at bounding box center [187, 82] width 34 height 11
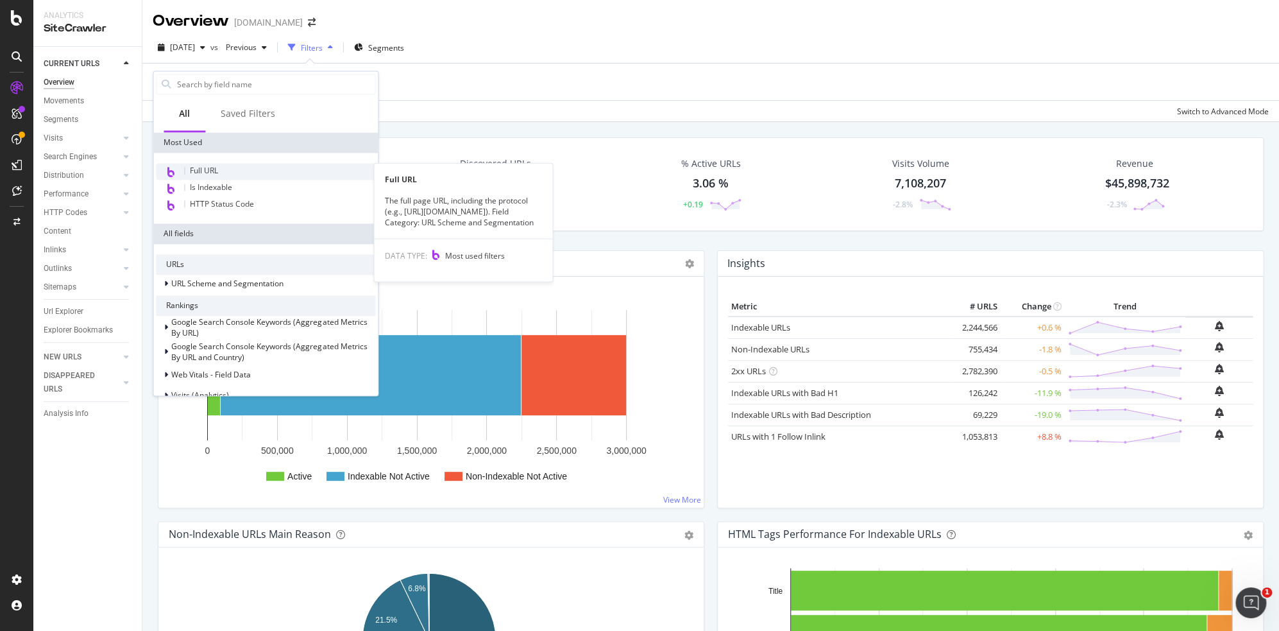
click at [221, 173] on div "Full URL" at bounding box center [265, 171] width 219 height 17
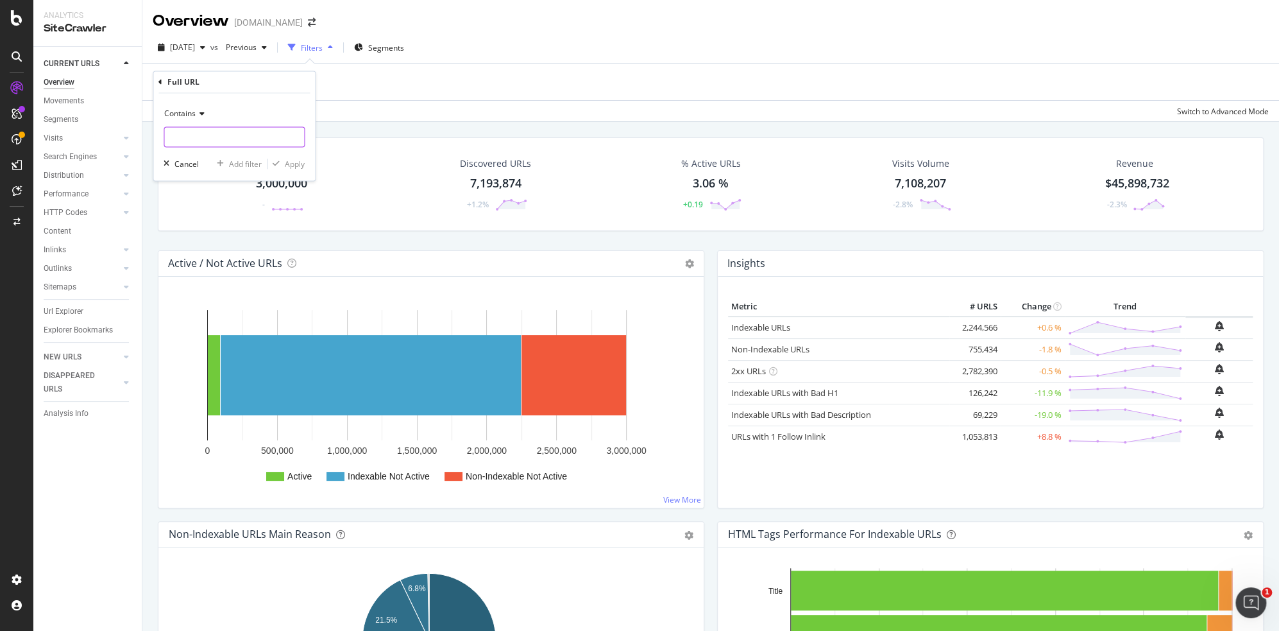
click at [210, 127] on input "text" at bounding box center [234, 137] width 140 height 21
type input "Ocala/2"
click at [293, 166] on div "Apply" at bounding box center [295, 163] width 20 height 11
